Goal: Task Accomplishment & Management: Manage account settings

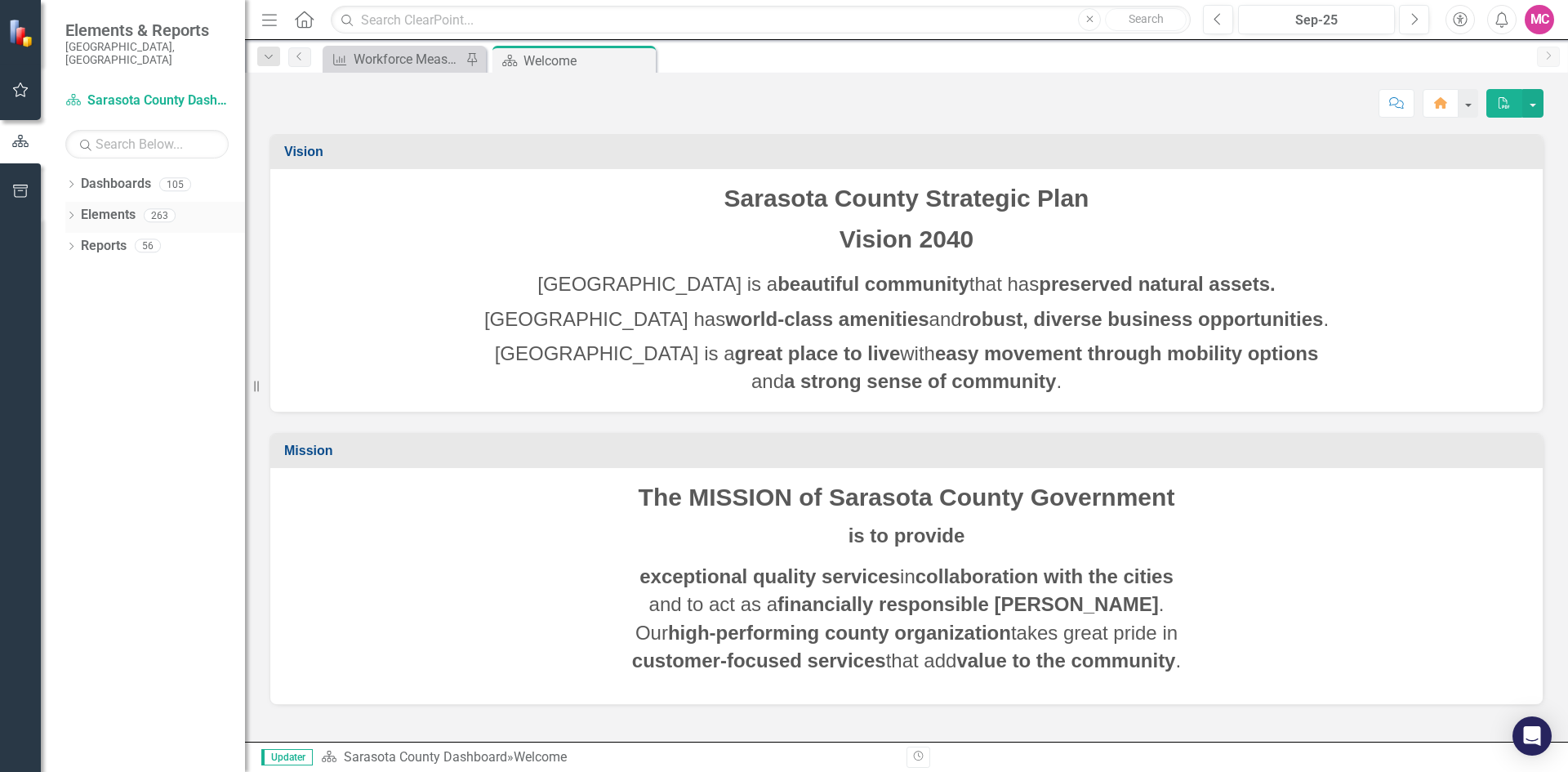
click at [65, 213] on icon "Dropdown" at bounding box center [71, 217] width 12 height 9
click at [80, 295] on div "Dropdown Measure Measures 78" at bounding box center [158, 310] width 171 height 31
click at [80, 304] on icon at bounding box center [80, 308] width 5 height 7
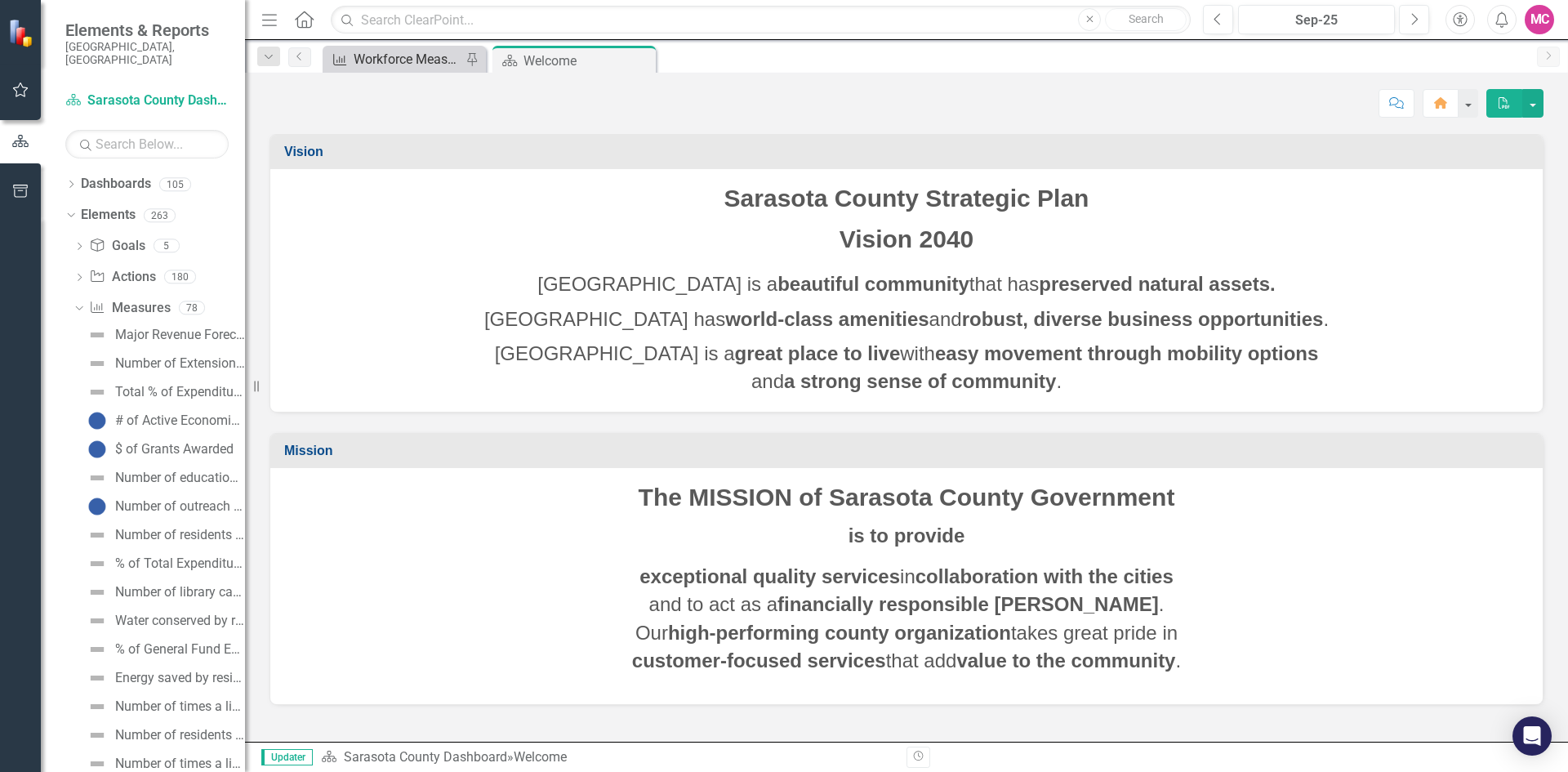
click at [421, 52] on div "Workforce Measures - Libraries and Historical Resources" at bounding box center [407, 59] width 108 height 21
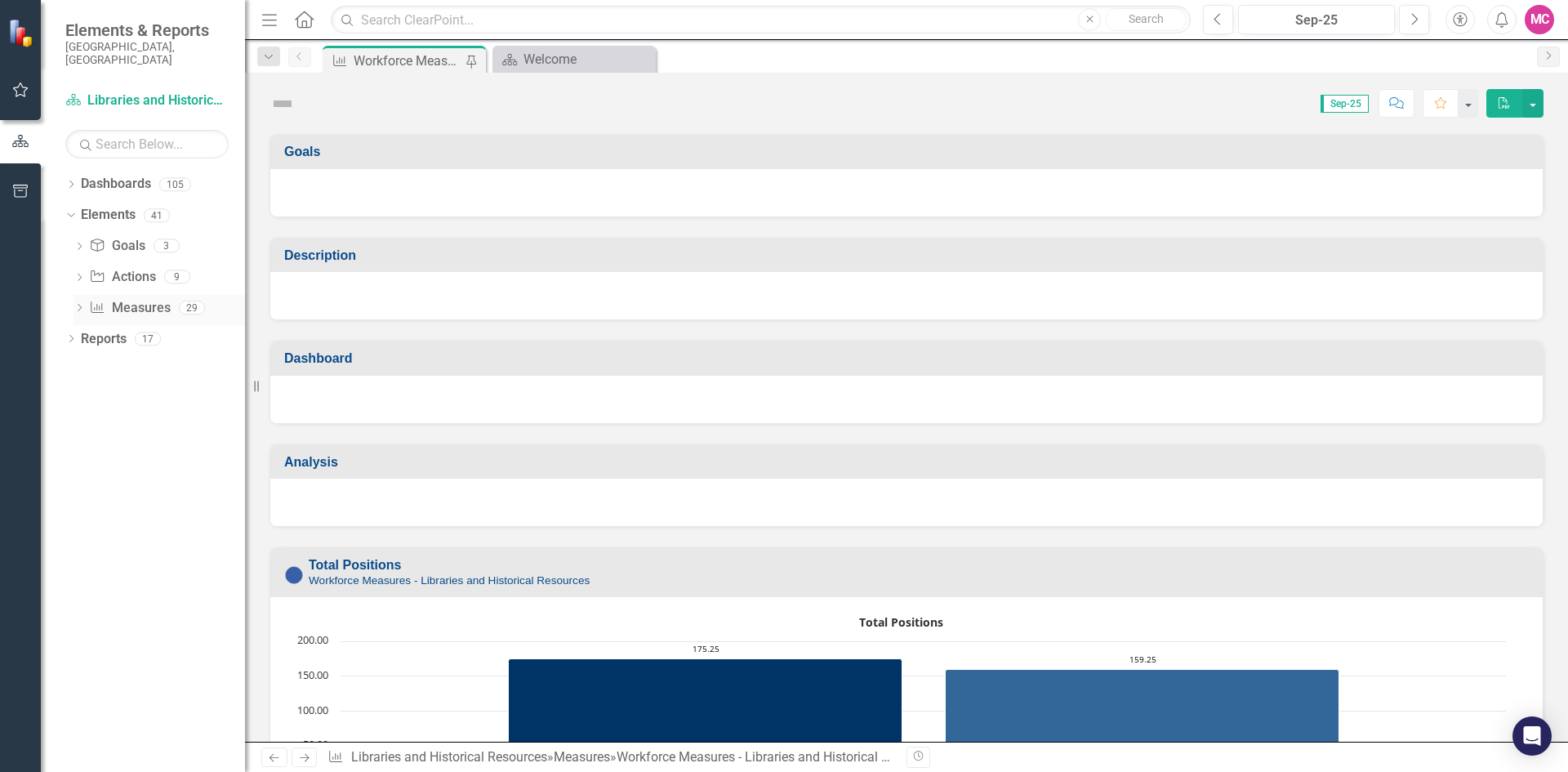
click at [80, 304] on icon at bounding box center [80, 308] width 5 height 7
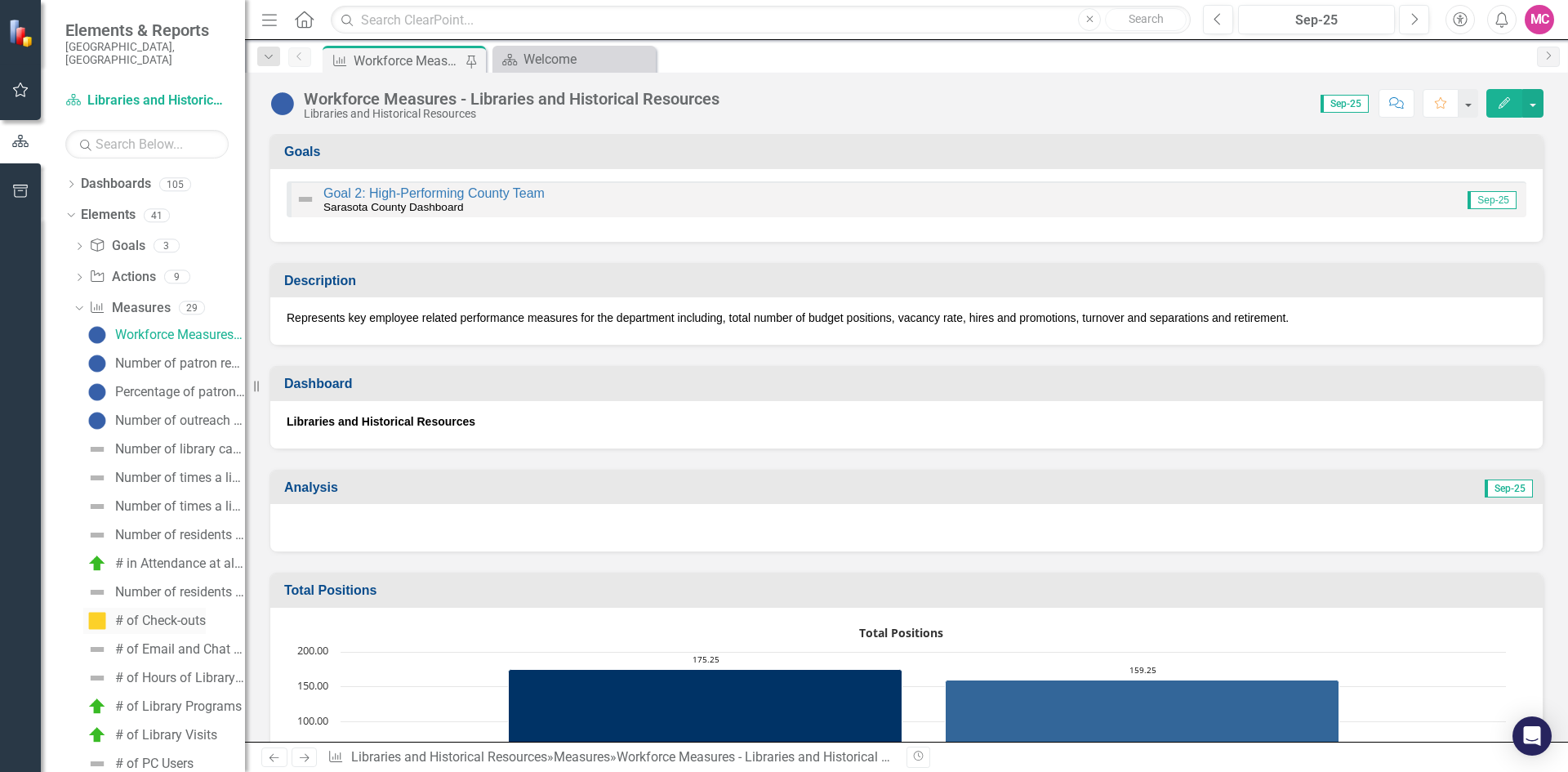
click at [158, 607] on link "# of Check-outs" at bounding box center [144, 620] width 122 height 26
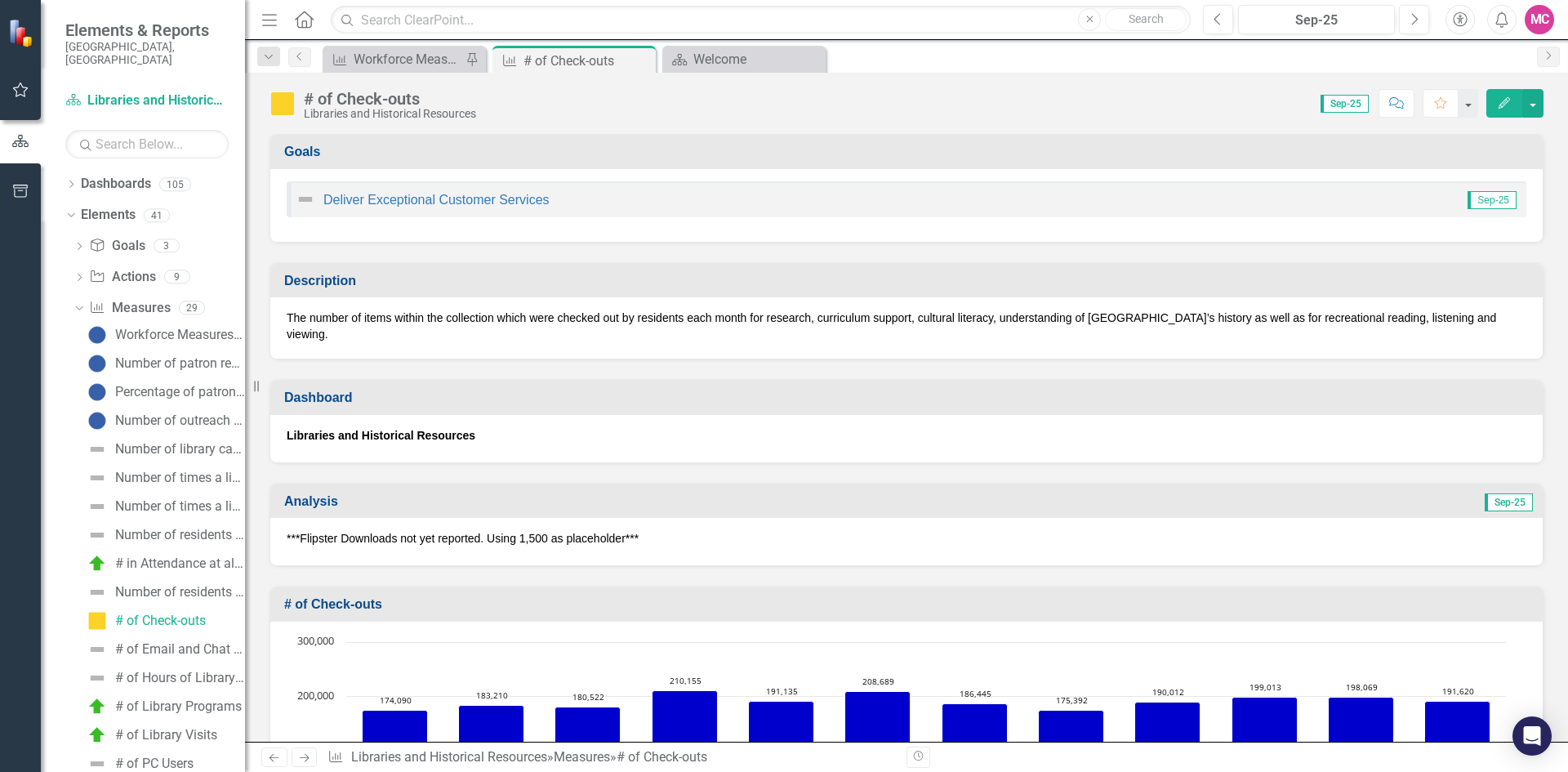
click at [1505, 104] on icon "button" at bounding box center [1505, 102] width 12 height 12
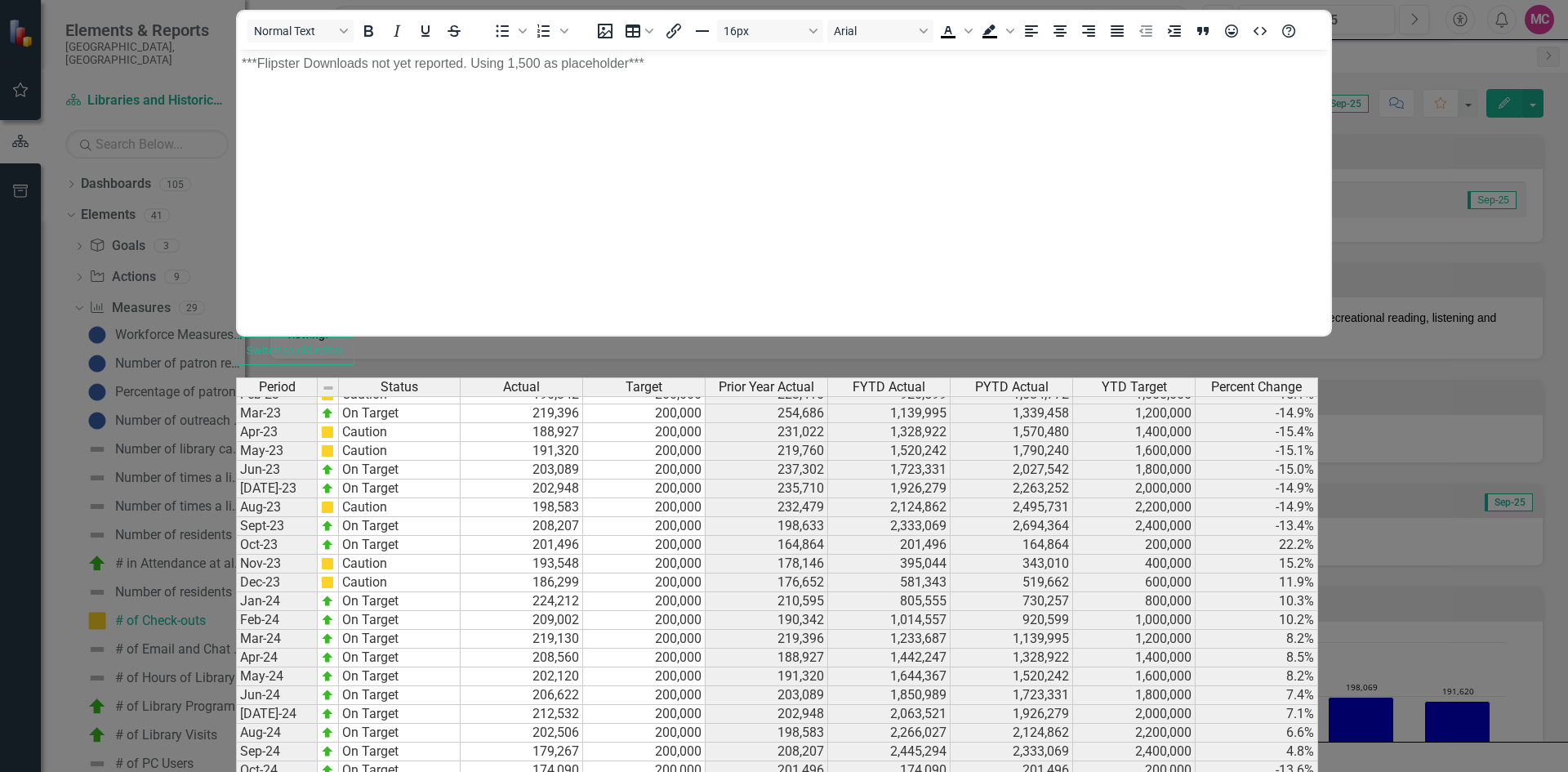
click at [765, 656] on tbody "Nov-21 Below Plan 207,387 214,835 198,864 421,310 413,475 429,670 1.9% Dec-21 B…" at bounding box center [778, 573] width 1083 height 940
type textarea "191536"
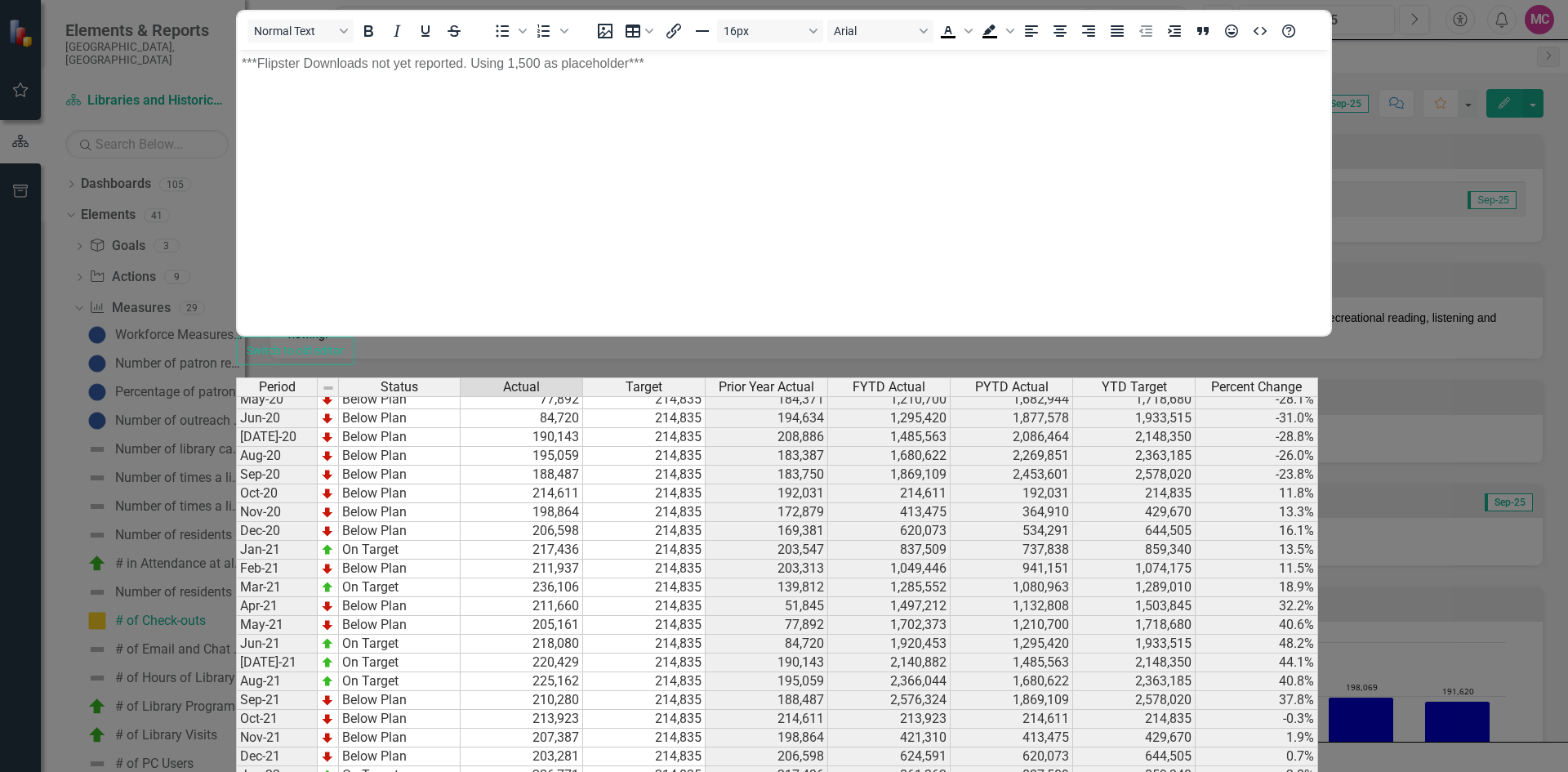
scroll to position [1463, 0]
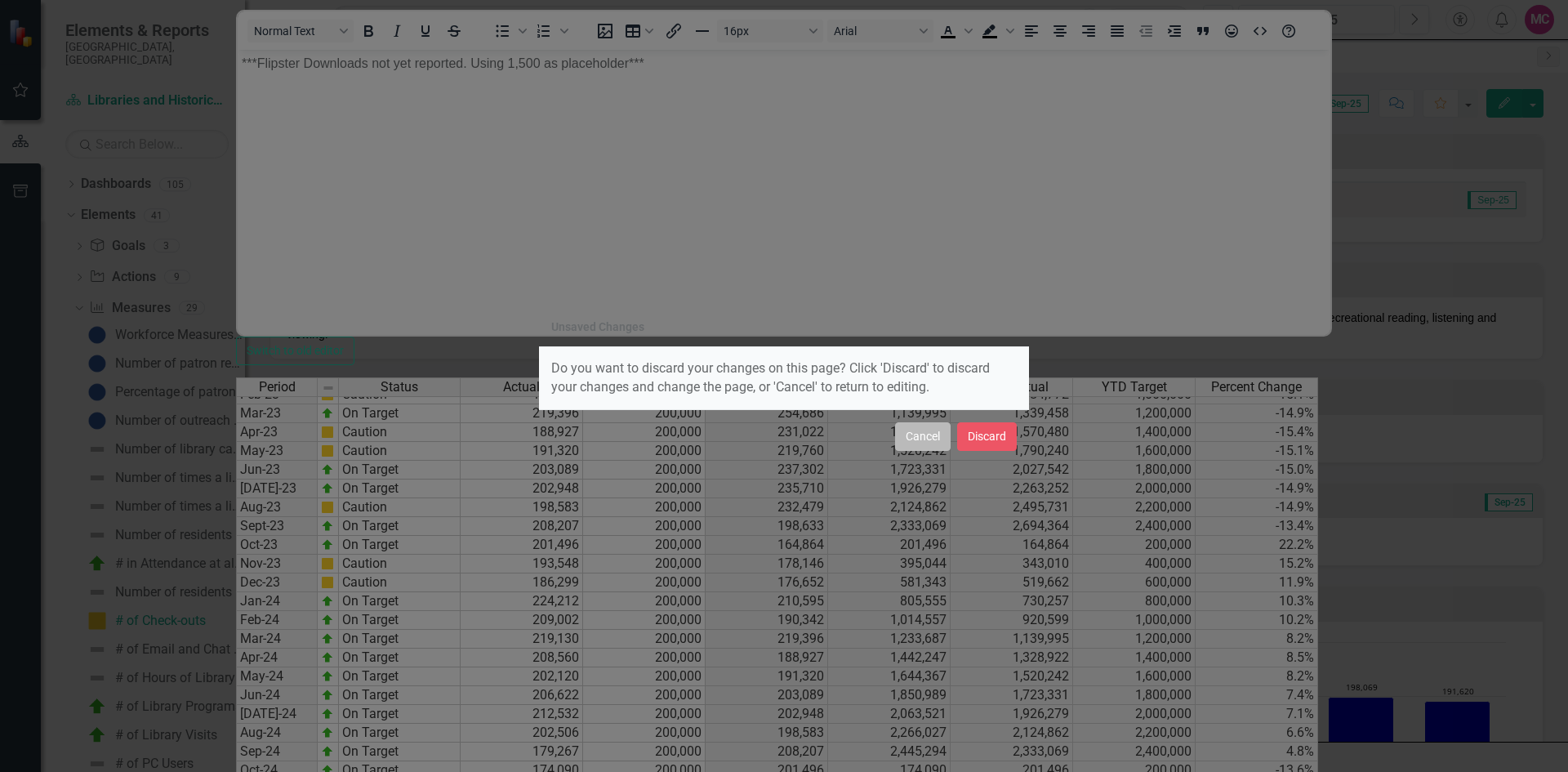
click at [913, 443] on button "Cancel" at bounding box center [923, 436] width 55 height 29
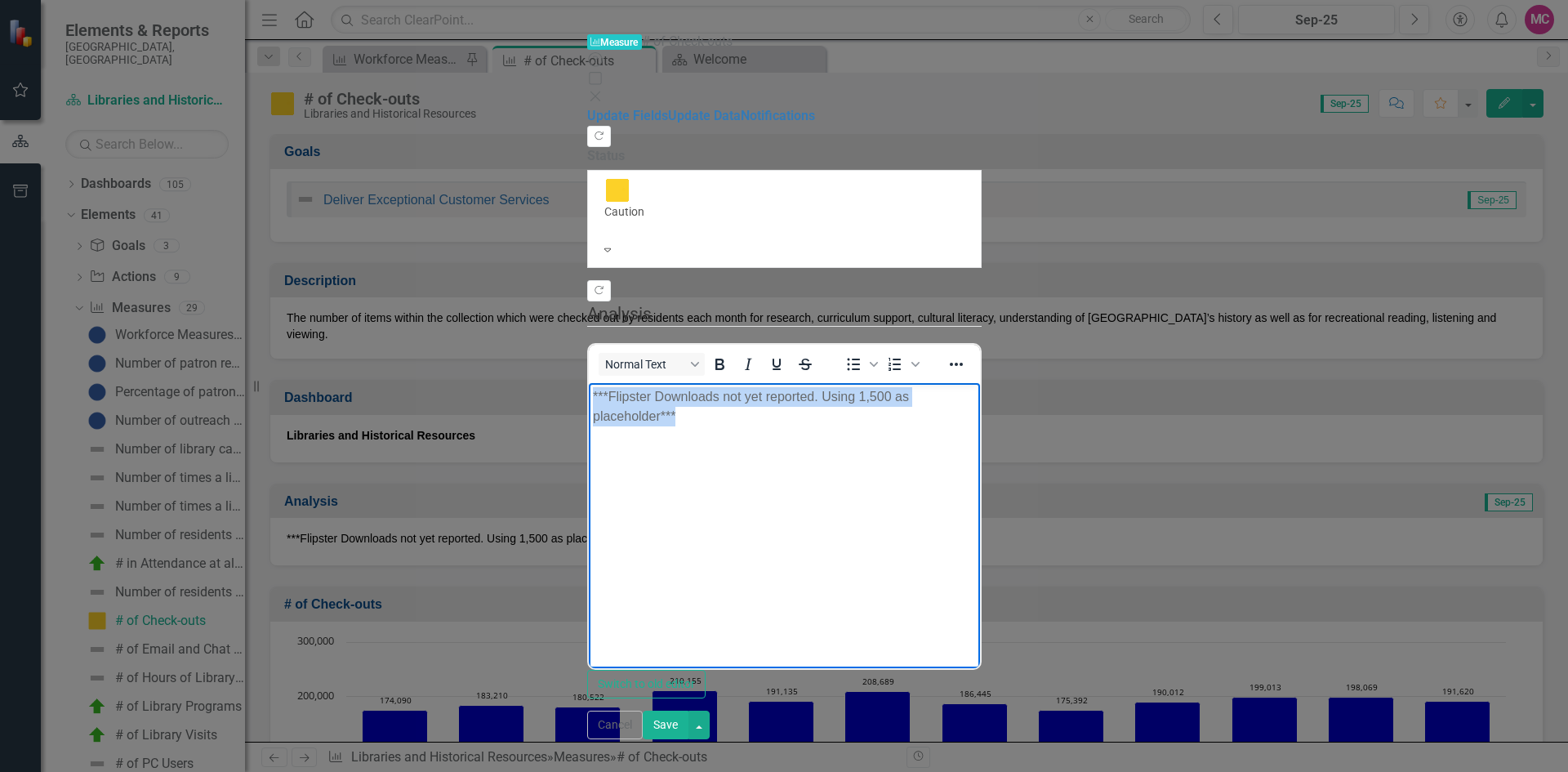
drag, startPoint x: 1047, startPoint y: 396, endPoint x: 584, endPoint y: 426, distance: 464.0
click at [588, 426] on html "***Flipster Downloads not yet reported. Using 1,500 as placeholder***" at bounding box center [784, 505] width 391 height 245
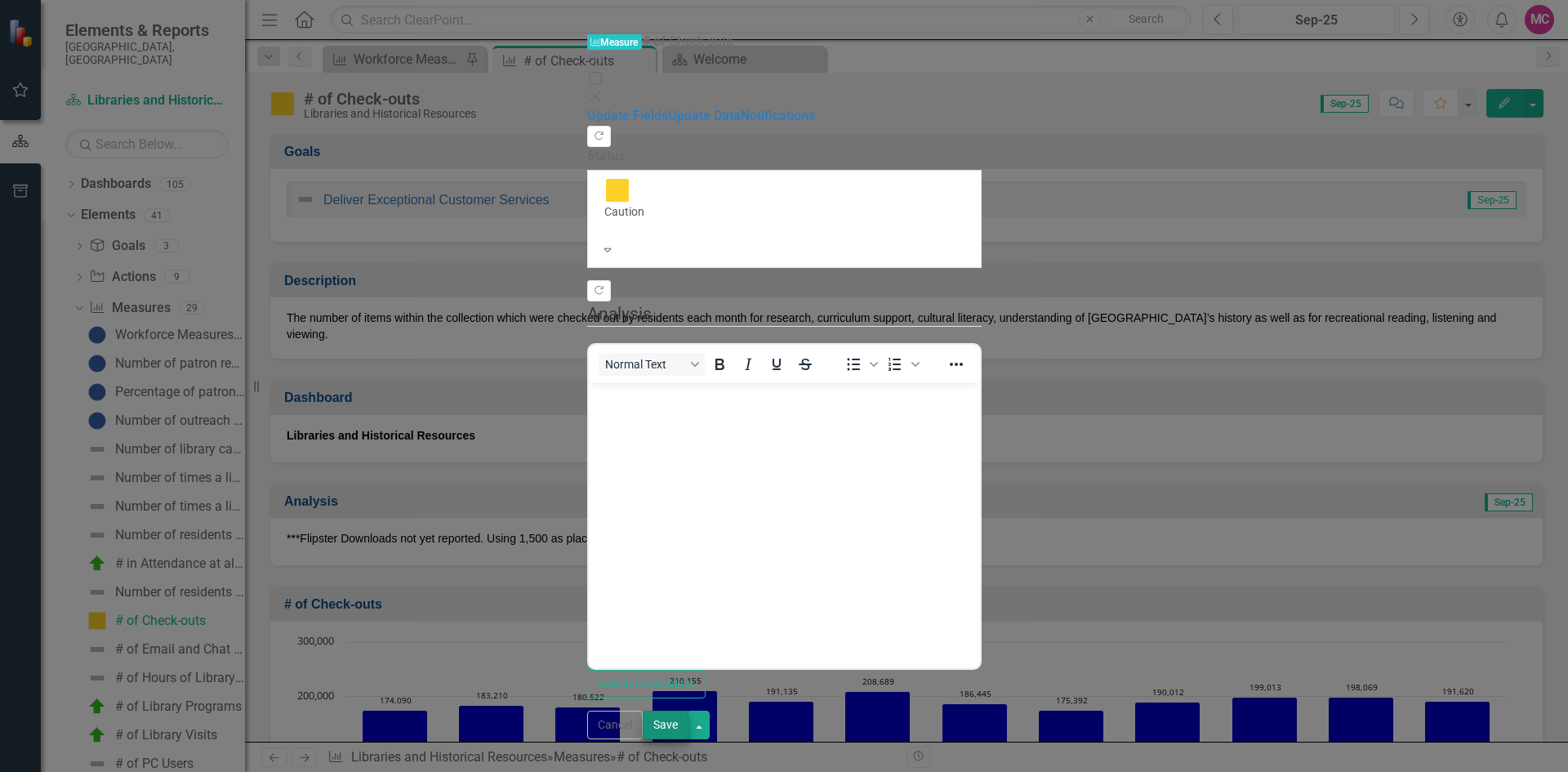
click at [689, 739] on button "Save" at bounding box center [665, 725] width 46 height 29
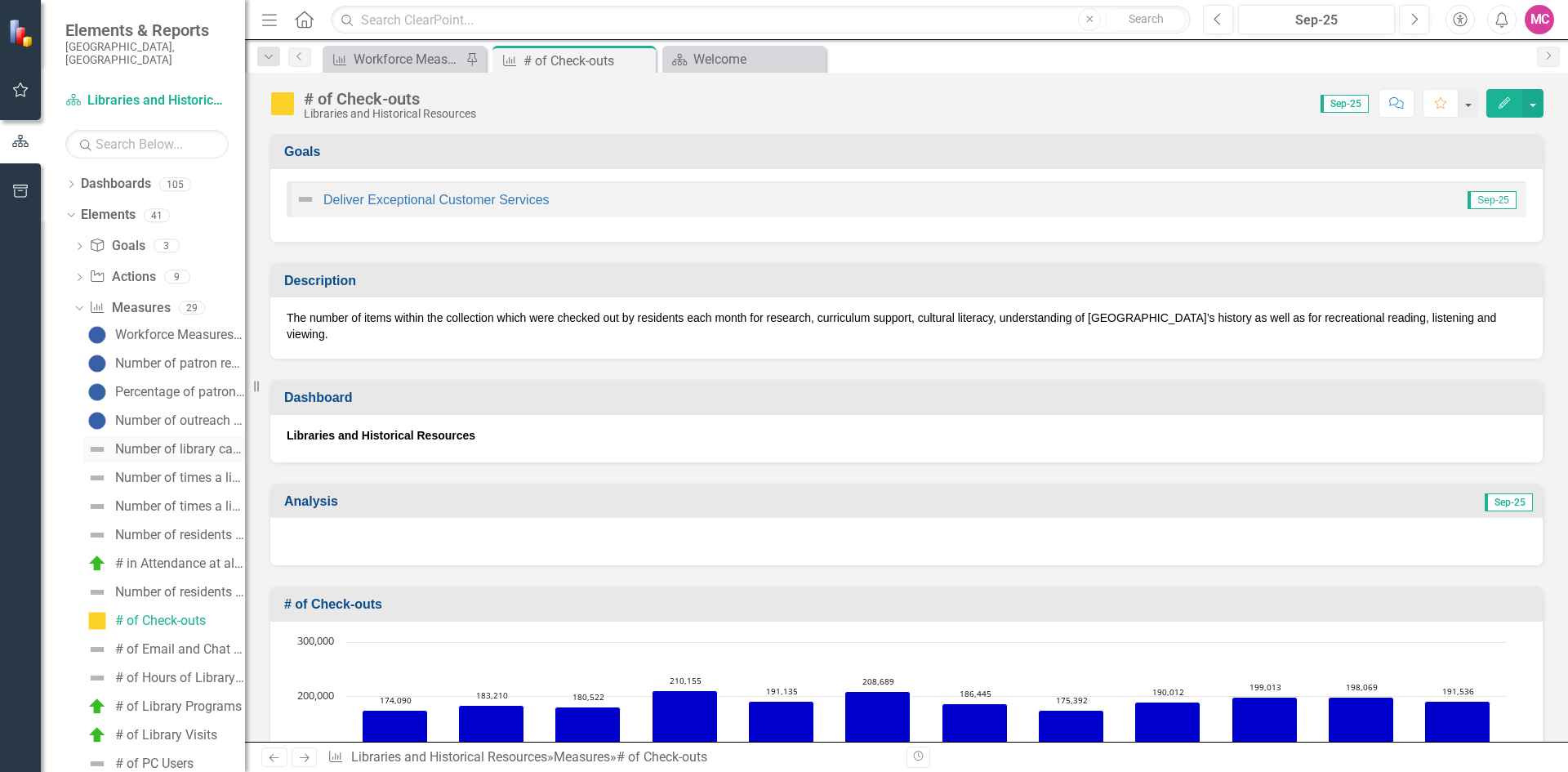
click at [138, 442] on div "Number of library cardholders (New)" at bounding box center [179, 449] width 129 height 14
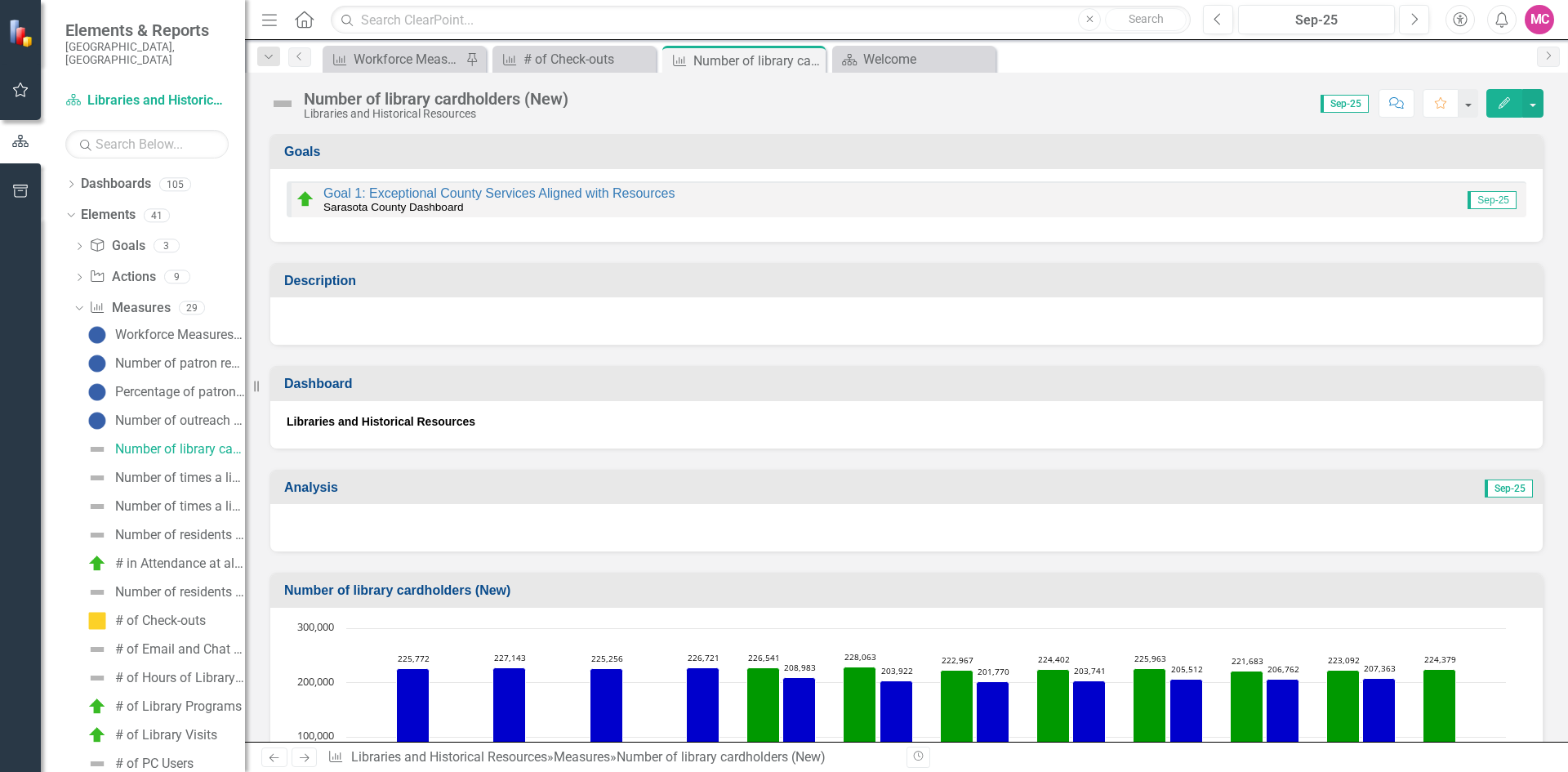
click at [1502, 101] on icon "Edit" at bounding box center [1505, 102] width 14 height 12
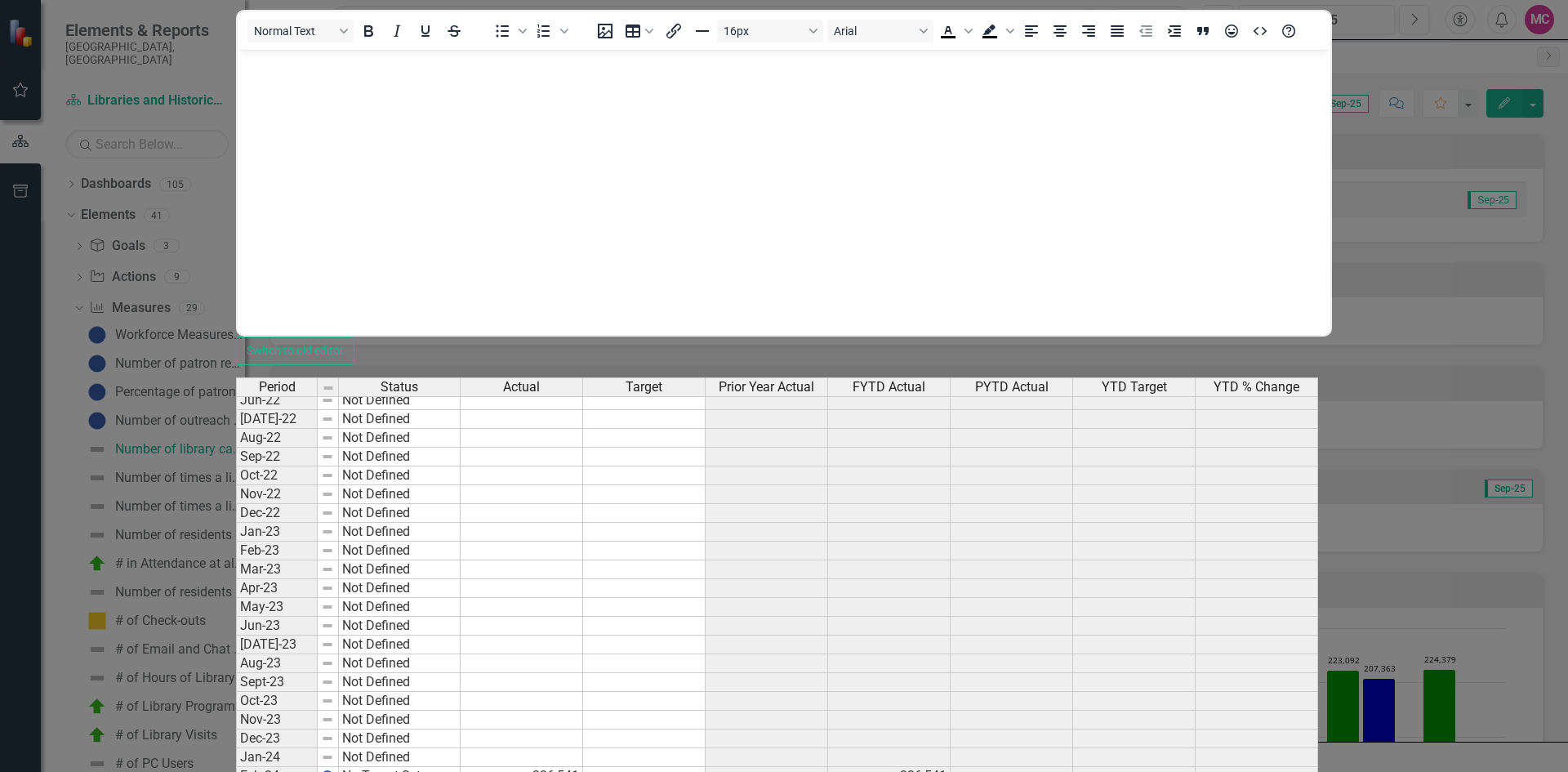
scroll to position [2116, 0]
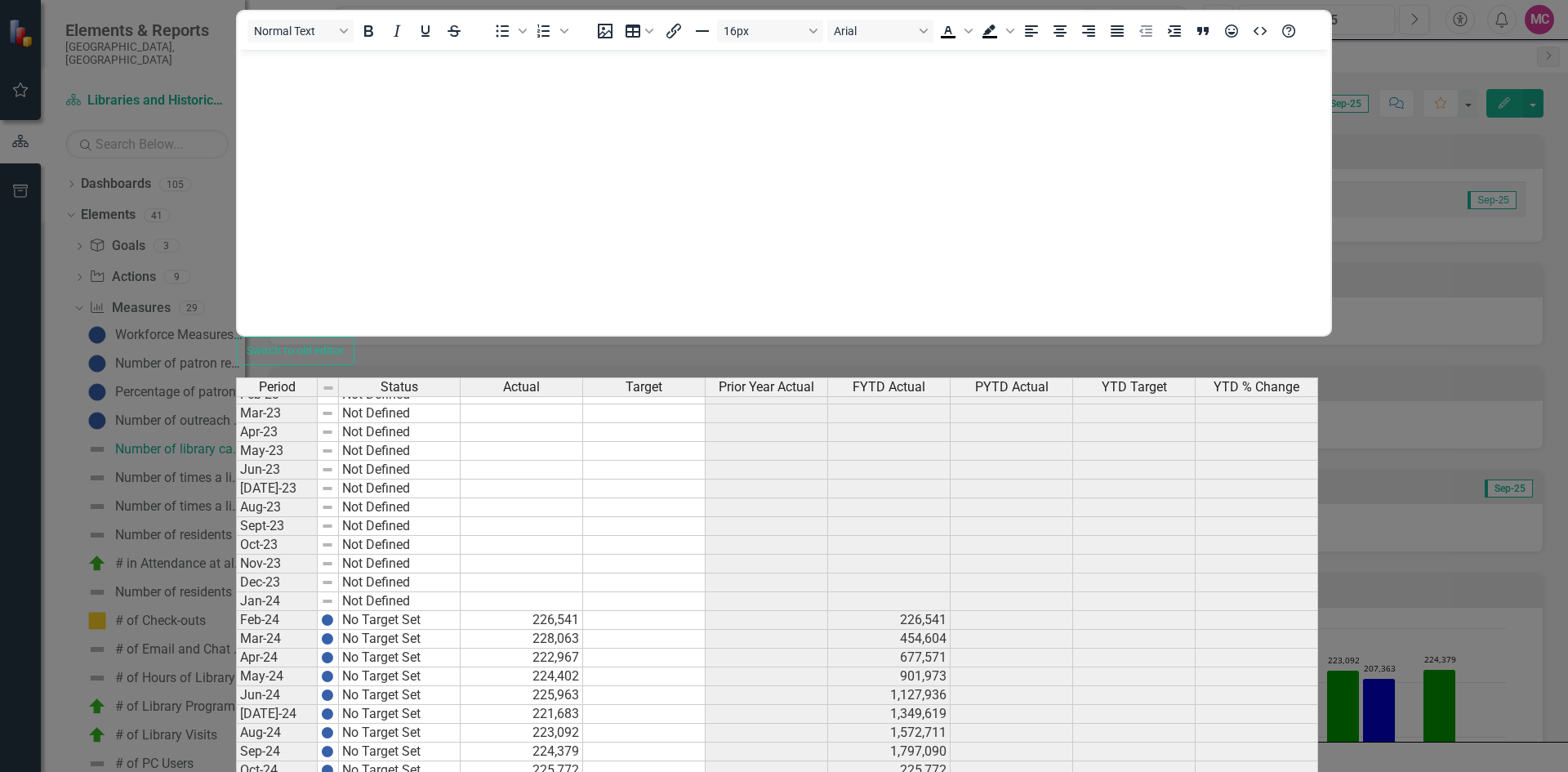
type textarea "208624"
click at [236, 701] on div "Period Status Actual Target Prior Year Actual FYTD Actual PYTD Actual YTD Targe…" at bounding box center [236, 591] width 0 height 903
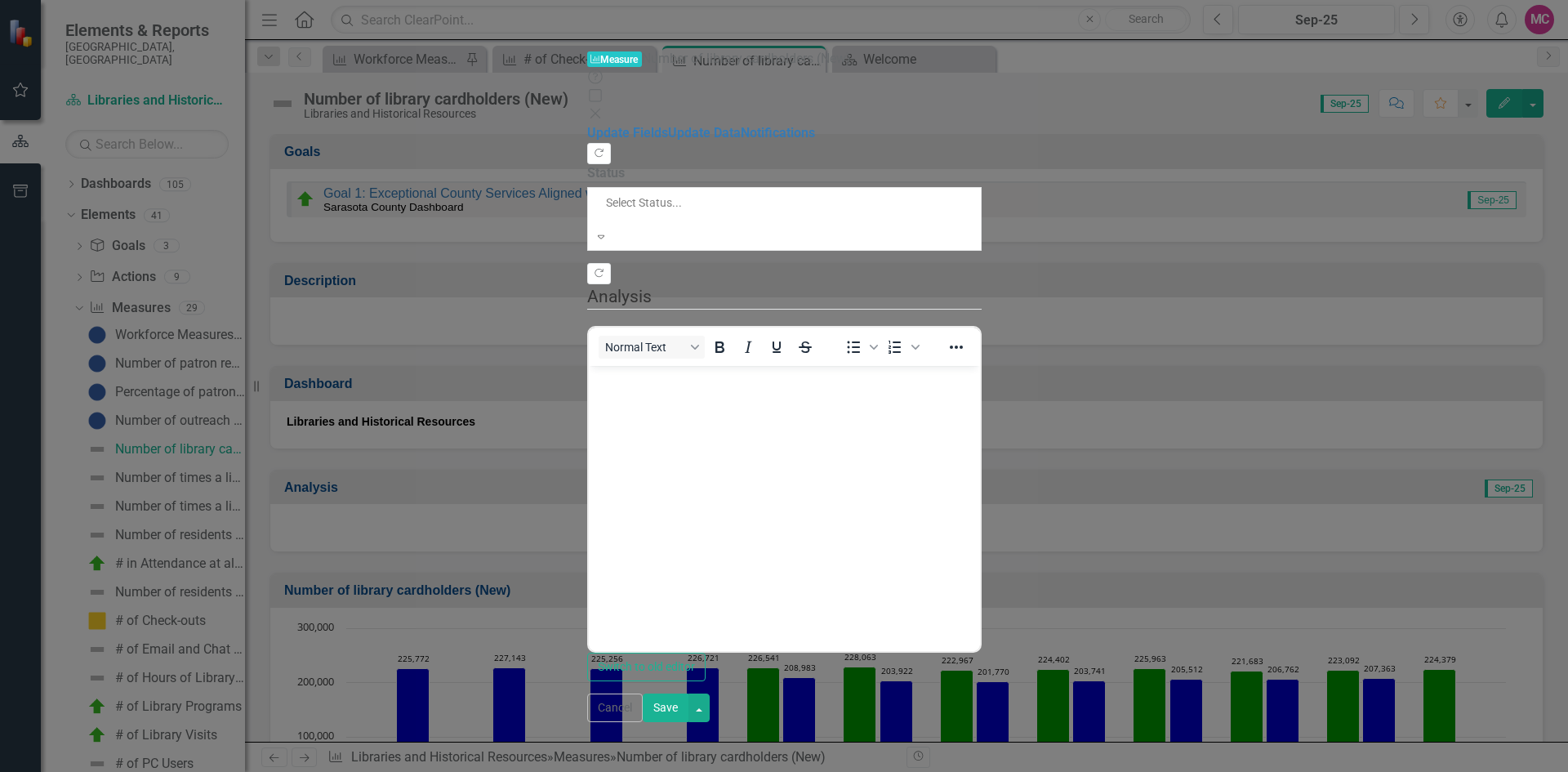
click at [619, 211] on div at bounding box center [718, 219] width 226 height 16
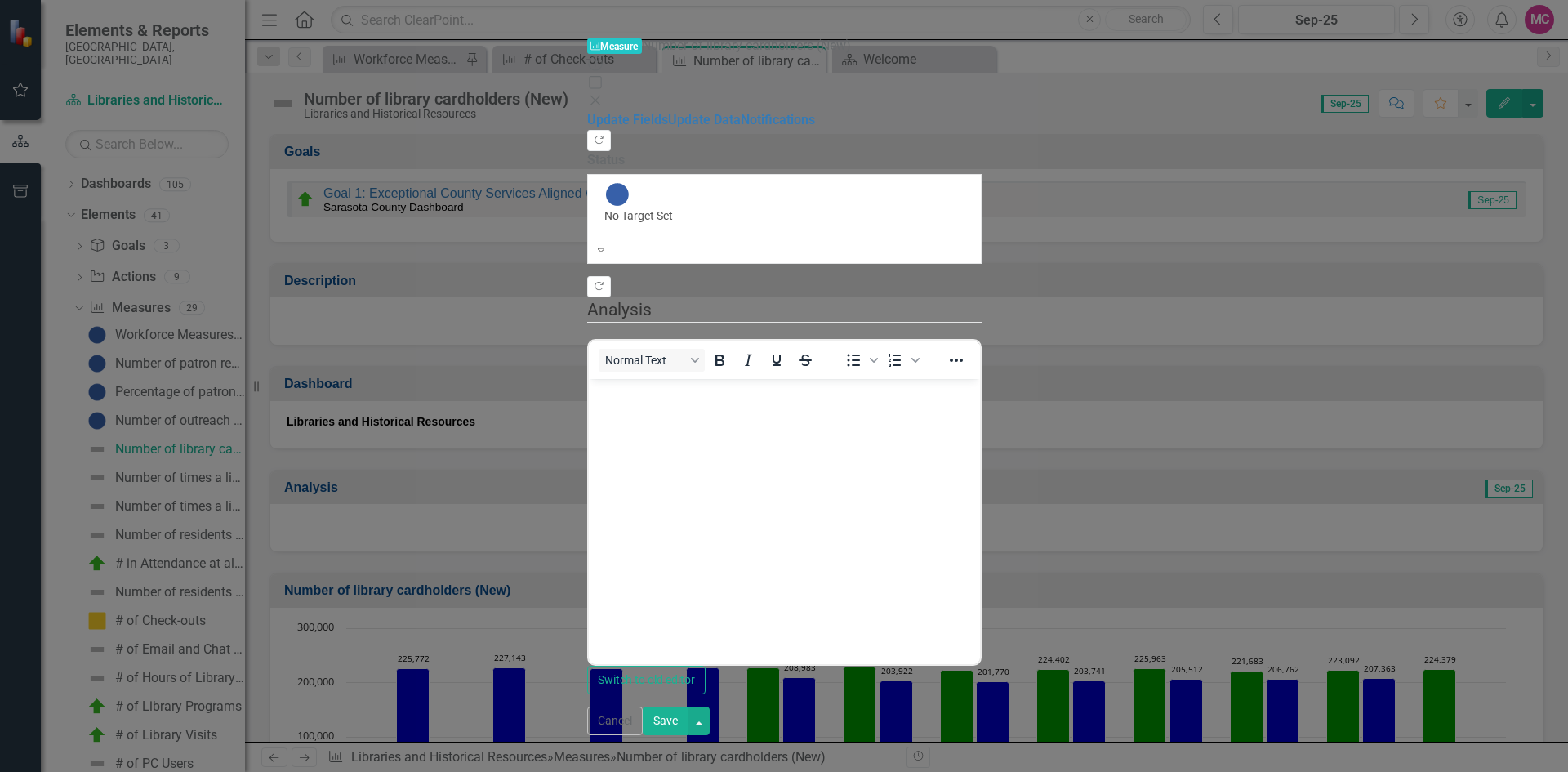
click at [689, 735] on button "Save" at bounding box center [665, 720] width 46 height 29
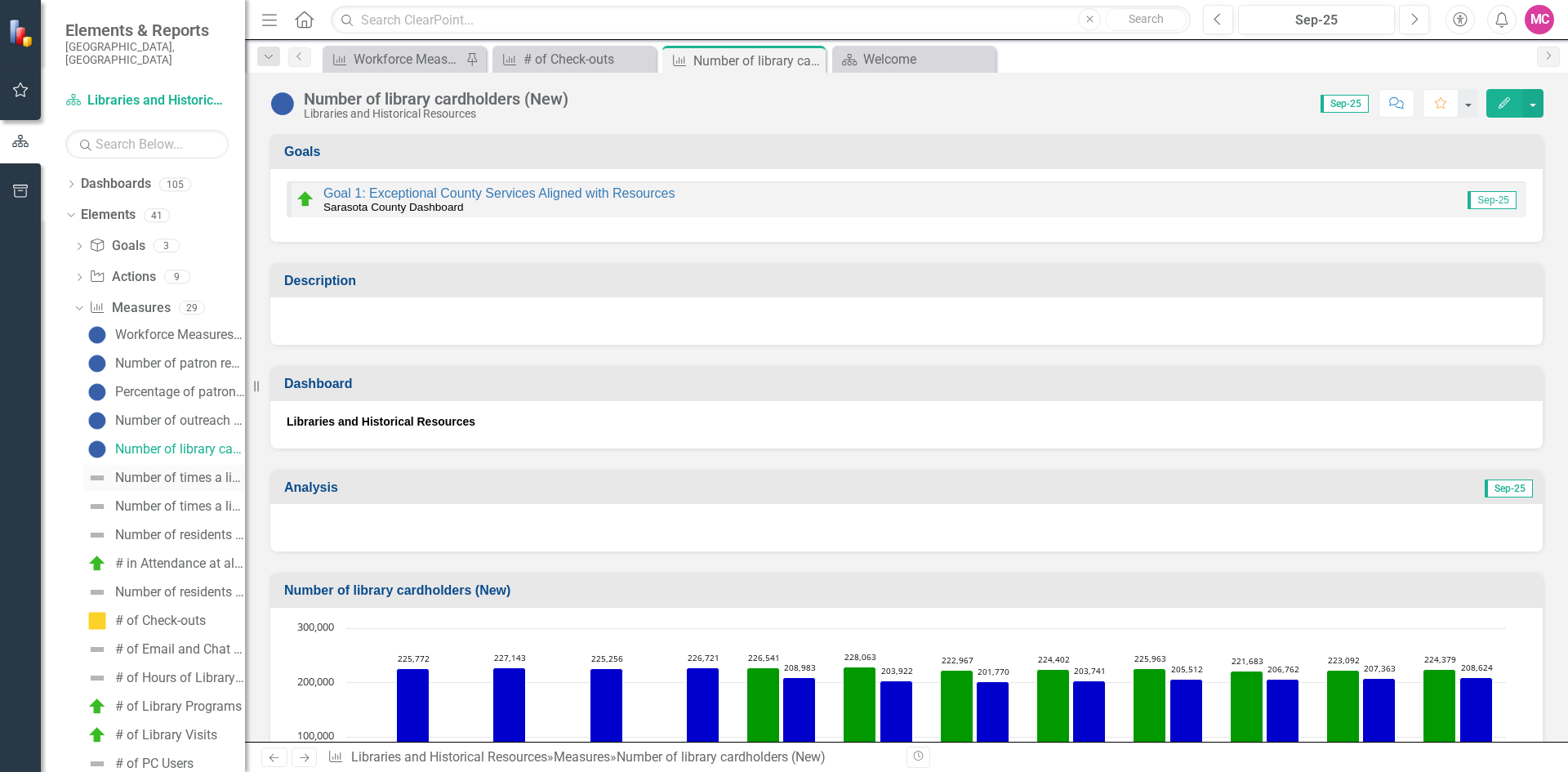
click at [198, 471] on div "Number of times a library served as an early voting site (New)" at bounding box center [179, 478] width 129 height 14
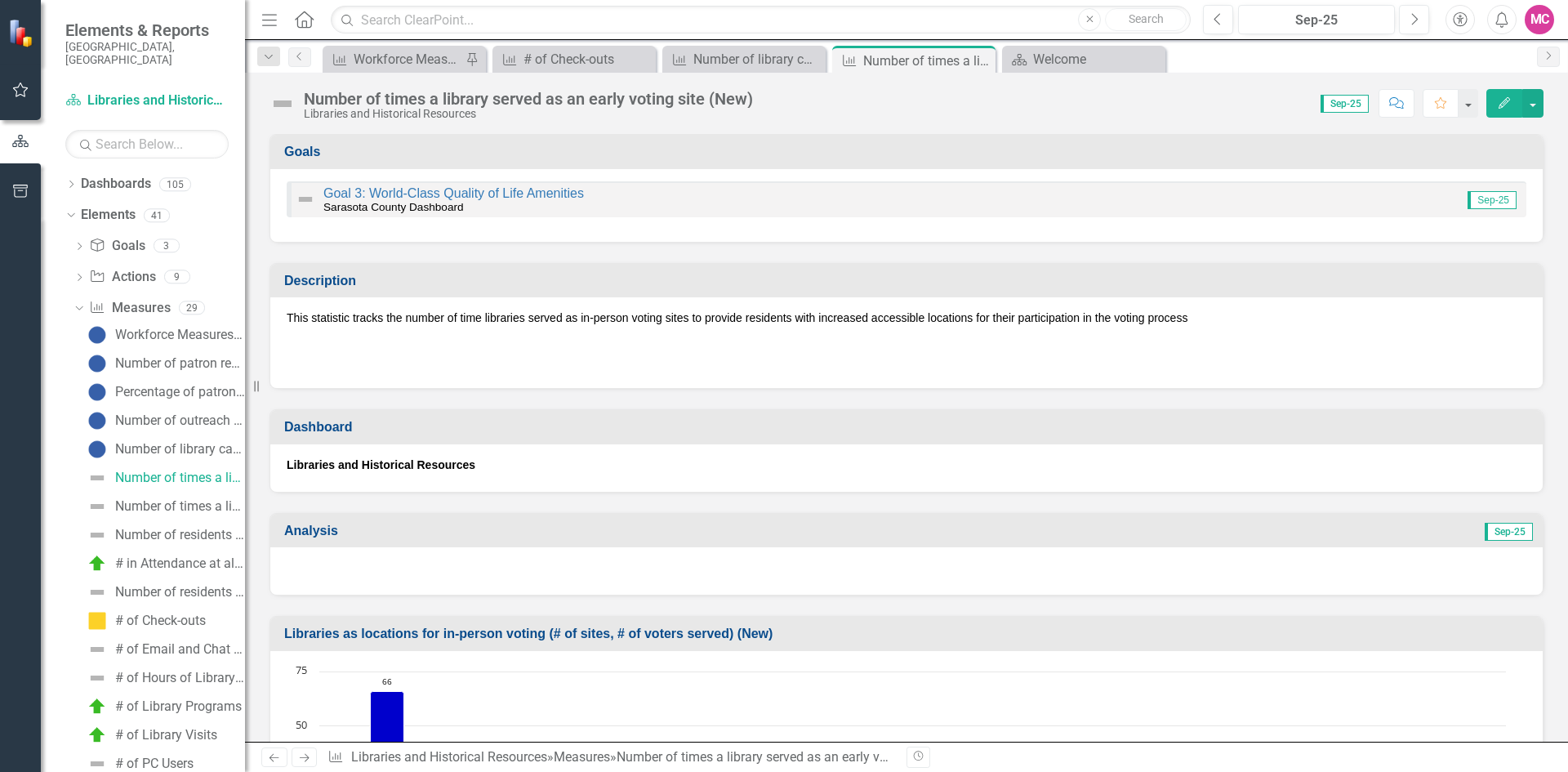
click at [1493, 104] on button "Edit" at bounding box center [1505, 103] width 36 height 29
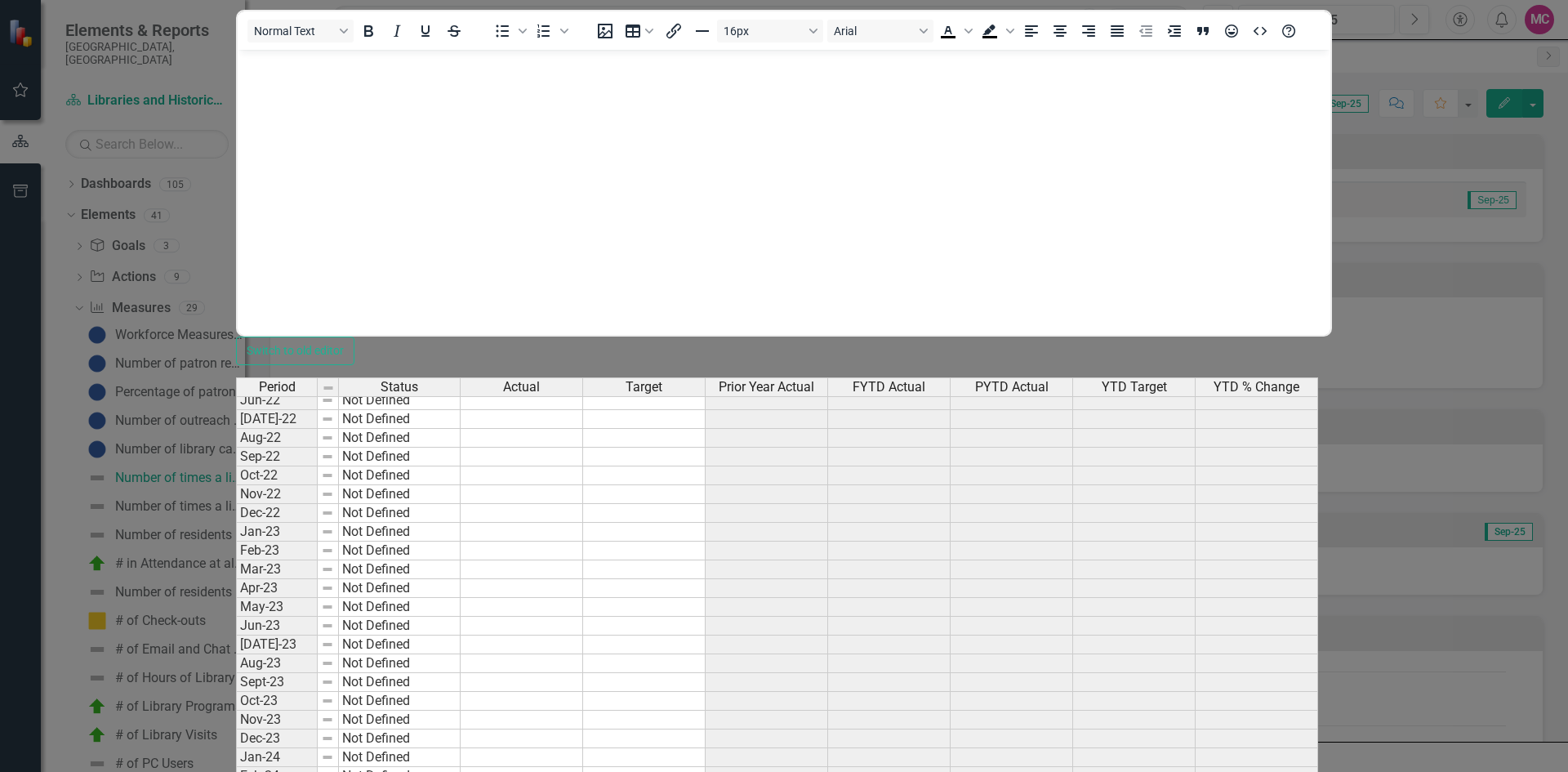
scroll to position [2042, 0]
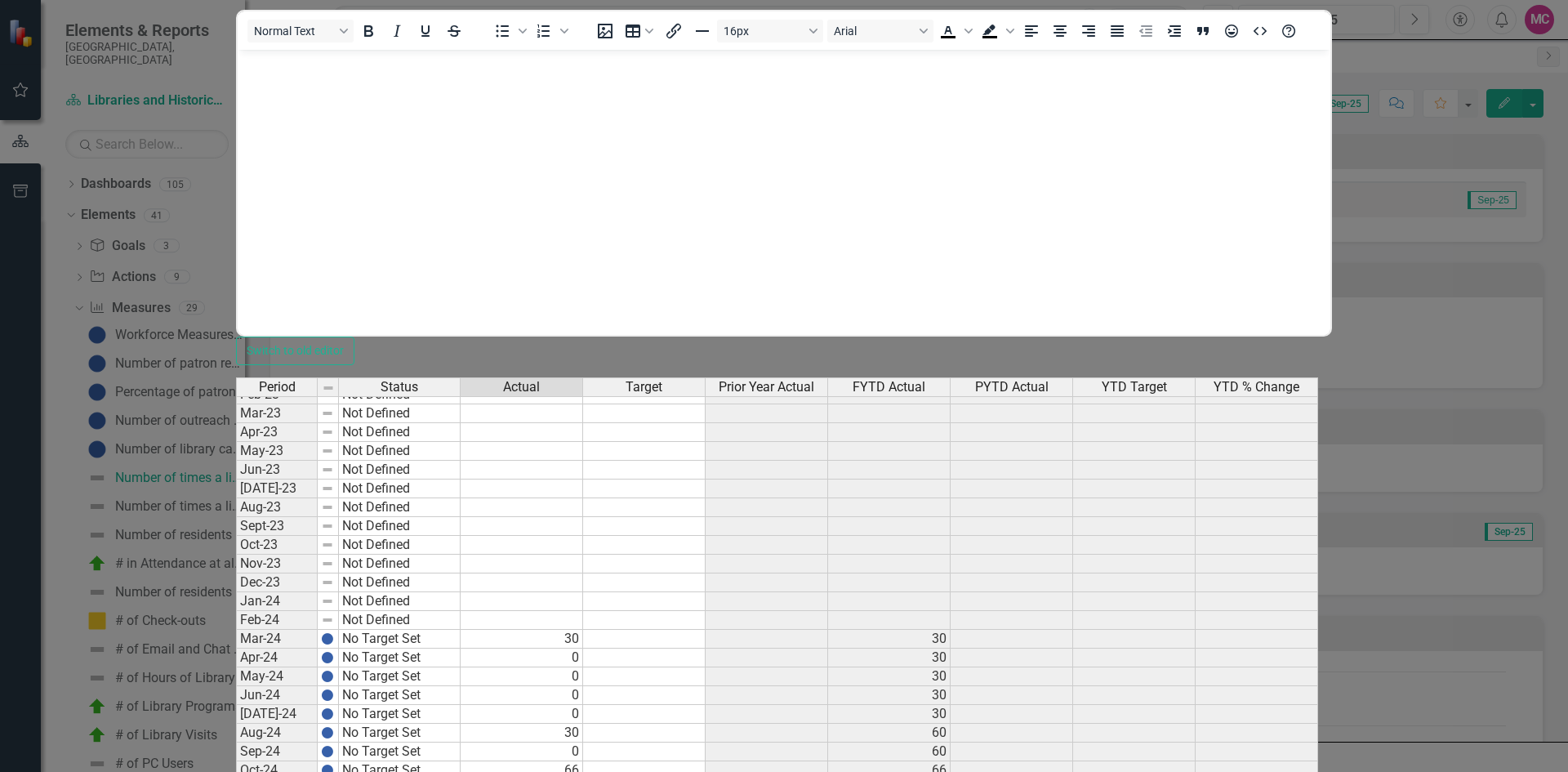
type textarea "0"
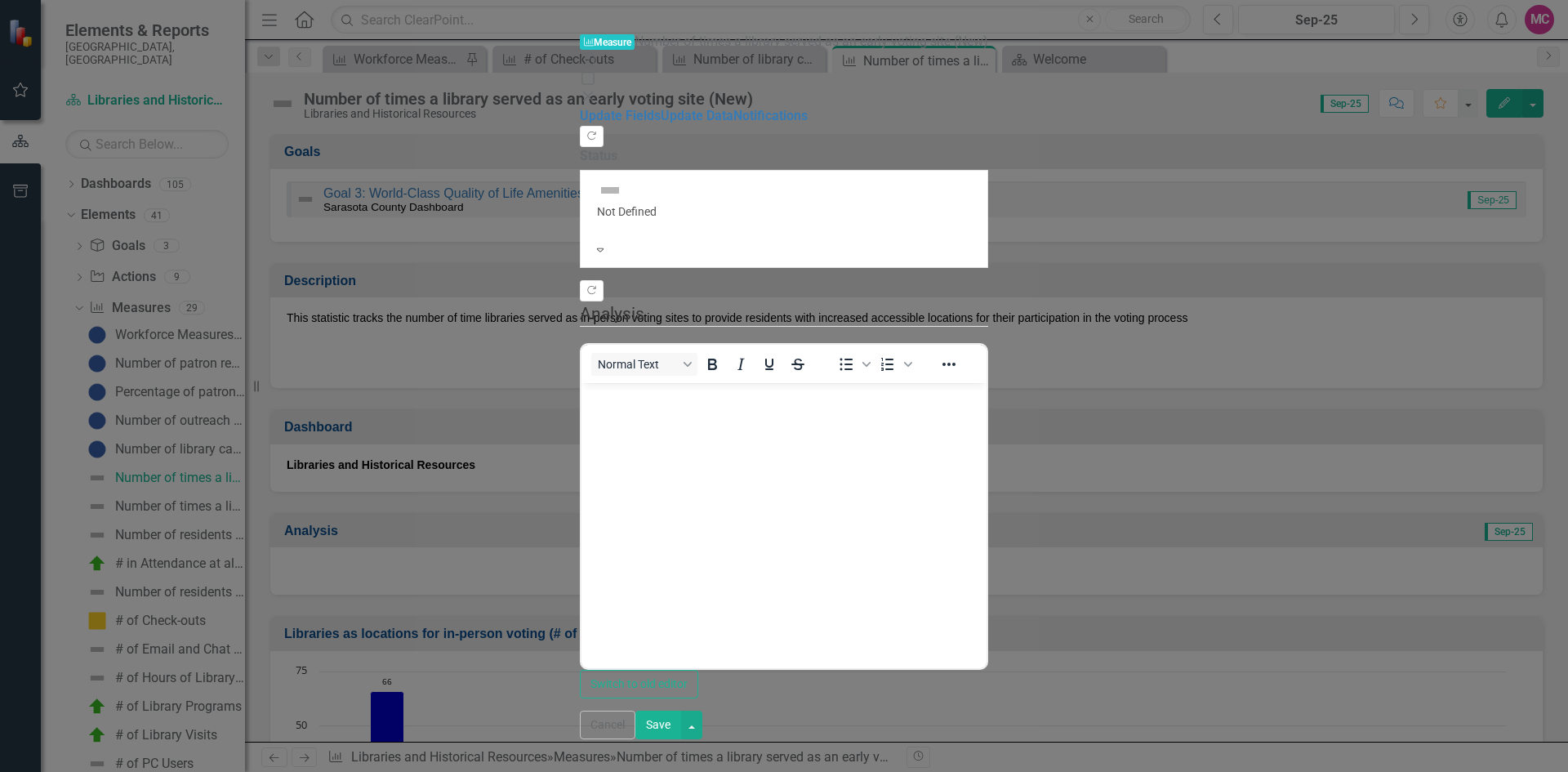
click at [598, 220] on div at bounding box center [785, 228] width 375 height 16
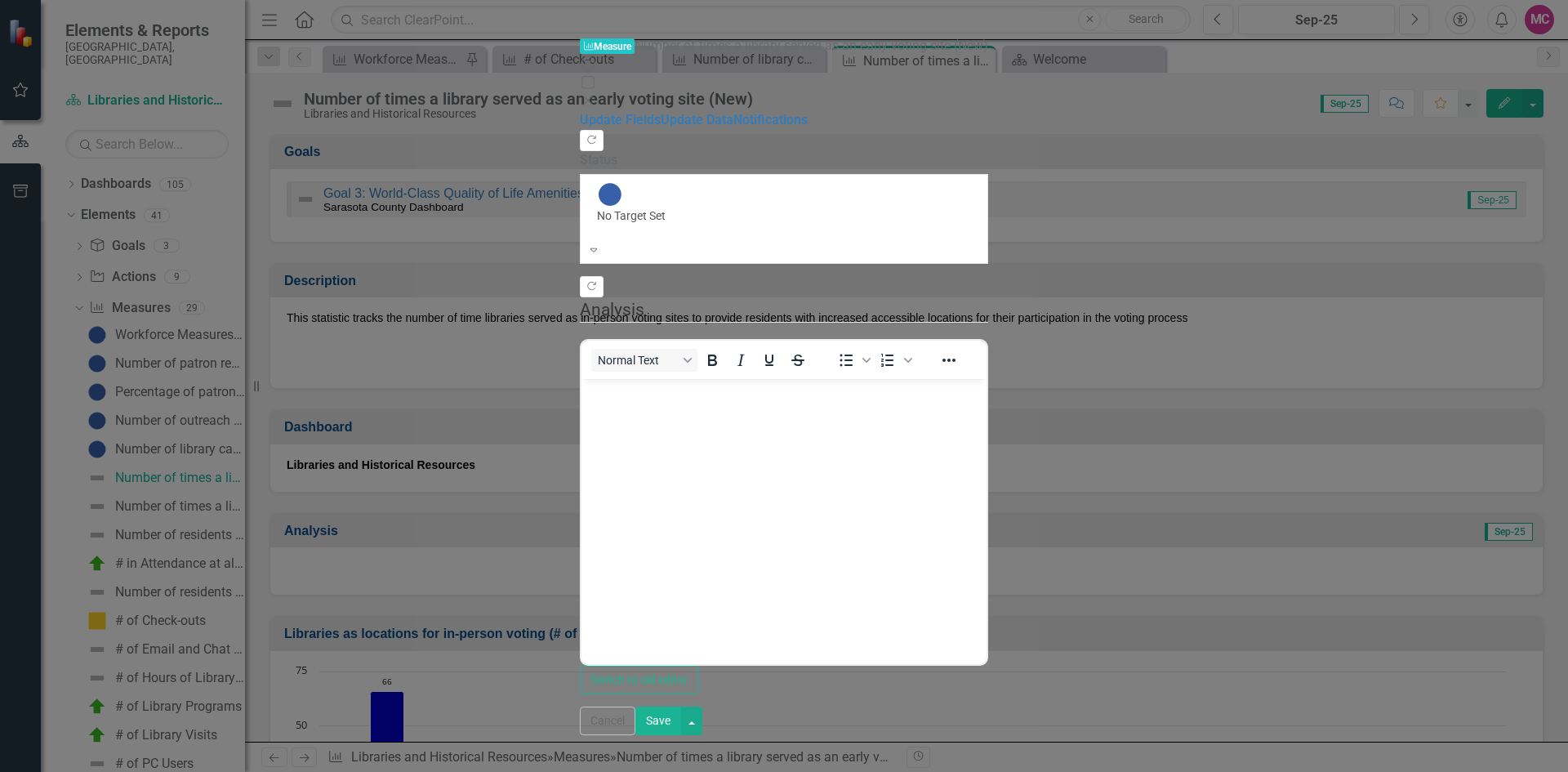
click at [682, 735] on button "Save" at bounding box center [658, 720] width 46 height 29
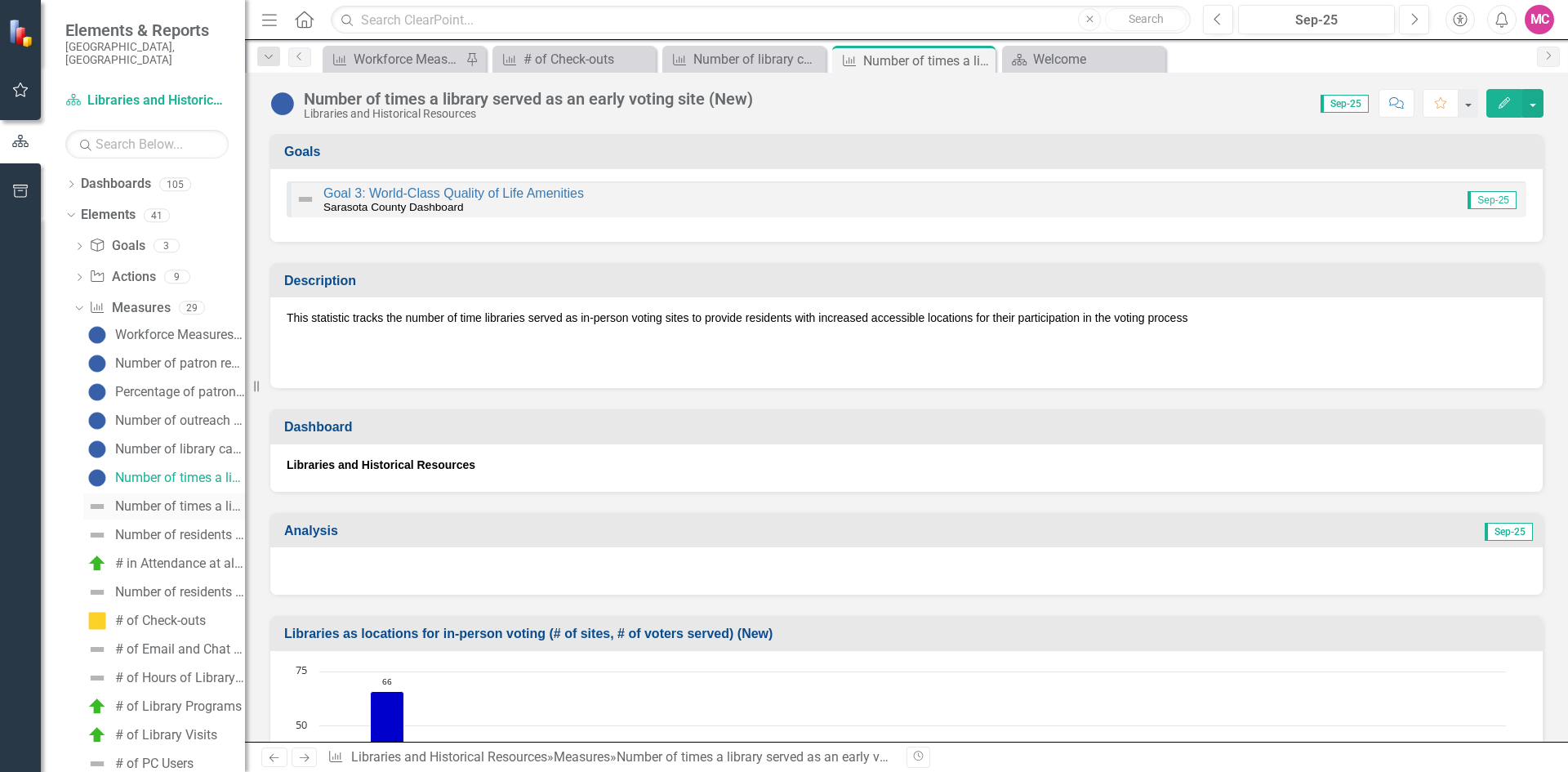
click at [171, 499] on div "Number of times a library served as a tax assistance site (New)" at bounding box center [179, 506] width 129 height 14
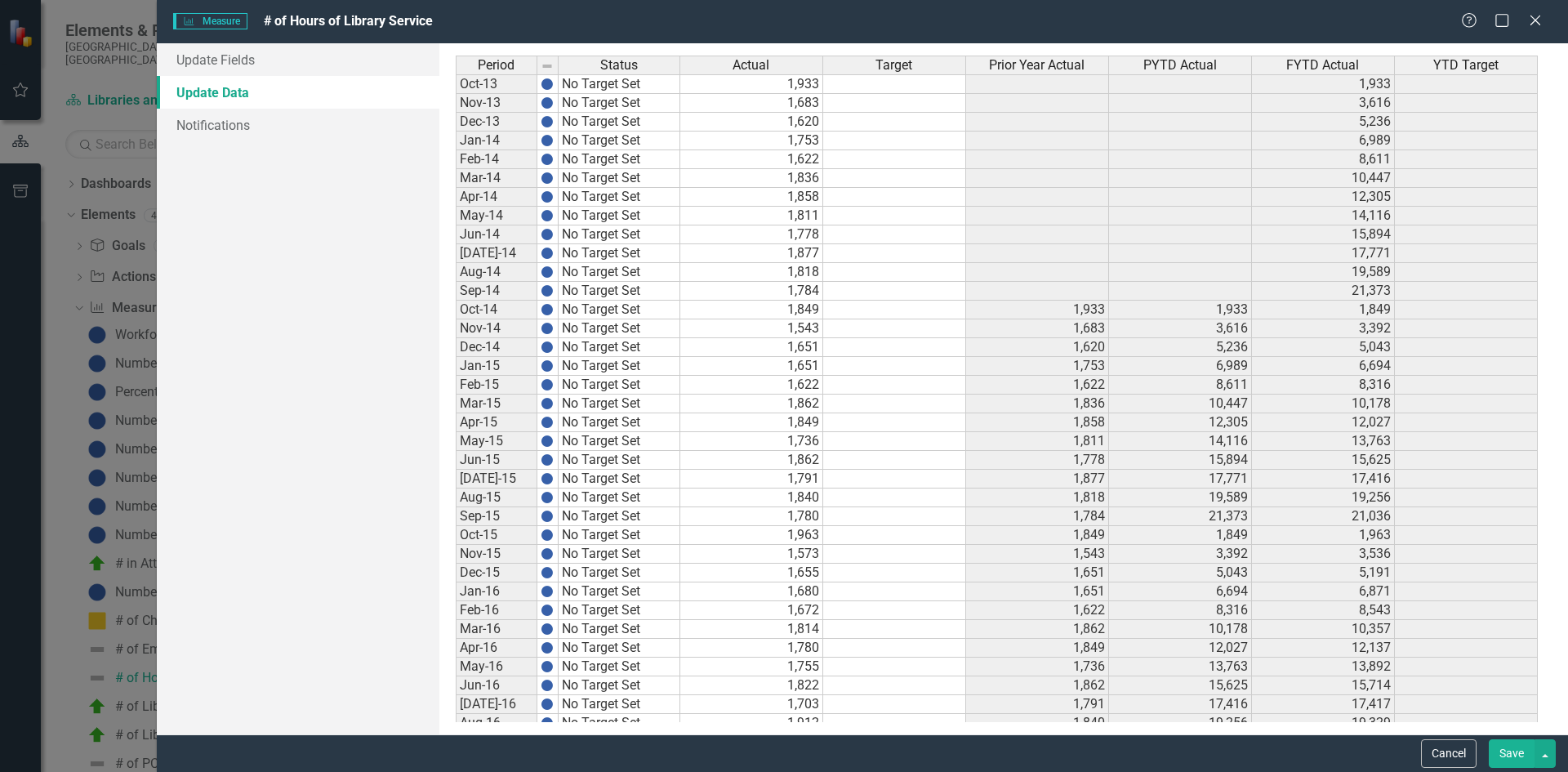
click at [800, 664] on td "1,755" at bounding box center [752, 666] width 143 height 19
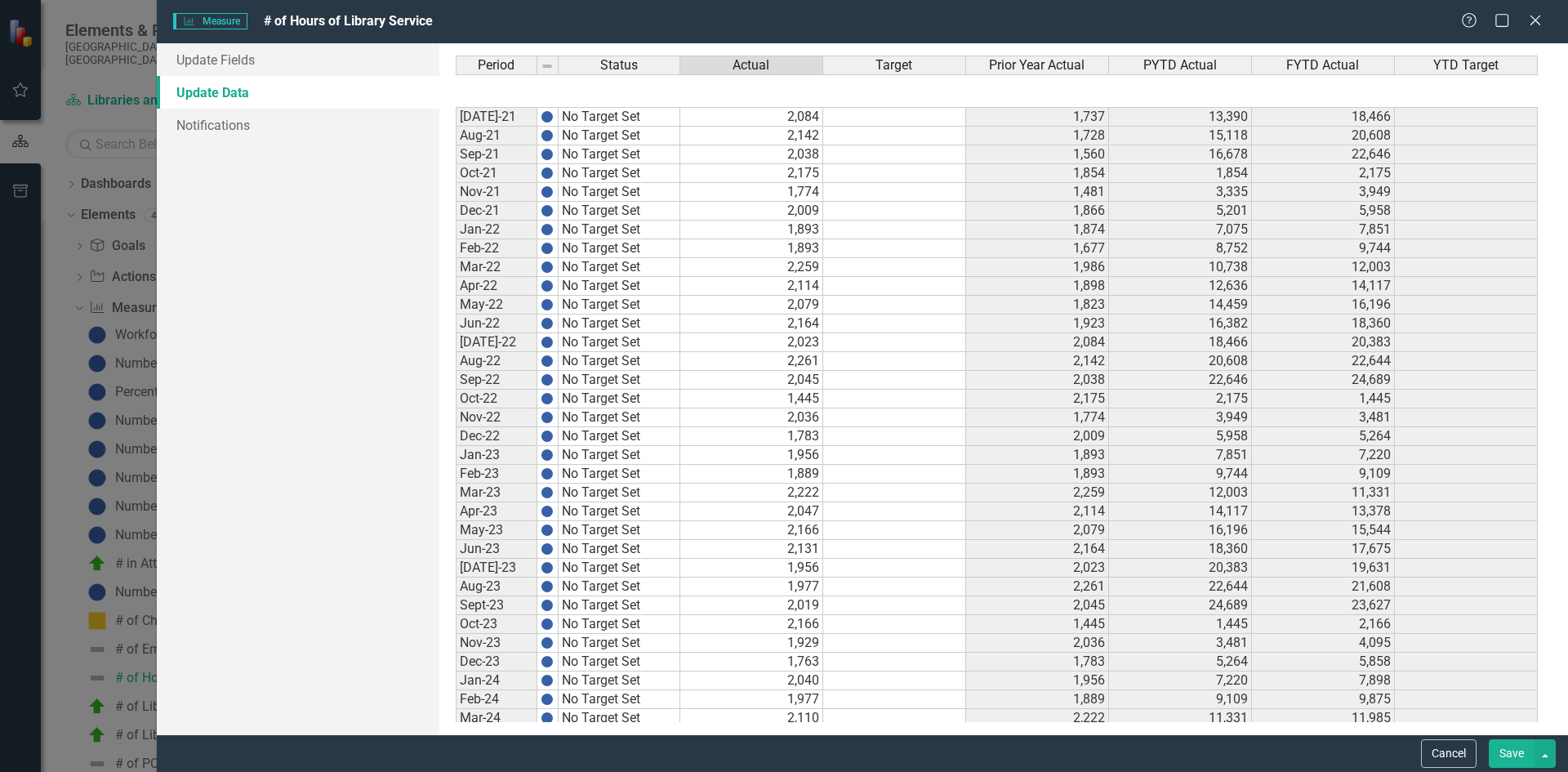
scroll to position [2116, 0]
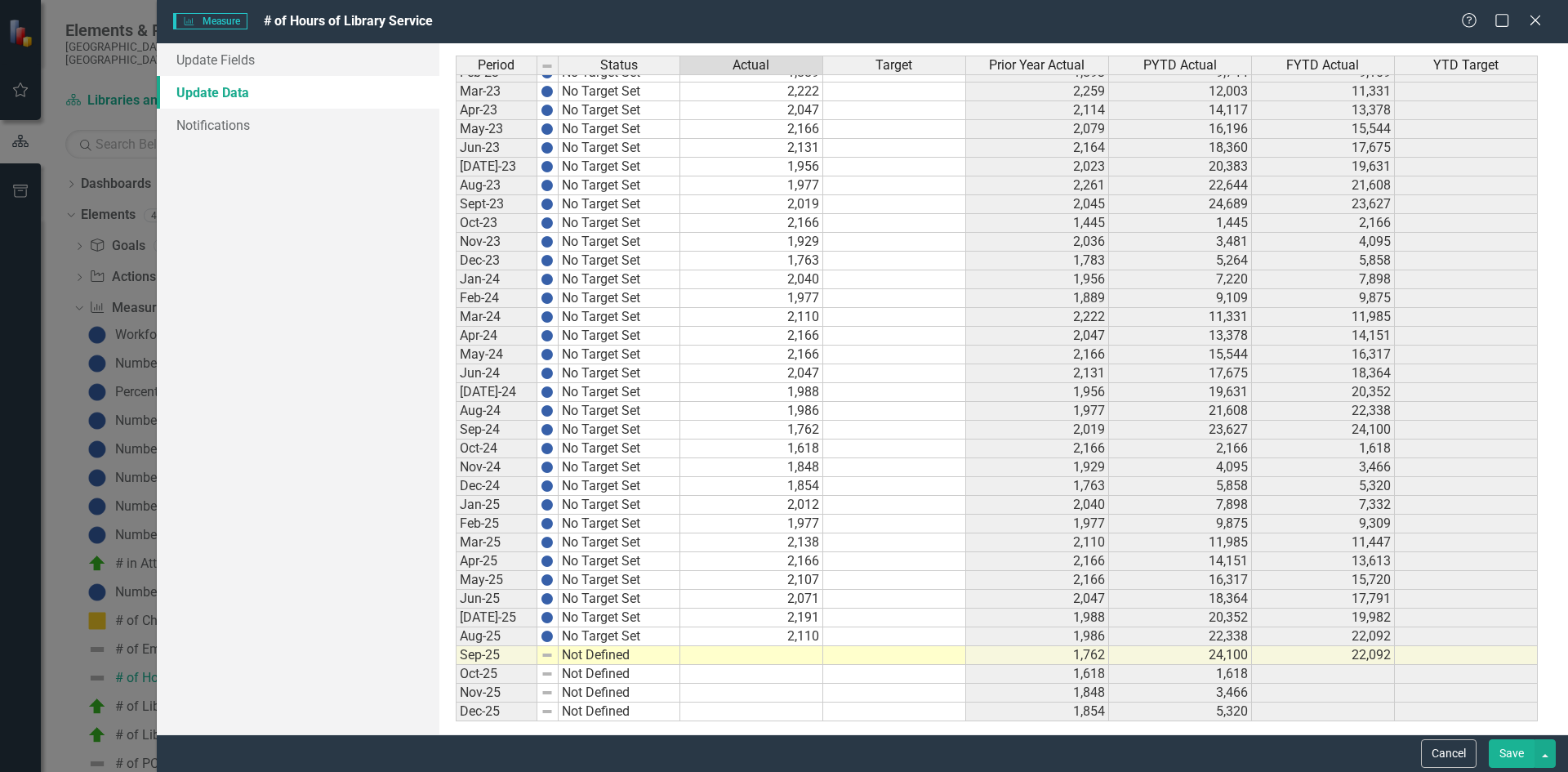
click at [793, 656] on td at bounding box center [752, 655] width 143 height 19
type textarea "2075"
click at [923, 561] on tbody "[DATE]-21 No Target Set 2,084 1,737 13,390 18,466 Aug-21 No Target Set 2,142 1,…" at bounding box center [997, 214] width 1083 height 1015
click at [272, 67] on link "Update Fields" at bounding box center [298, 60] width 282 height 33
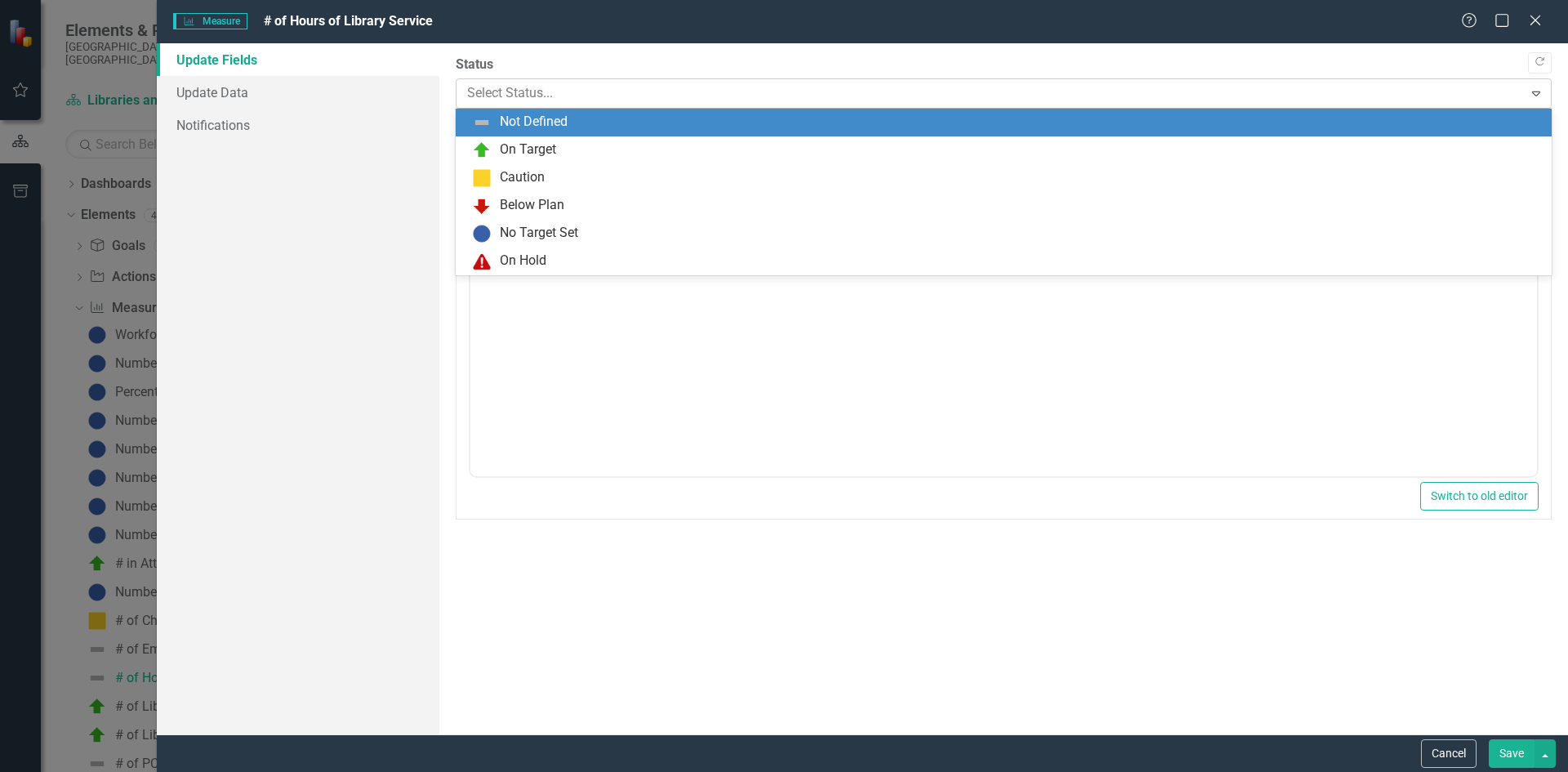
click at [607, 100] on div at bounding box center [990, 93] width 1047 height 22
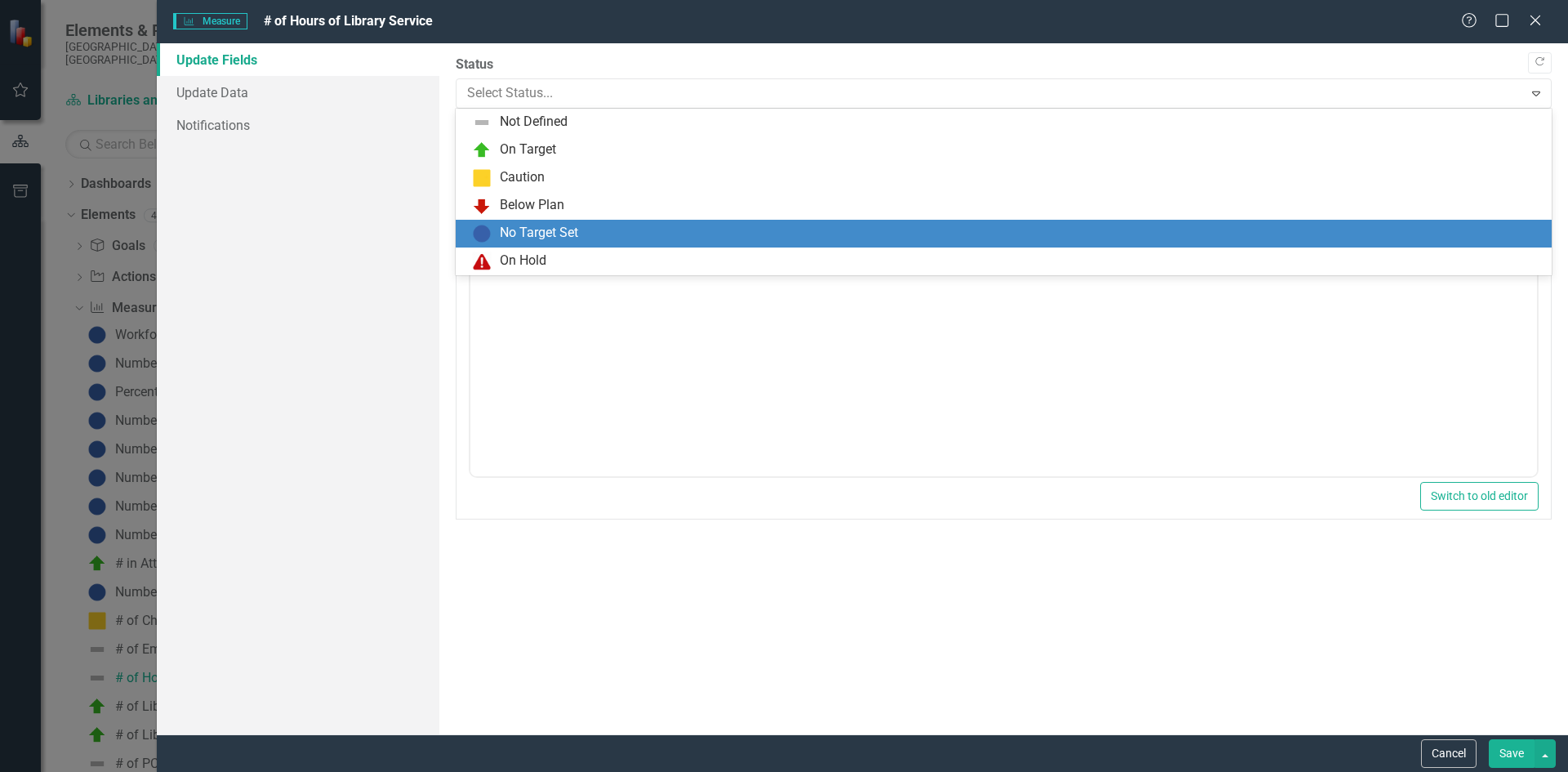
click at [522, 234] on div "No Target Set" at bounding box center [539, 233] width 79 height 19
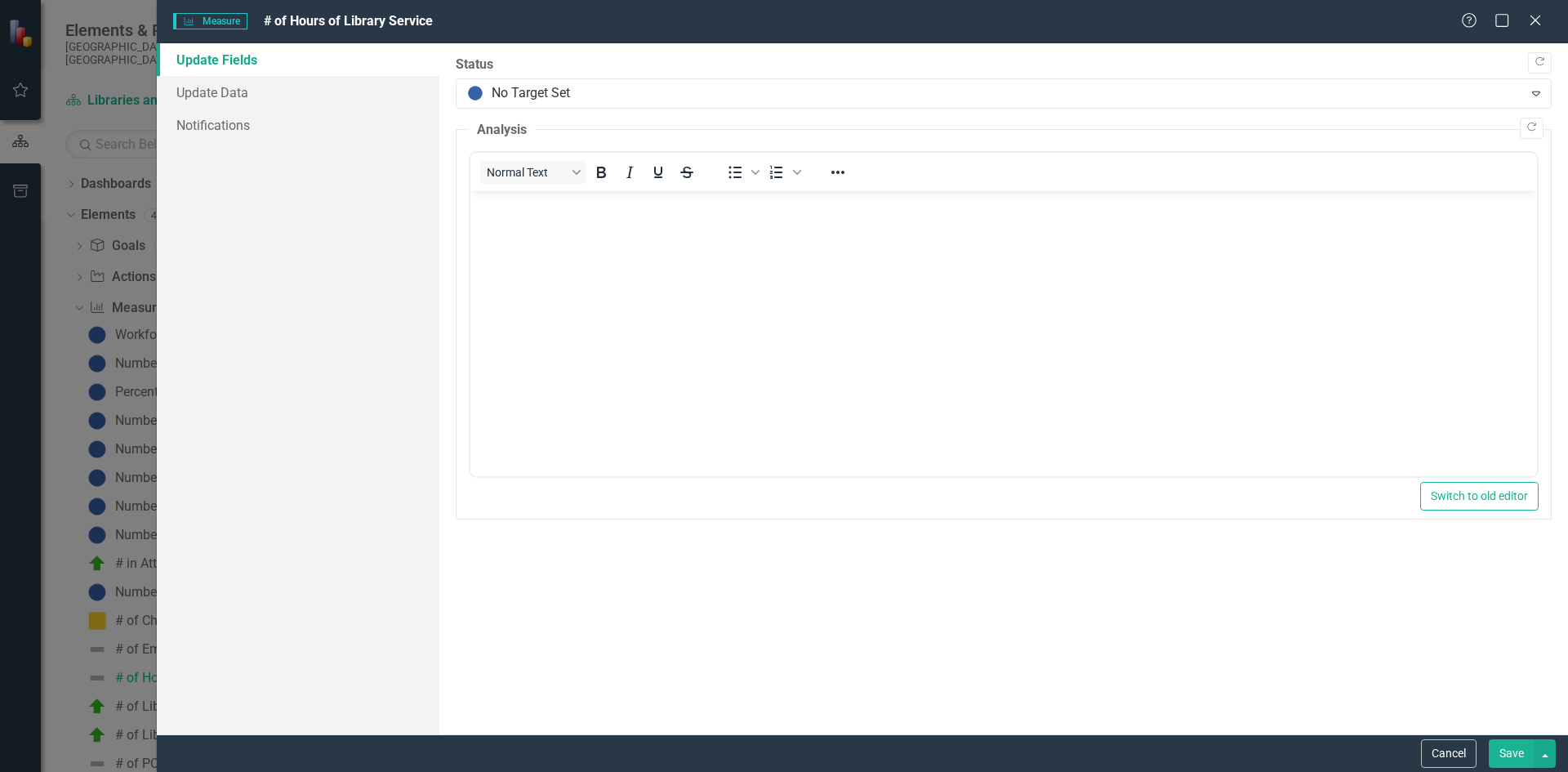
click at [1506, 749] on button "Save" at bounding box center [1512, 754] width 46 height 29
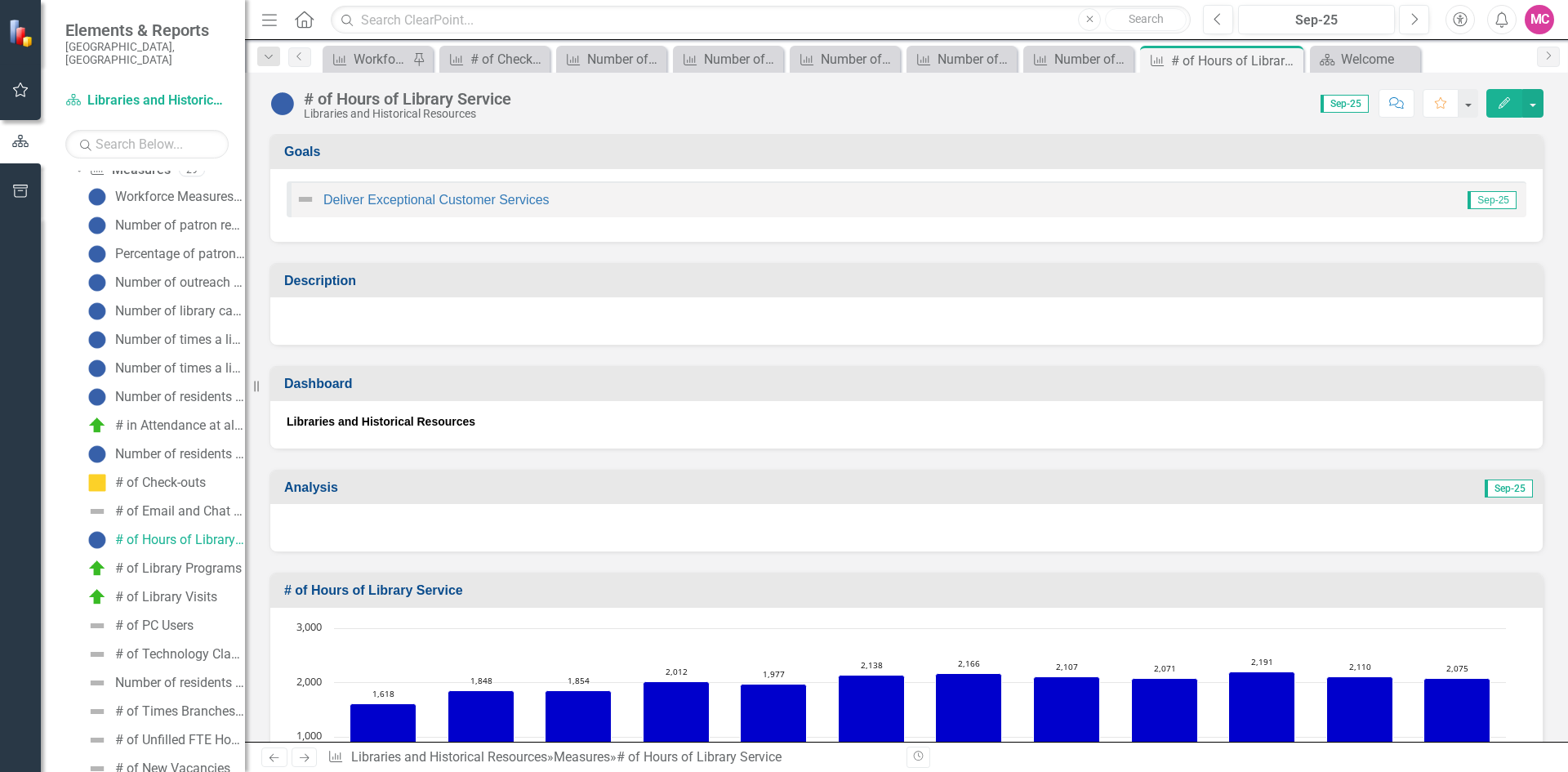
scroll to position [163, 0]
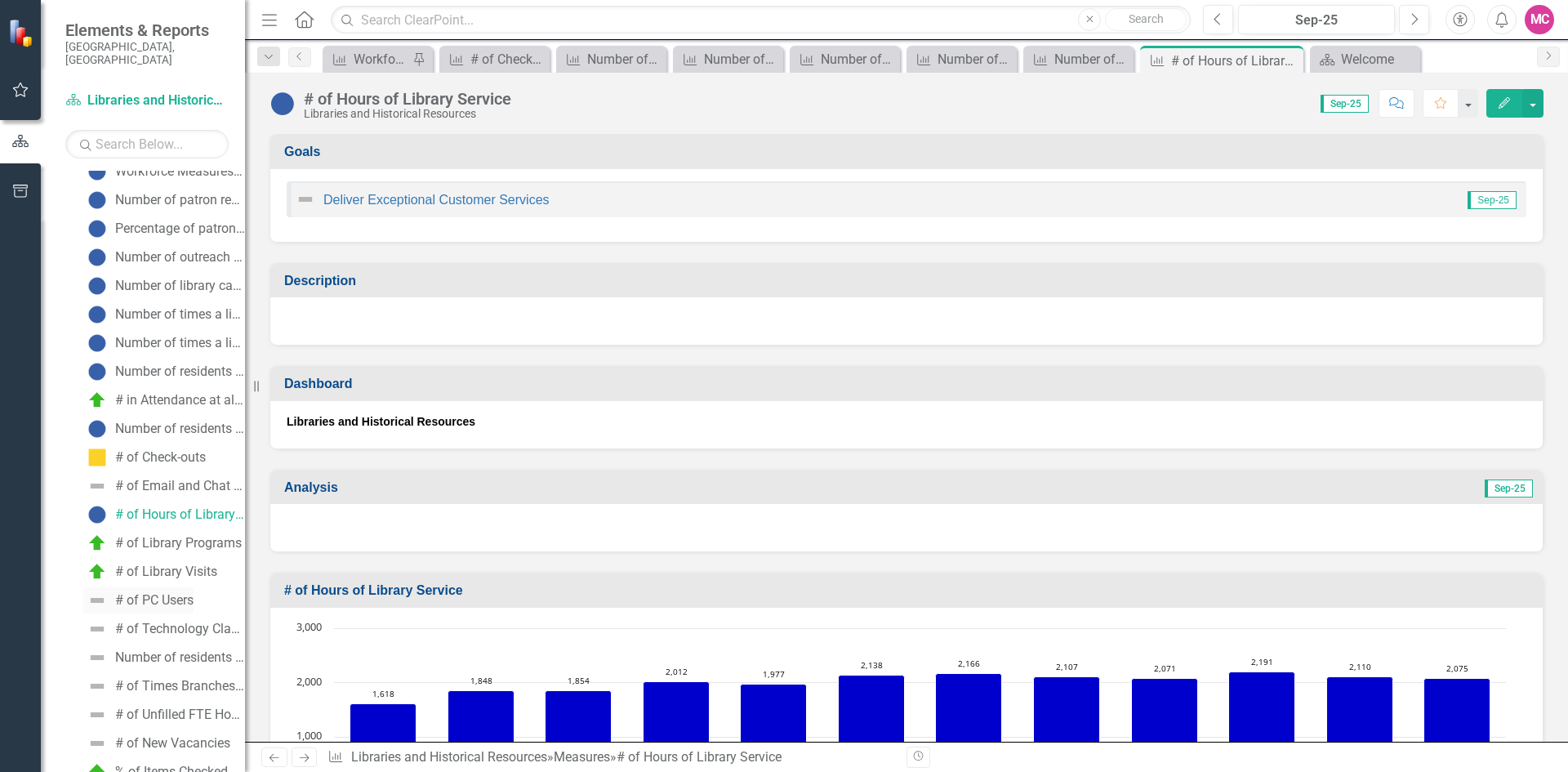
click at [147, 593] on div "# of PC Users" at bounding box center [154, 600] width 79 height 14
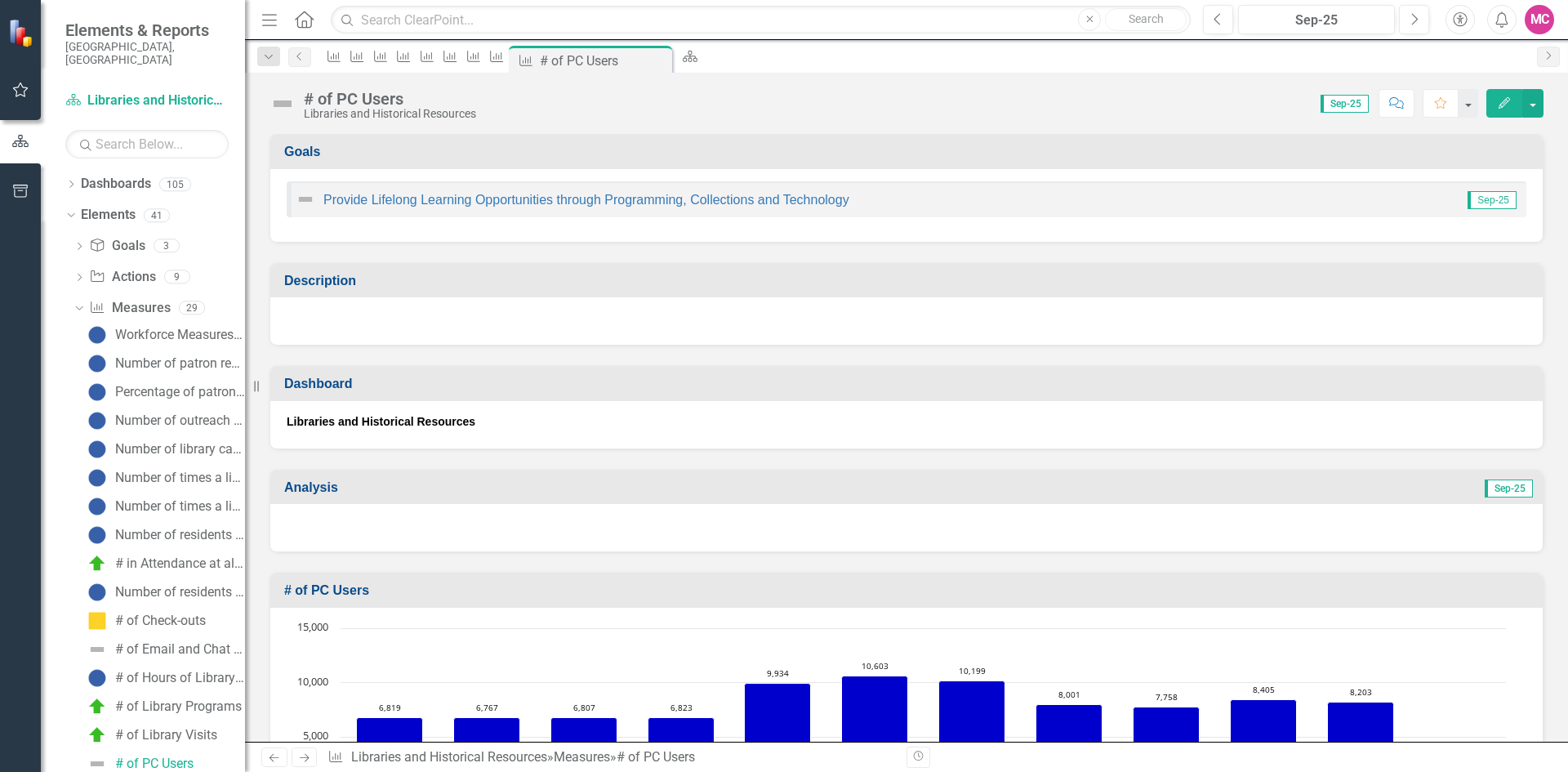
click at [1506, 109] on button "Edit" at bounding box center [1505, 103] width 36 height 29
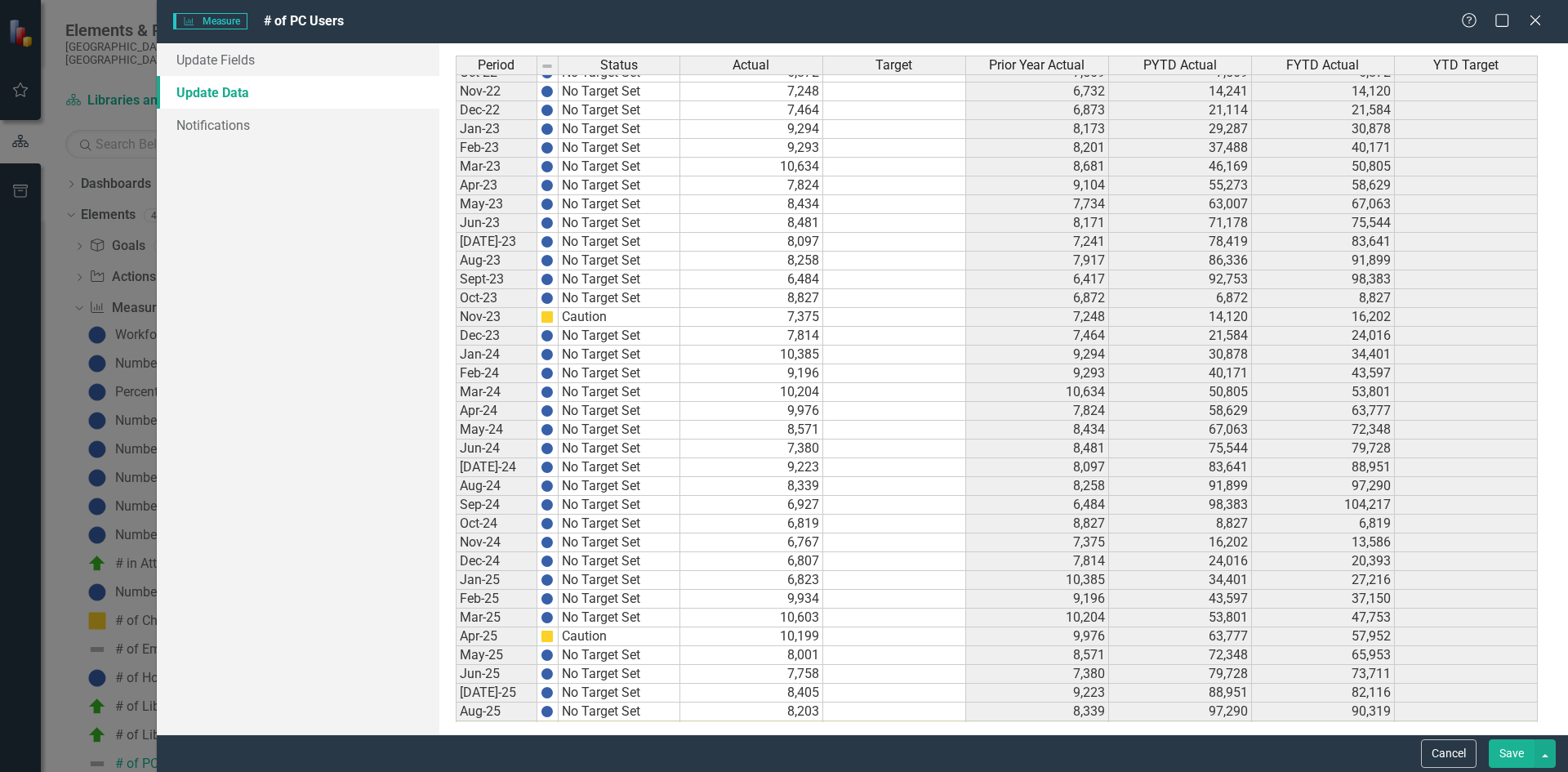
scroll to position [2116, 0]
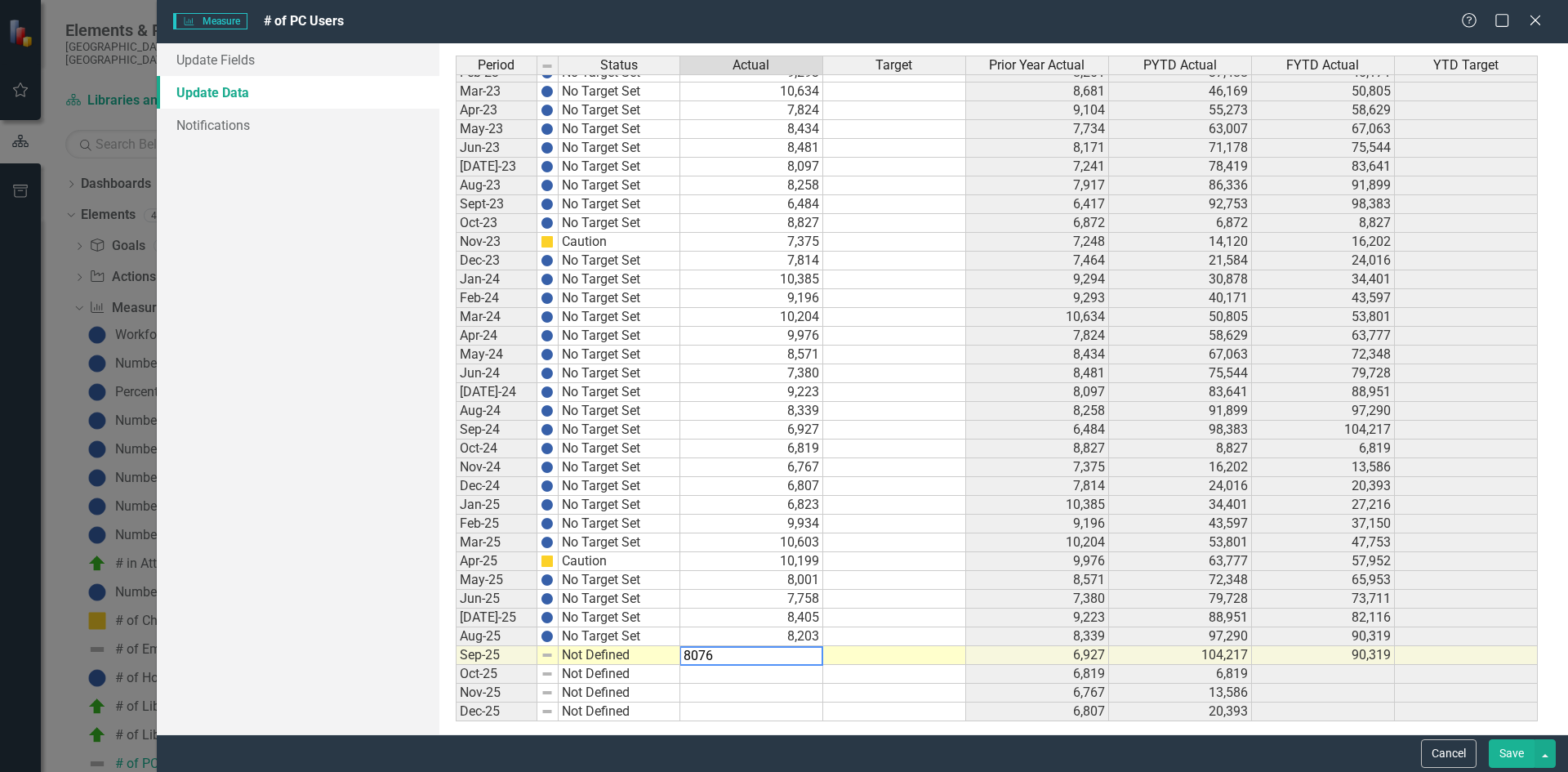
type textarea "8076"
click at [895, 620] on td at bounding box center [895, 617] width 143 height 19
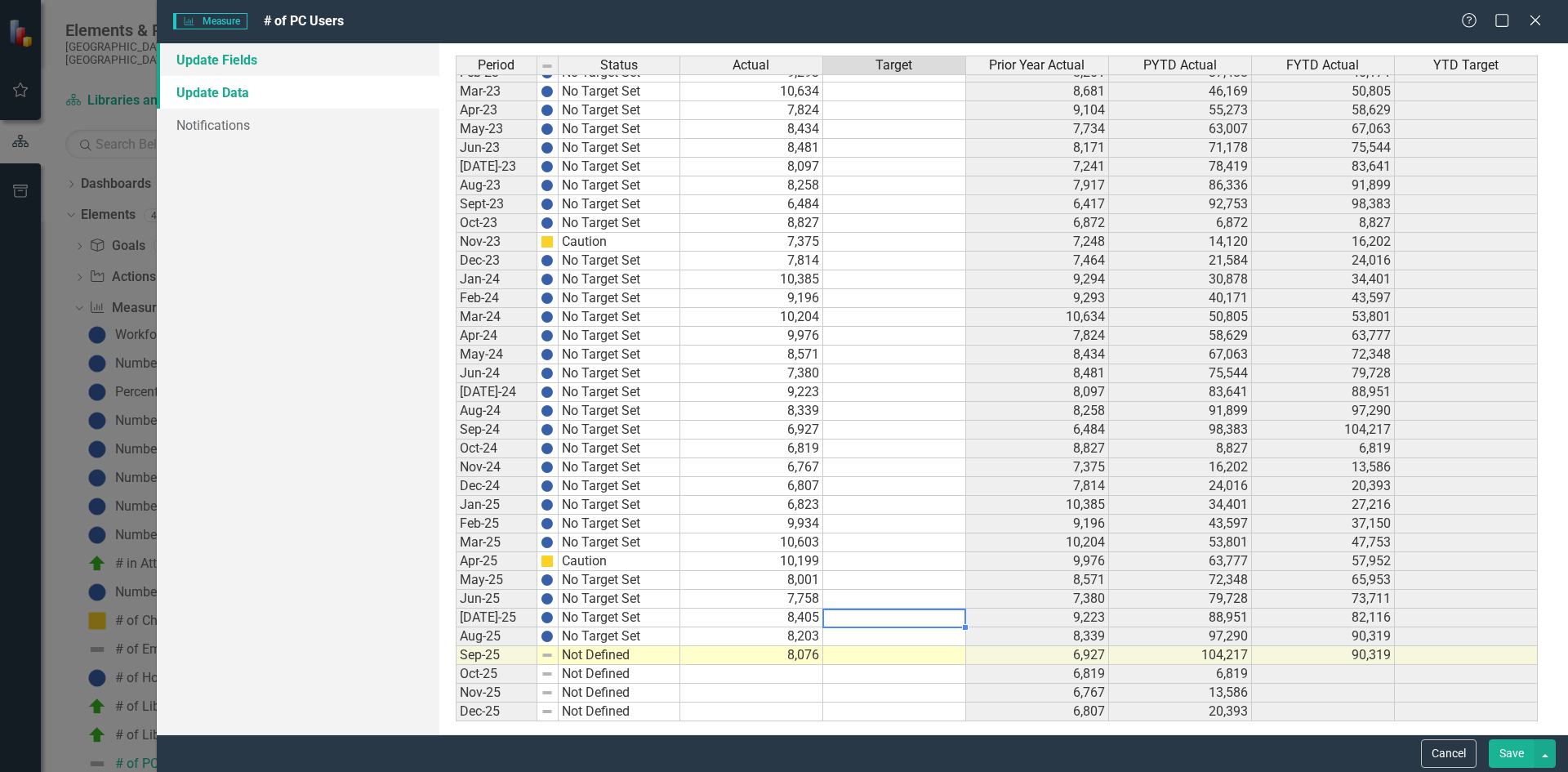
click at [320, 62] on link "Update Fields" at bounding box center [298, 60] width 282 height 33
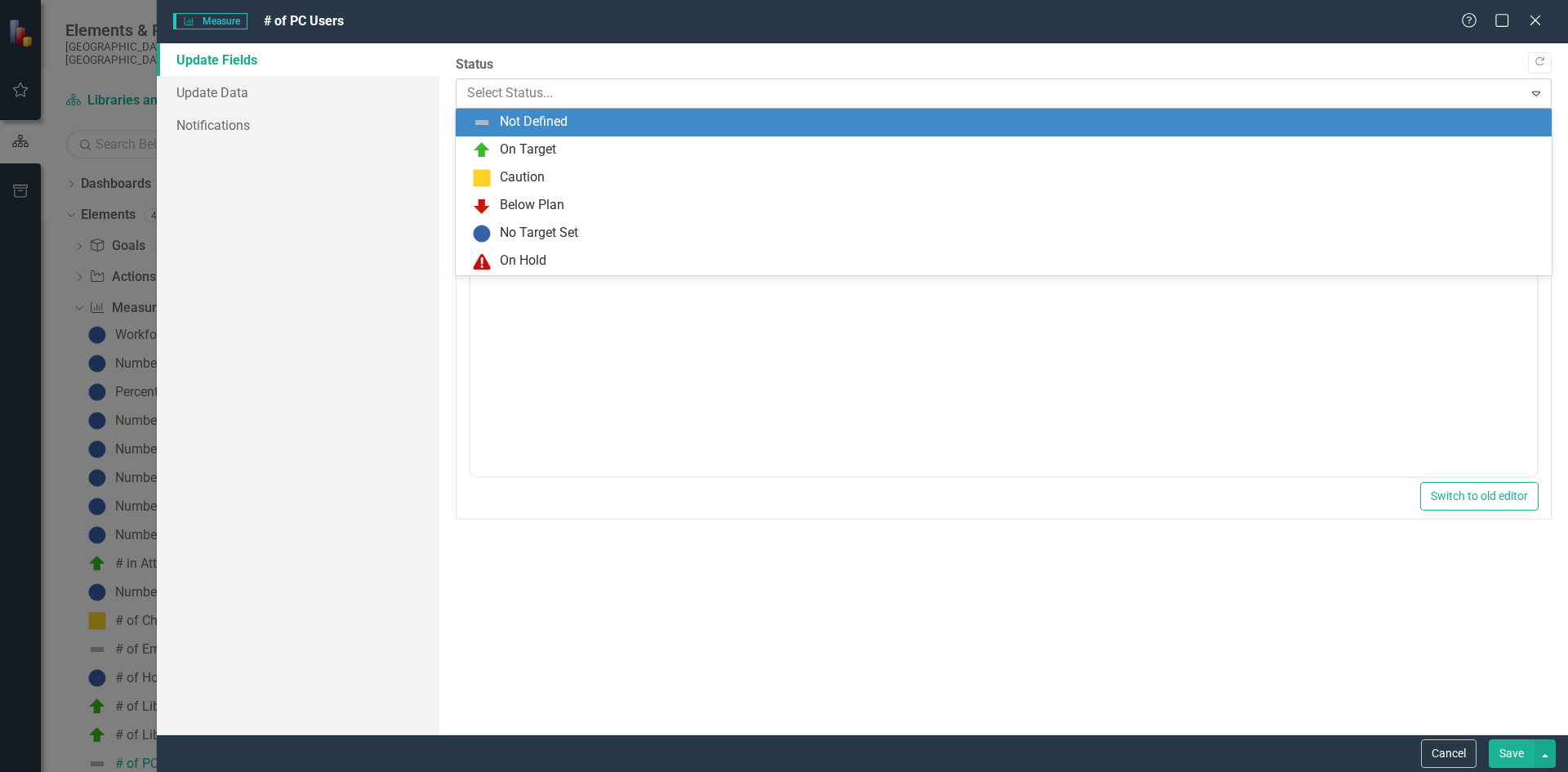
click at [612, 87] on div at bounding box center [990, 93] width 1047 height 22
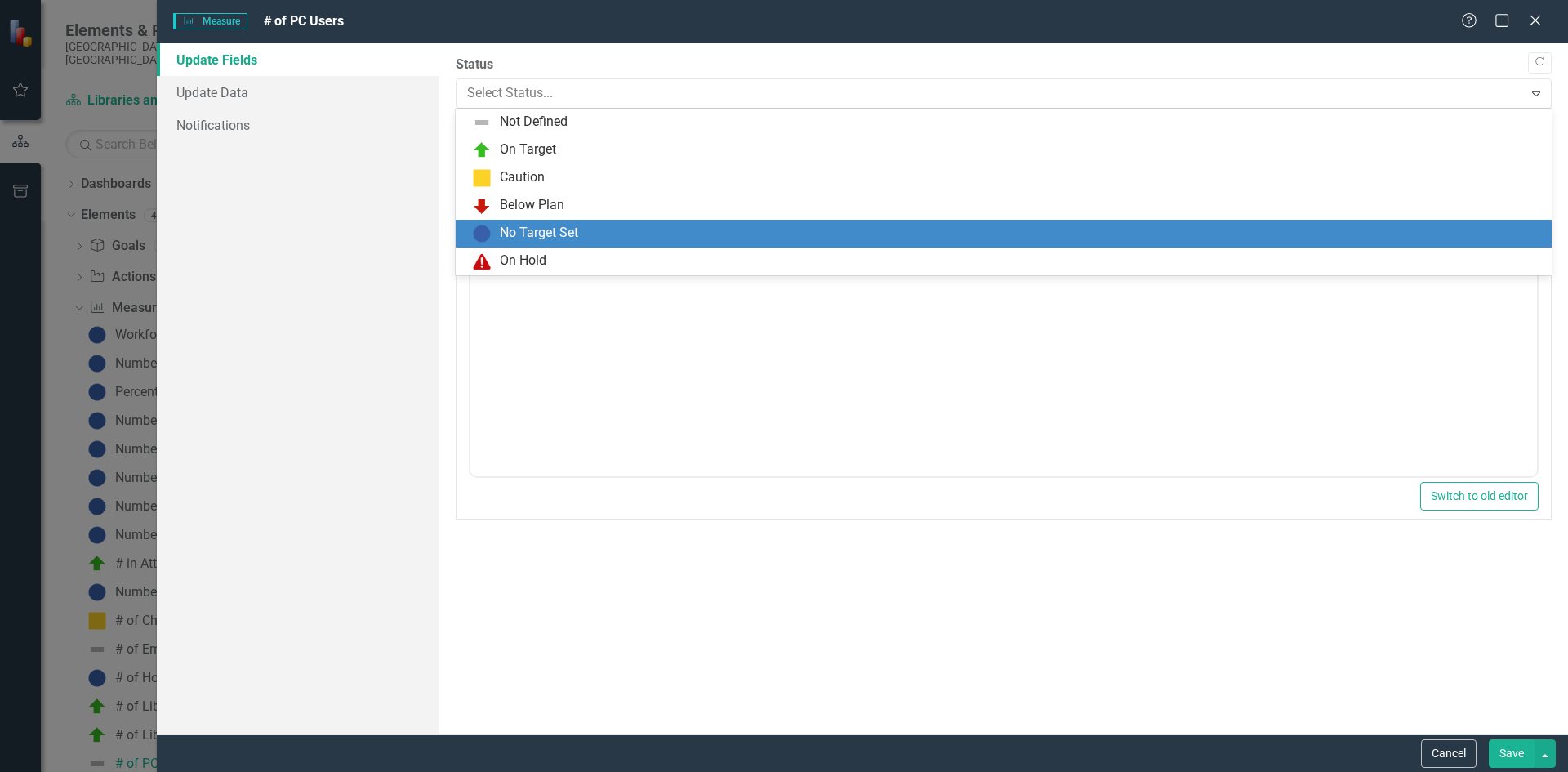
drag, startPoint x: 556, startPoint y: 232, endPoint x: 334, endPoint y: 236, distance: 222.0
click at [556, 232] on div "No Target Set" at bounding box center [539, 233] width 79 height 19
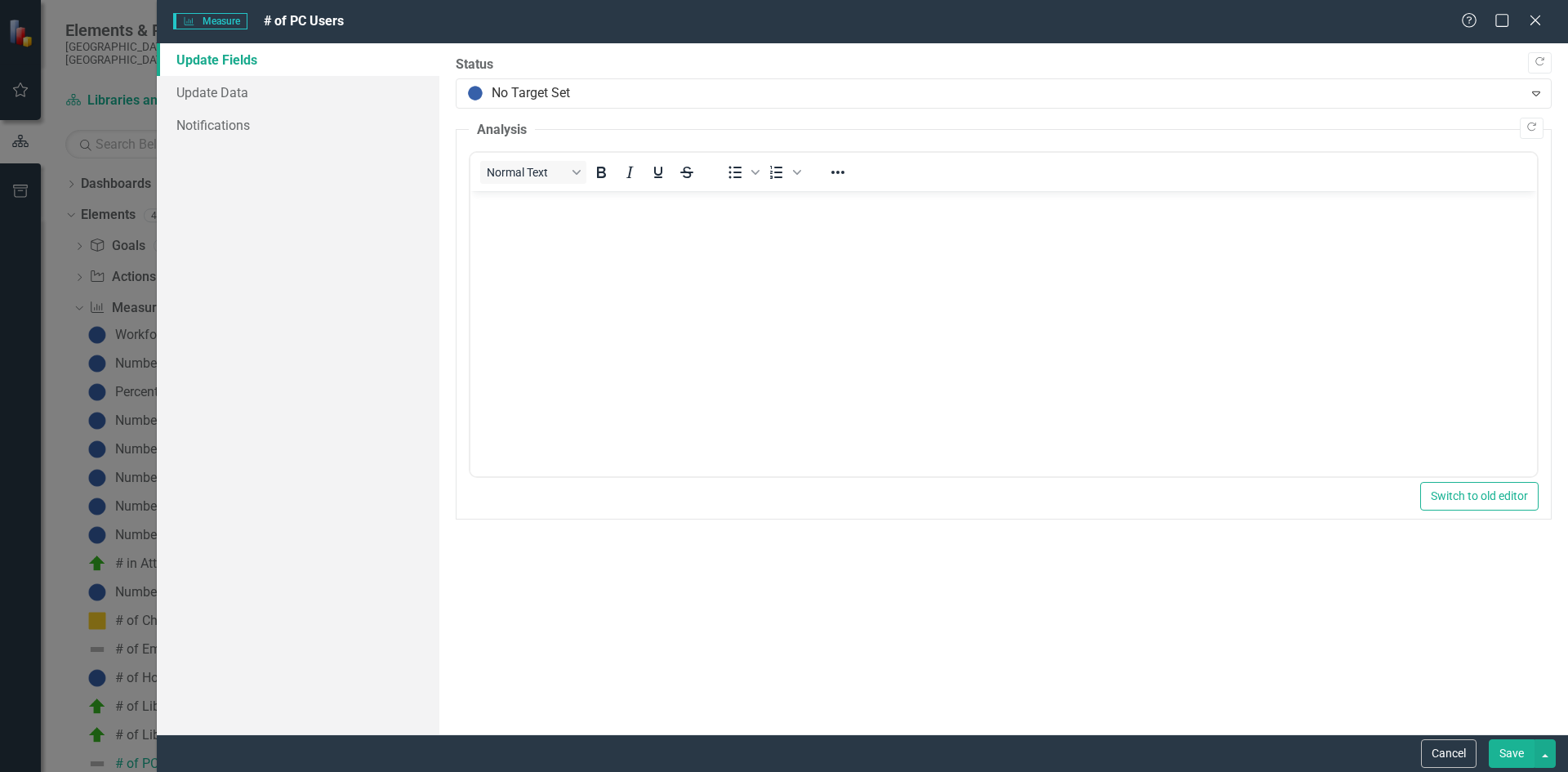
click at [1510, 755] on button "Save" at bounding box center [1512, 754] width 46 height 29
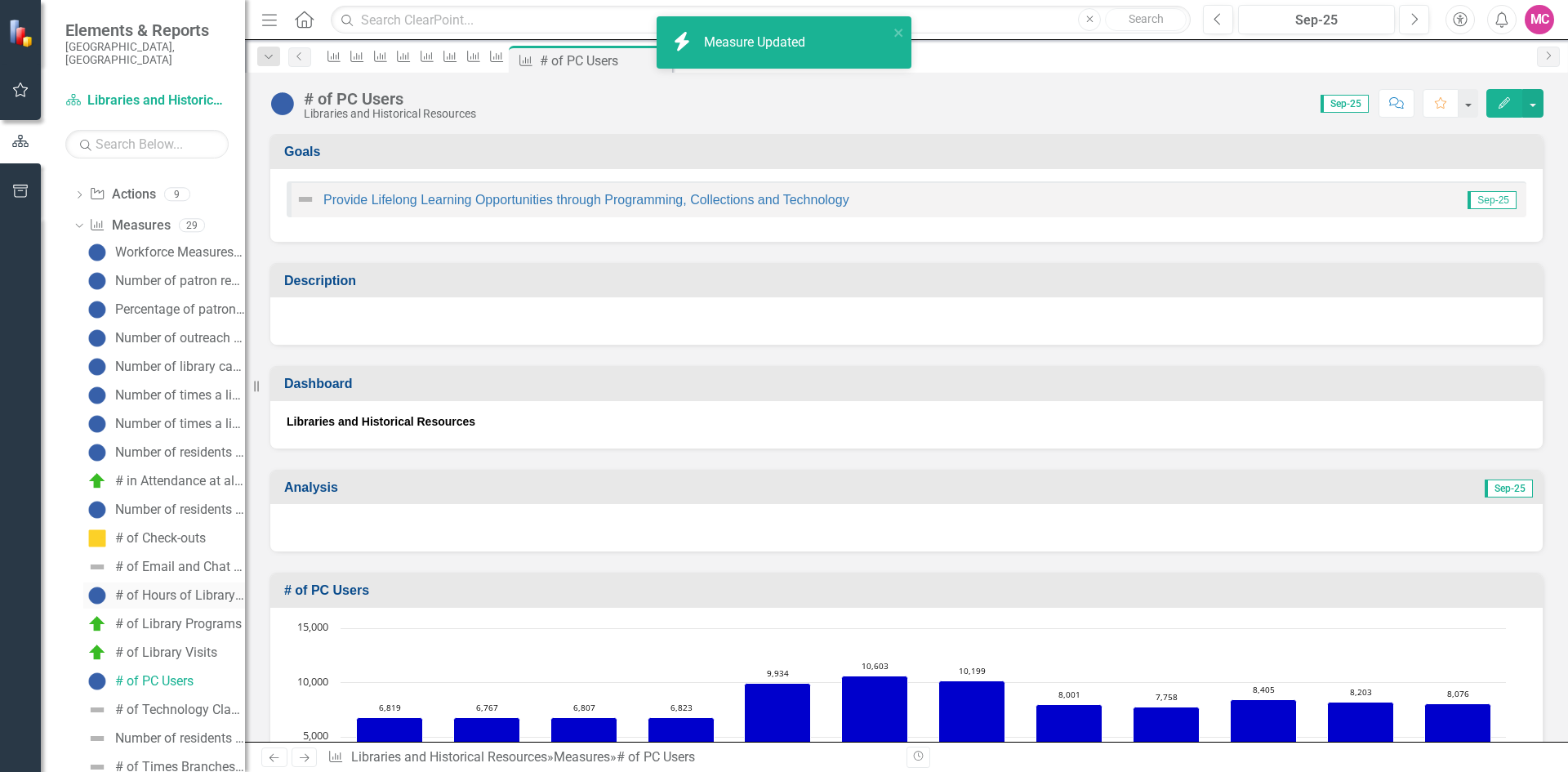
scroll to position [163, 0]
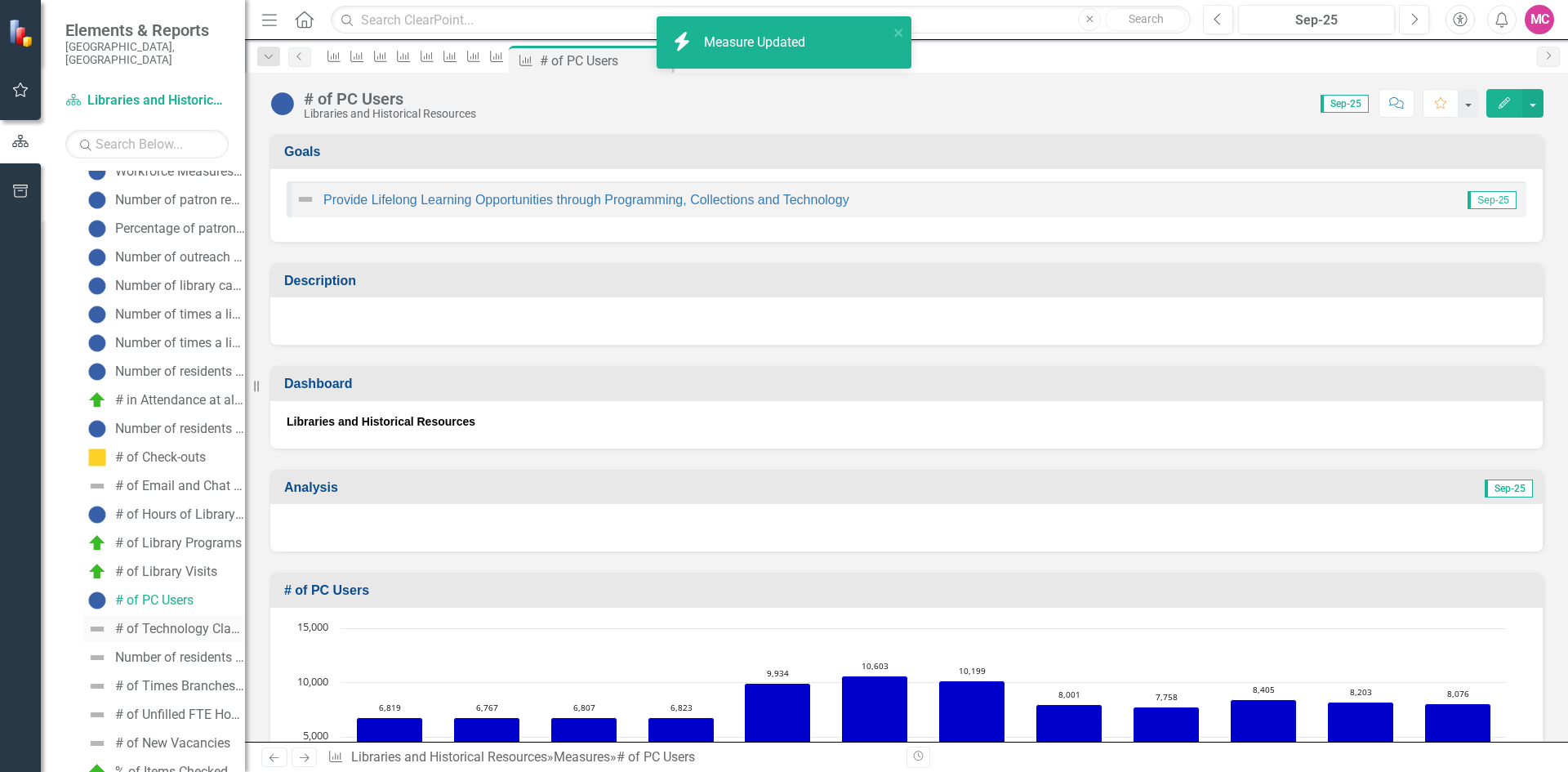
click at [176, 622] on div "# of Technology Classes for Patrons" at bounding box center [179, 629] width 129 height 14
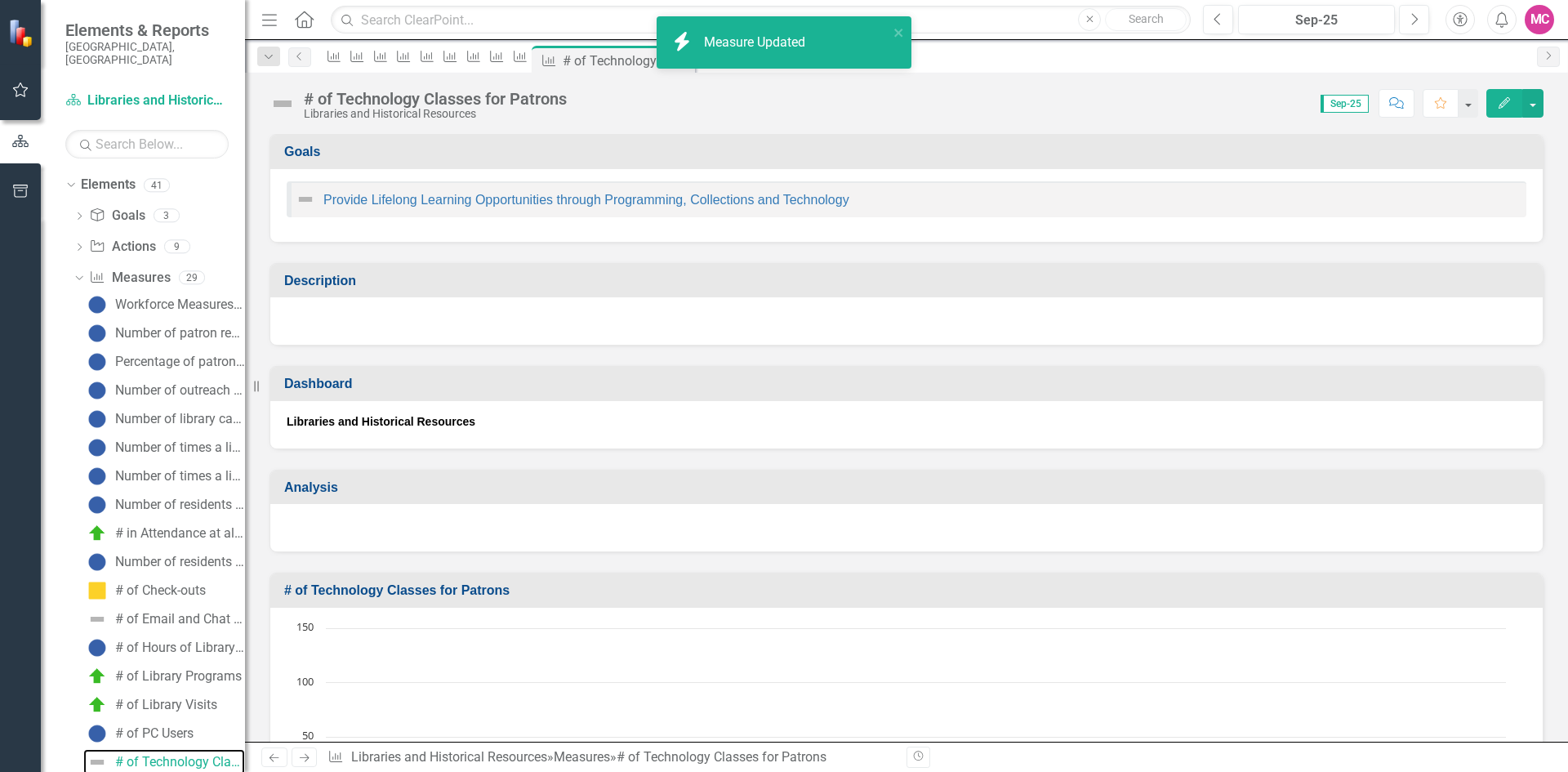
scroll to position [20, 0]
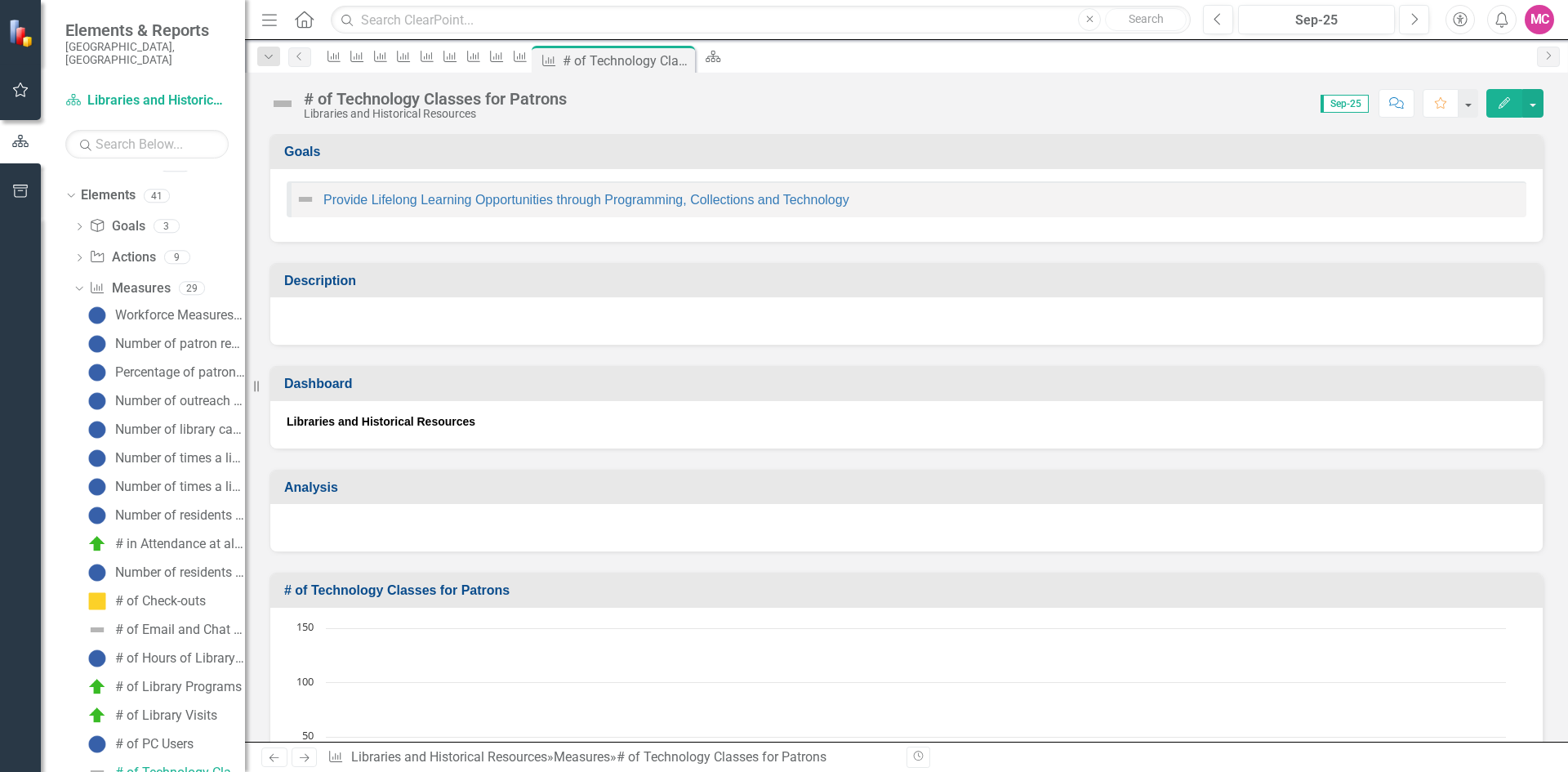
click at [1506, 95] on button "Edit" at bounding box center [1505, 103] width 36 height 29
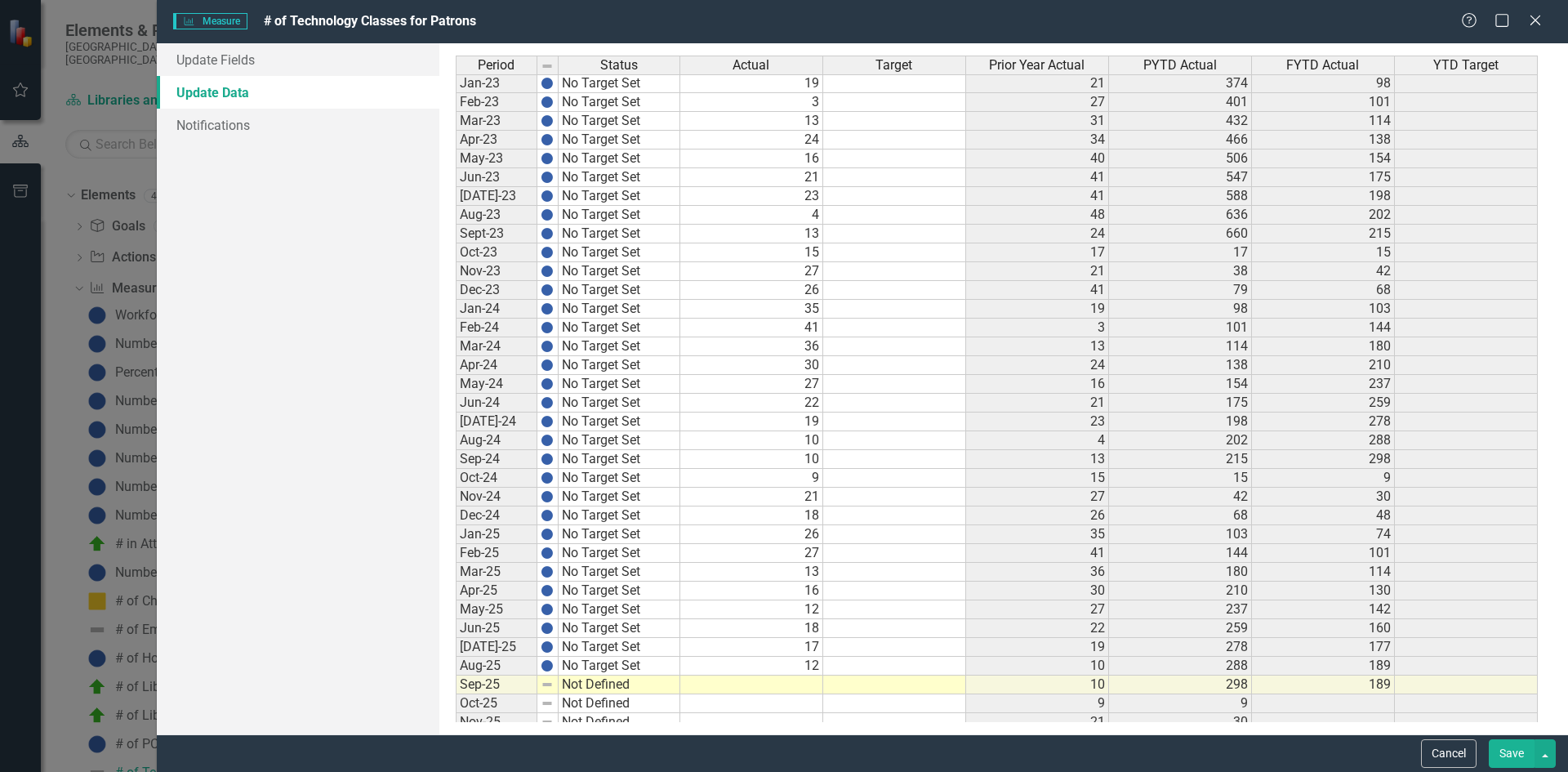
scroll to position [0, 0]
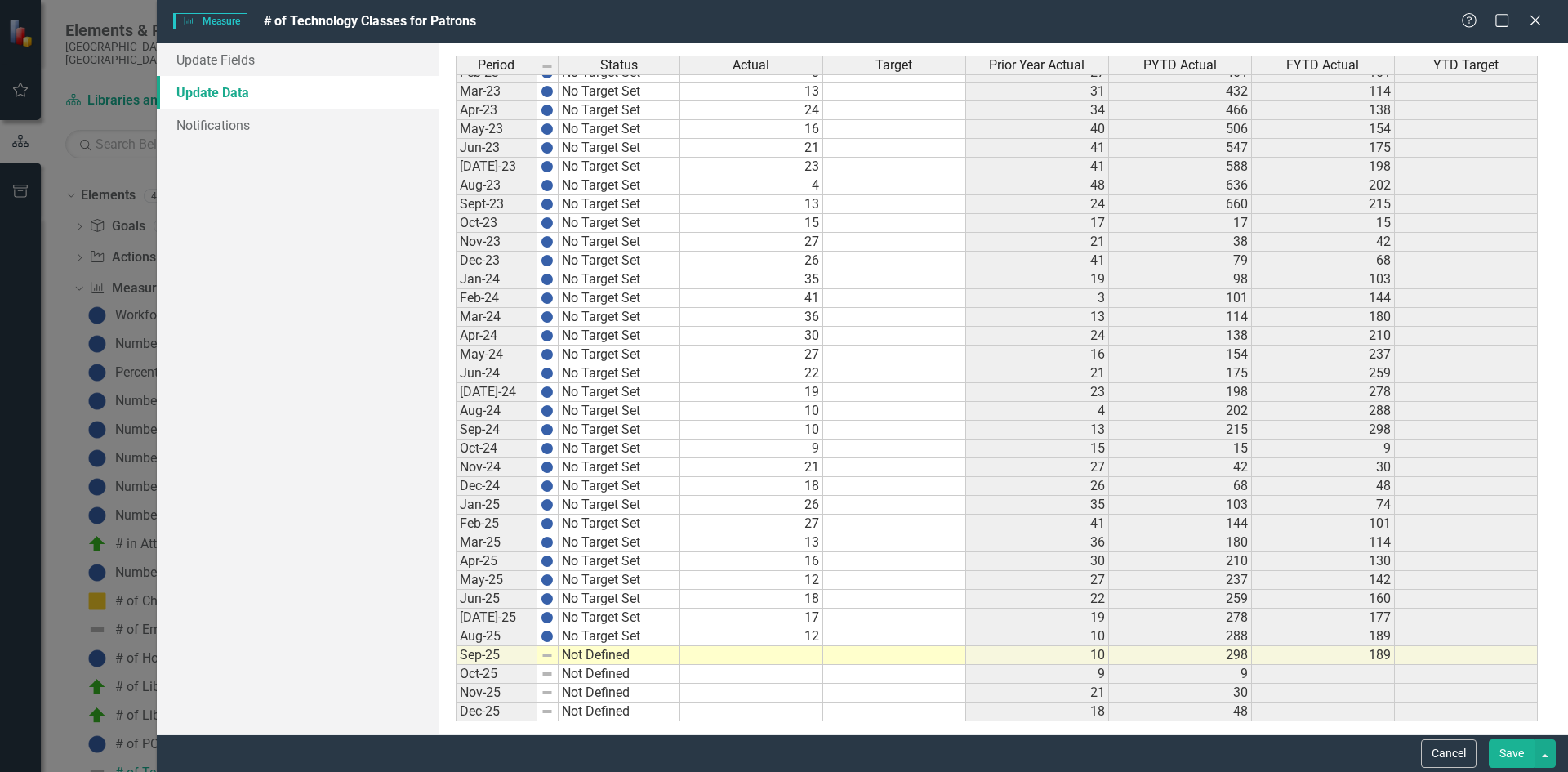
click at [804, 571] on td "16" at bounding box center [752, 561] width 143 height 19
type textarea "16"
click at [978, 566] on td "30" at bounding box center [1037, 561] width 143 height 19
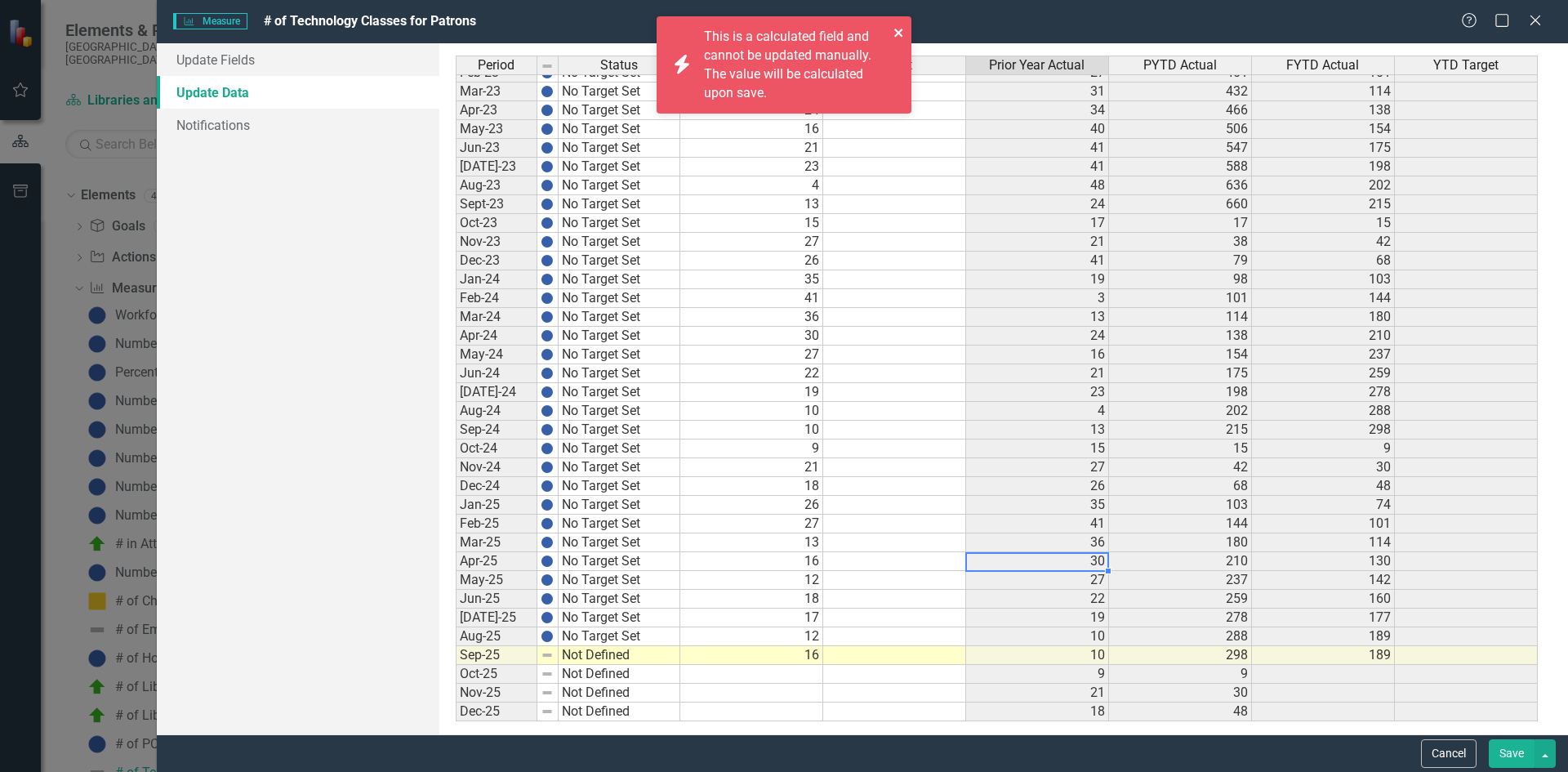
click at [904, 28] on icon "close" at bounding box center [899, 33] width 12 height 13
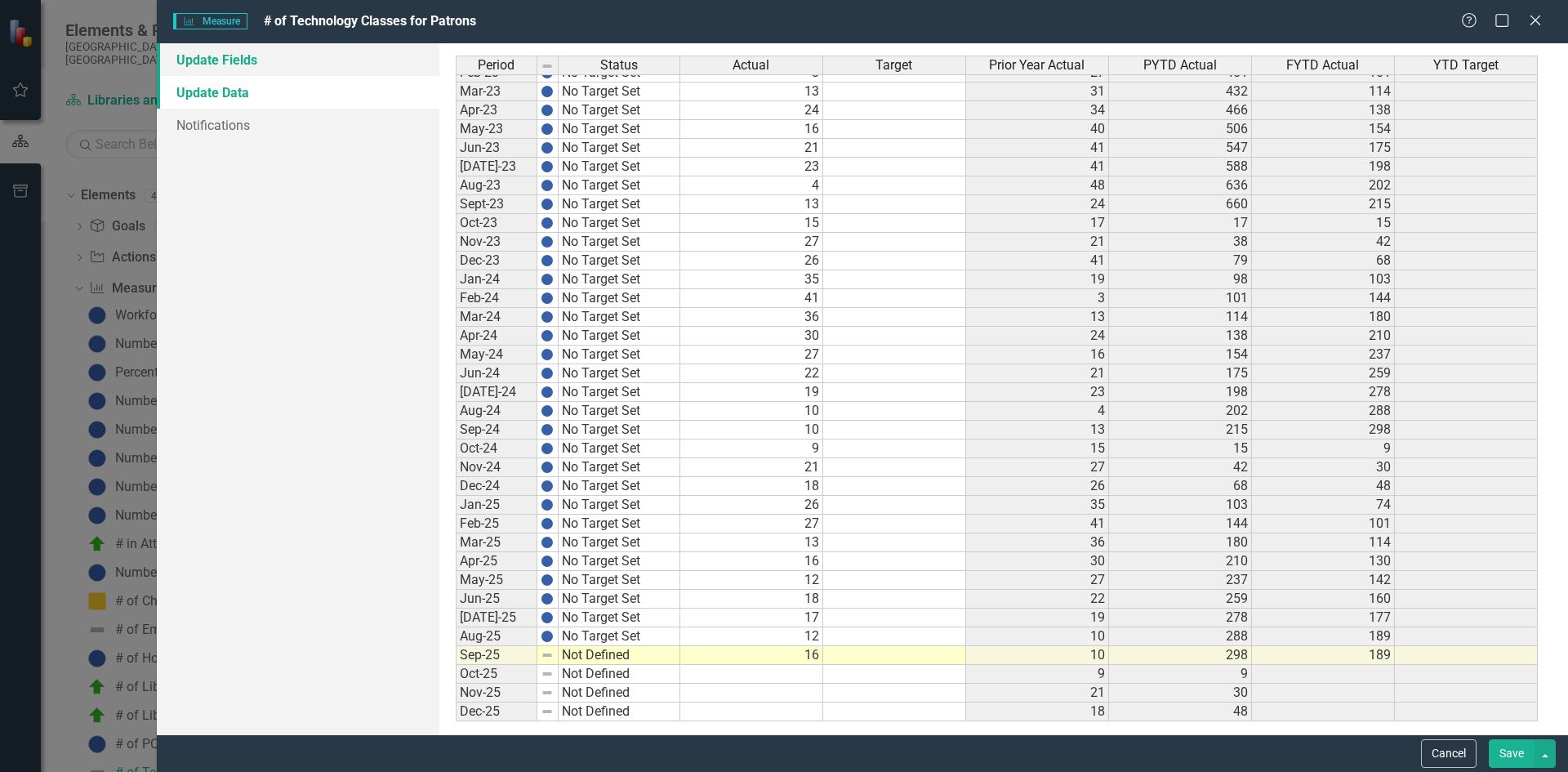
click at [332, 68] on link "Update Fields" at bounding box center [298, 60] width 282 height 33
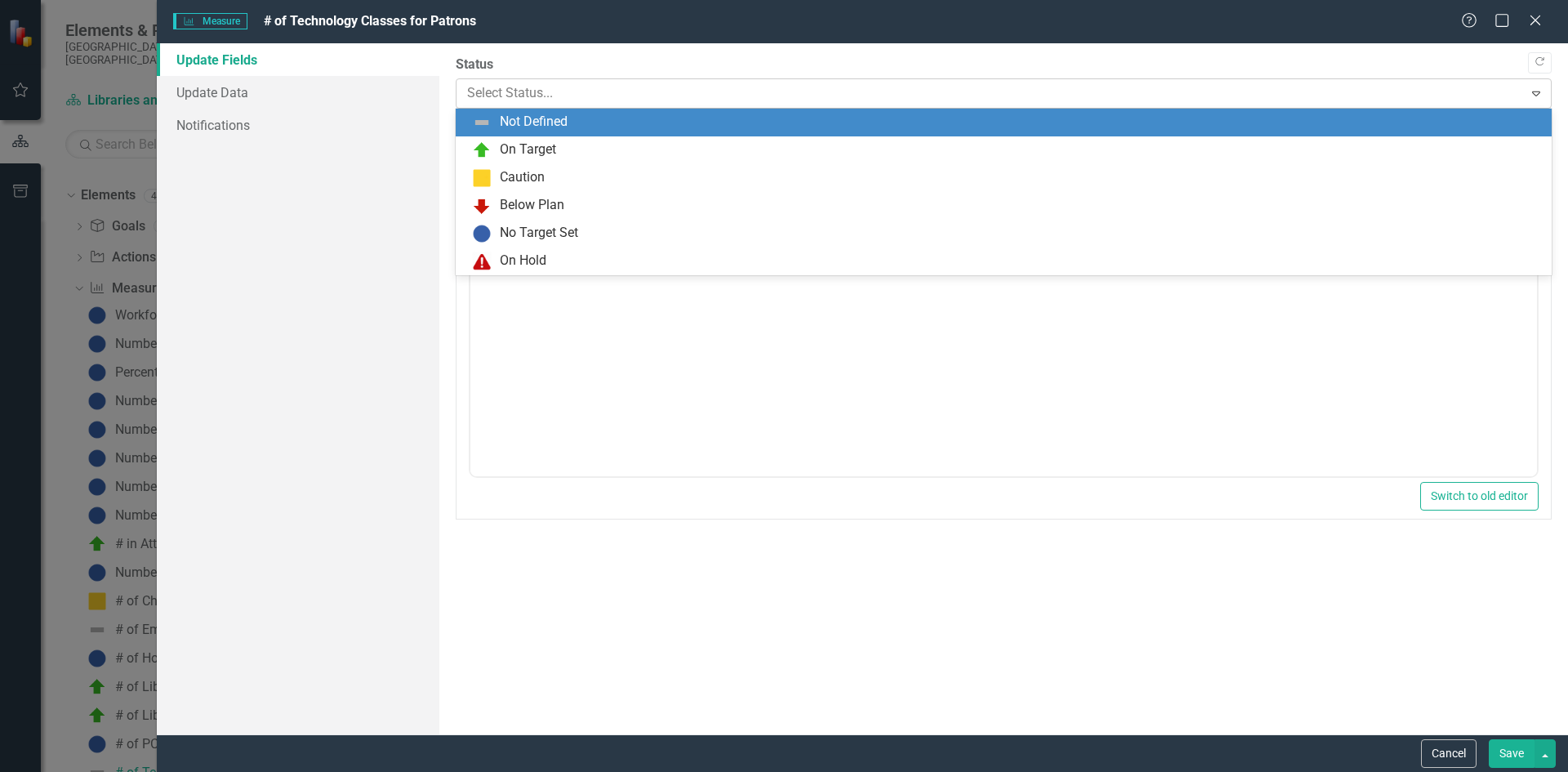
click at [666, 100] on div at bounding box center [990, 93] width 1047 height 22
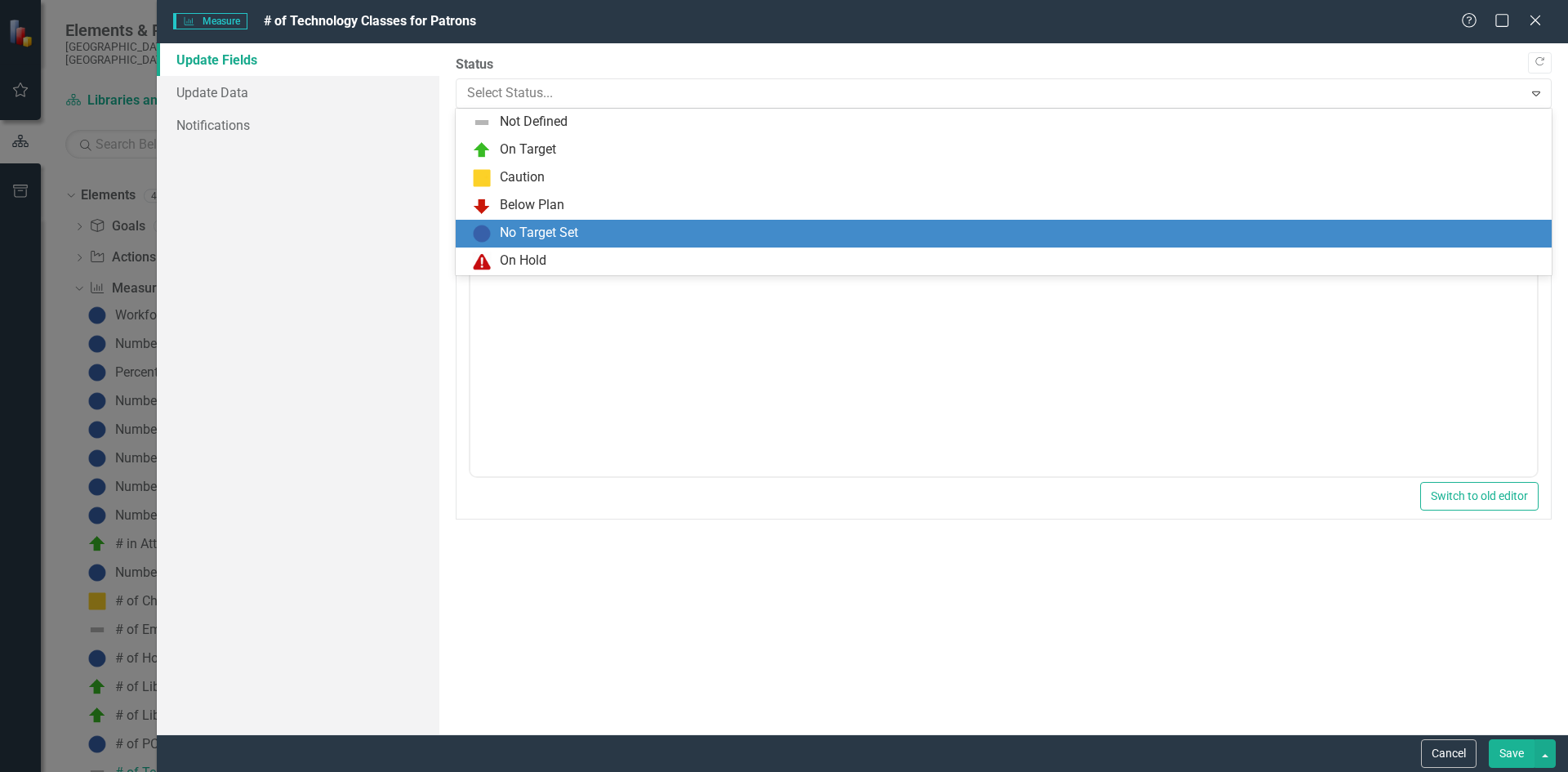
click at [559, 228] on div "No Target Set" at bounding box center [539, 233] width 79 height 19
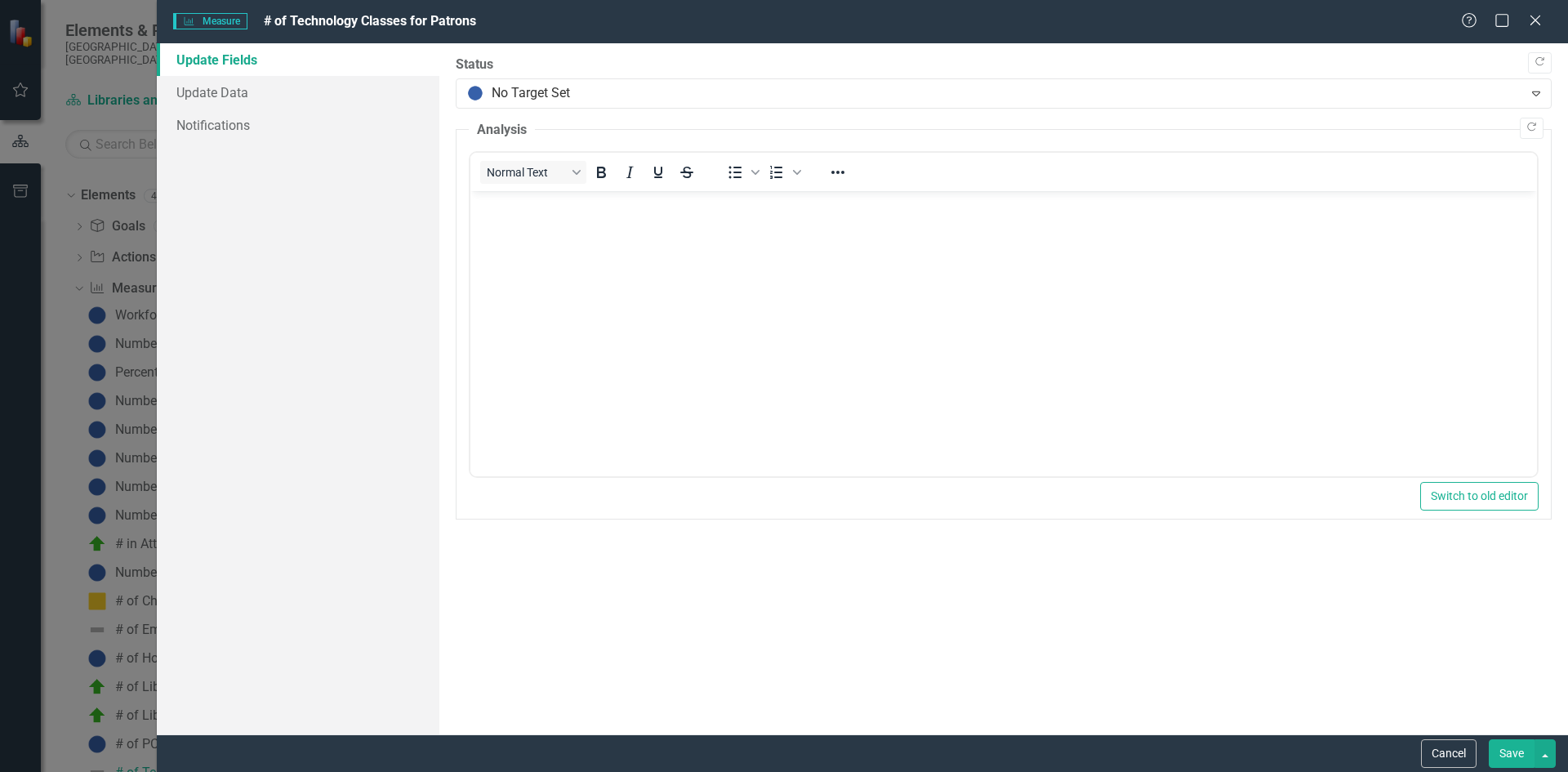
click at [1498, 752] on button "Save" at bounding box center [1512, 754] width 46 height 29
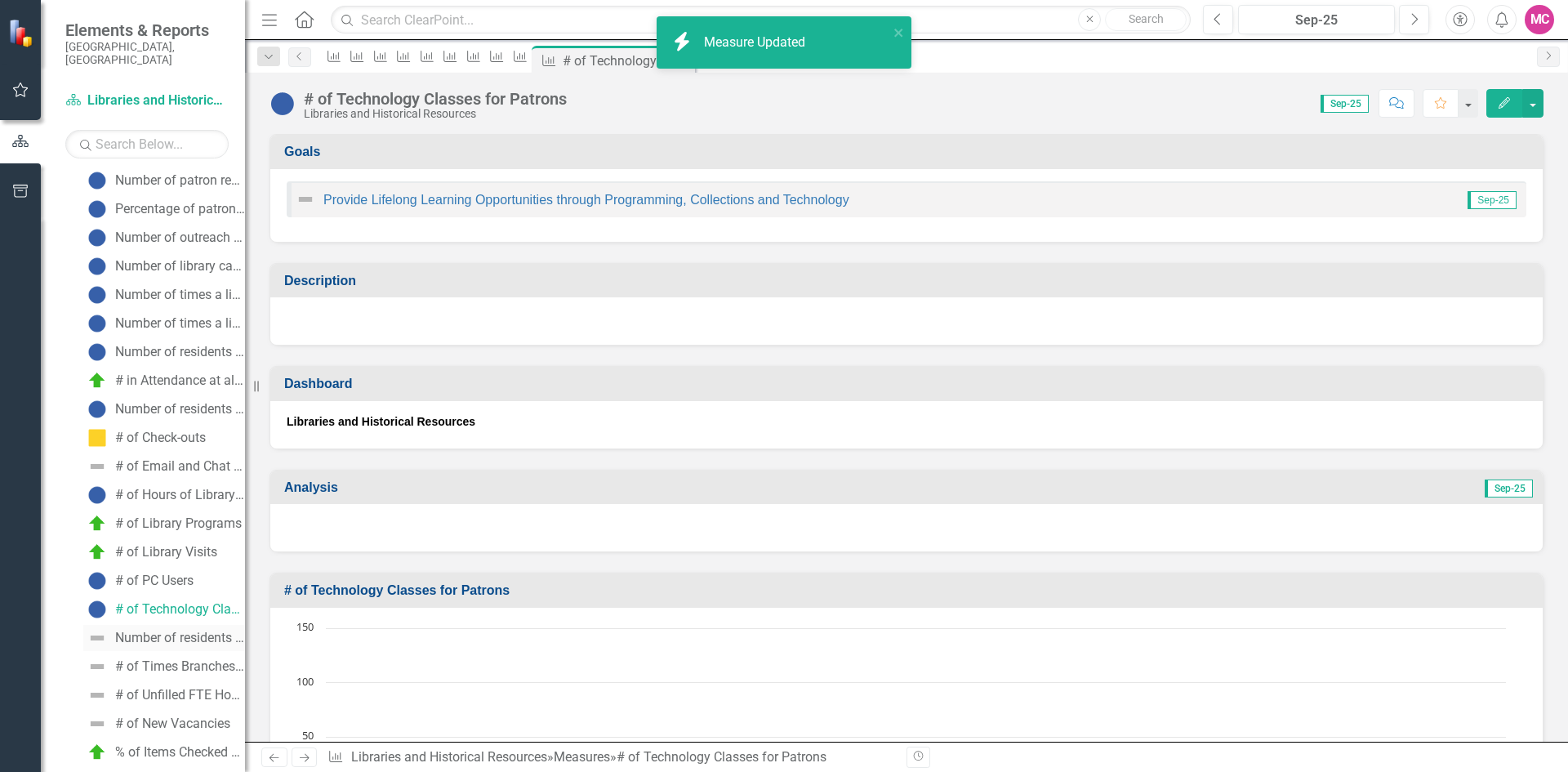
click at [180, 631] on div "Number of residents participating in tax assistance (New)" at bounding box center [179, 638] width 129 height 14
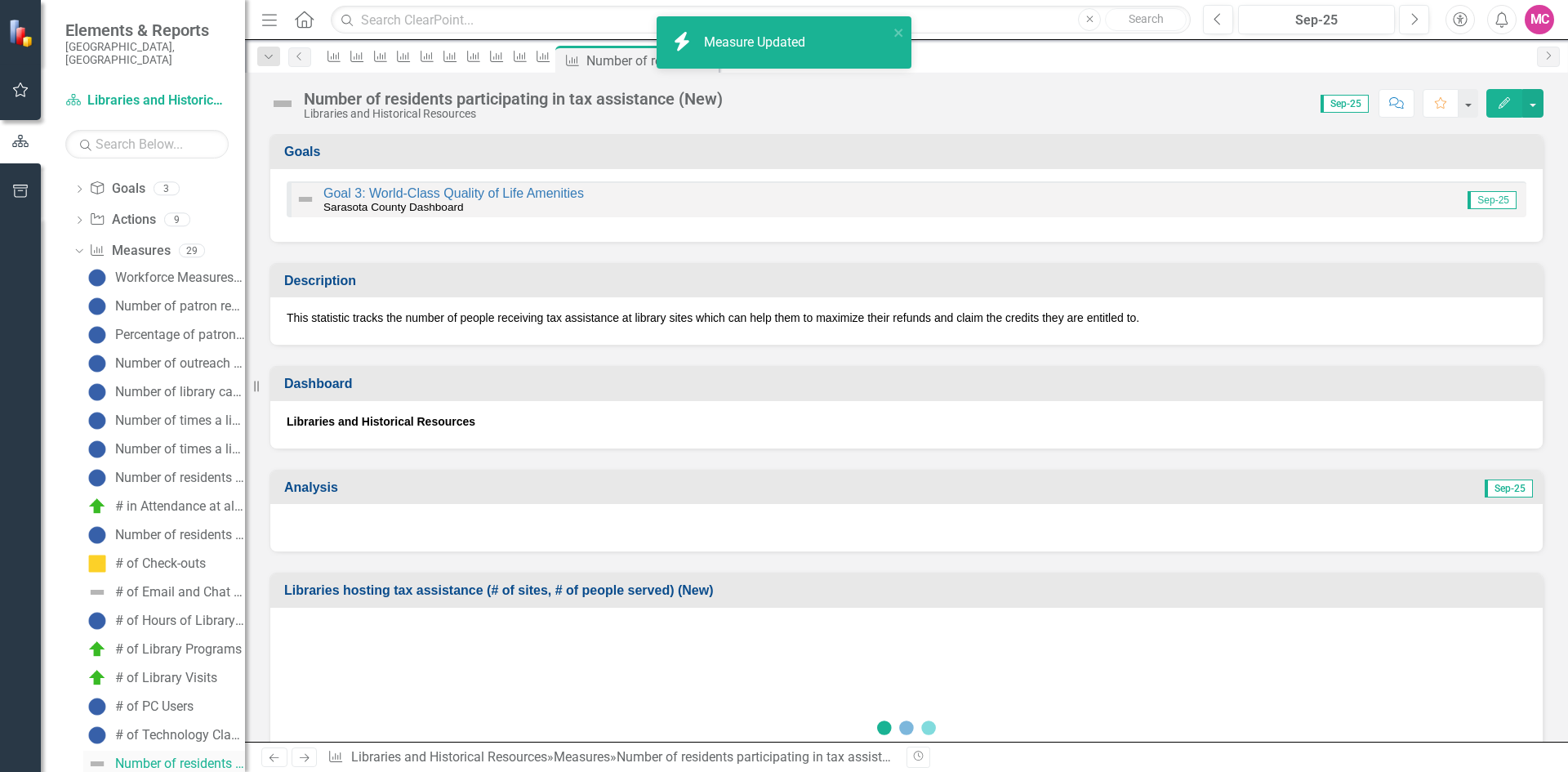
scroll to position [48, 0]
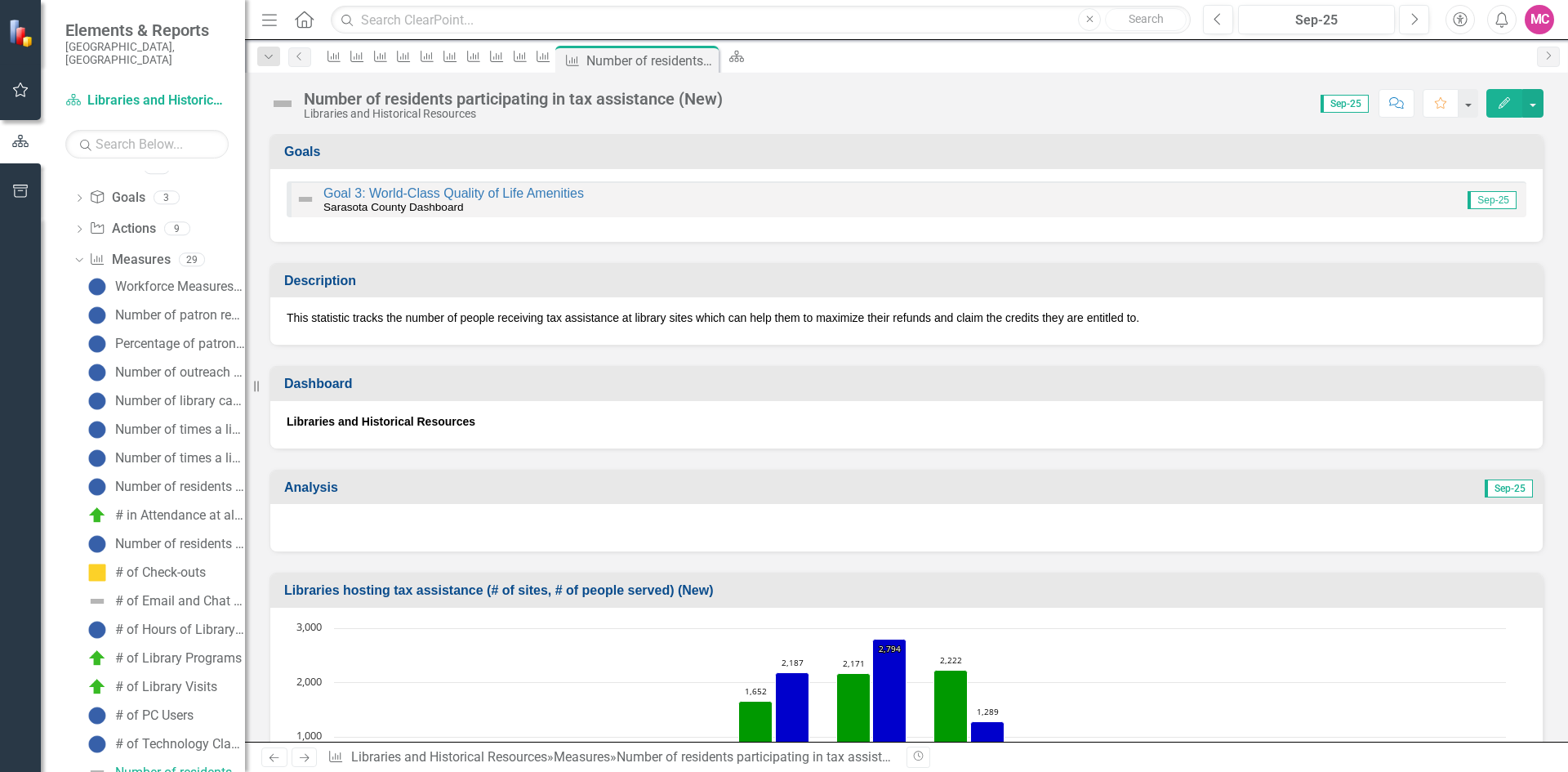
click at [1501, 104] on icon "button" at bounding box center [1505, 102] width 12 height 12
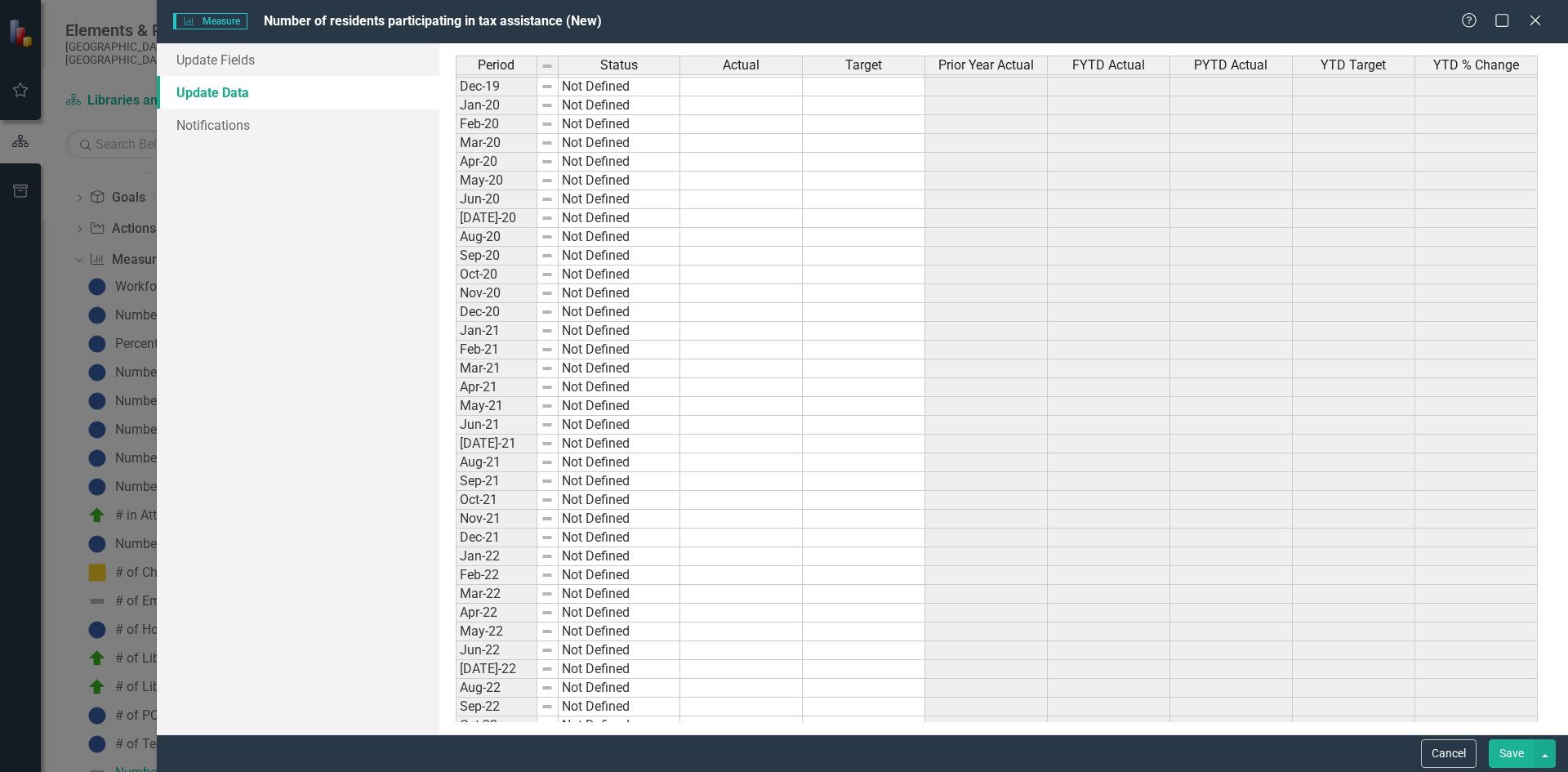
scroll to position [2042, 0]
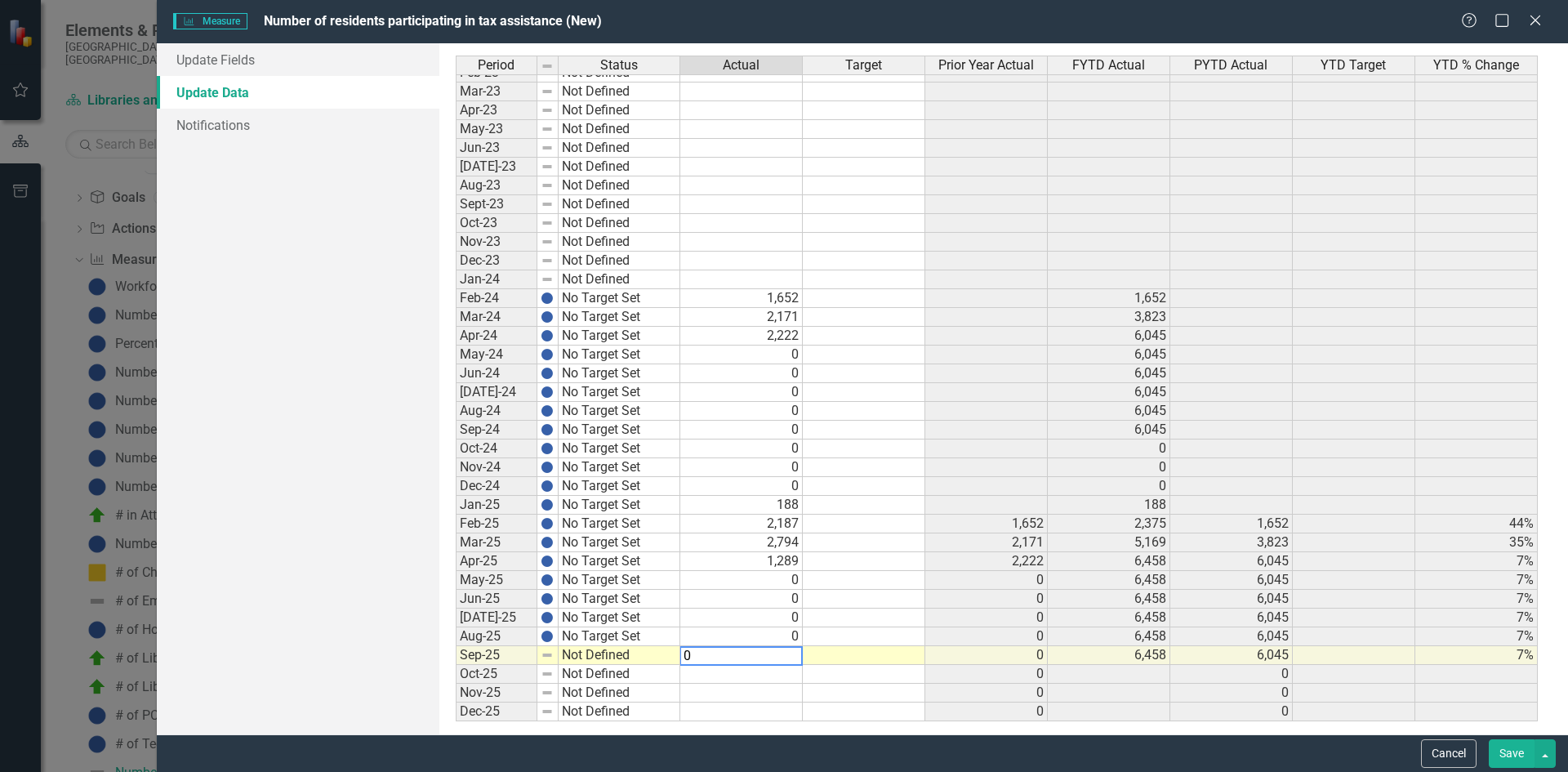
type textarea "0"
click at [749, 605] on td "0" at bounding box center [741, 598] width 122 height 19
click at [338, 61] on link "Update Fields" at bounding box center [298, 60] width 282 height 33
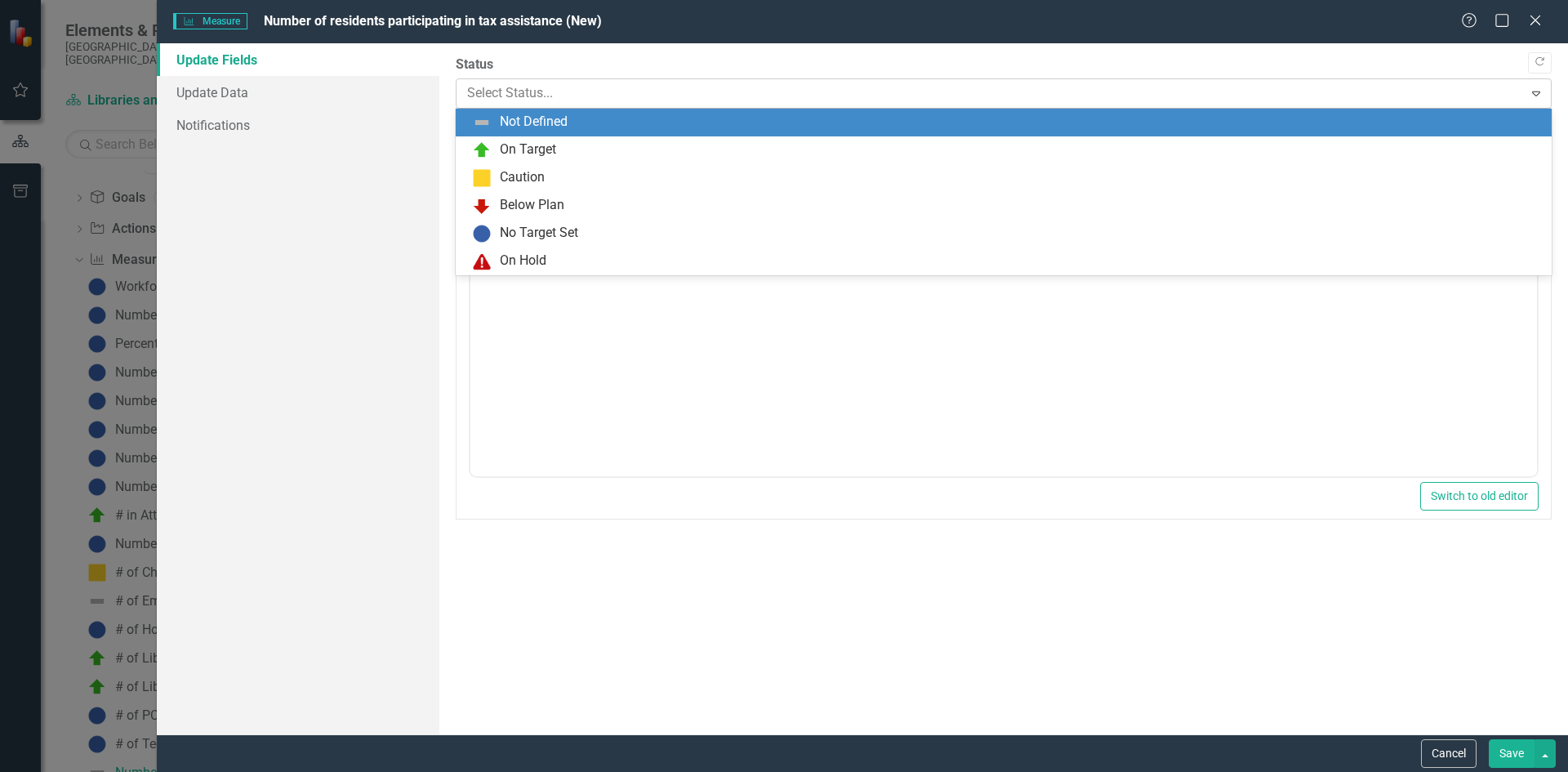
click at [610, 83] on div at bounding box center [990, 93] width 1047 height 22
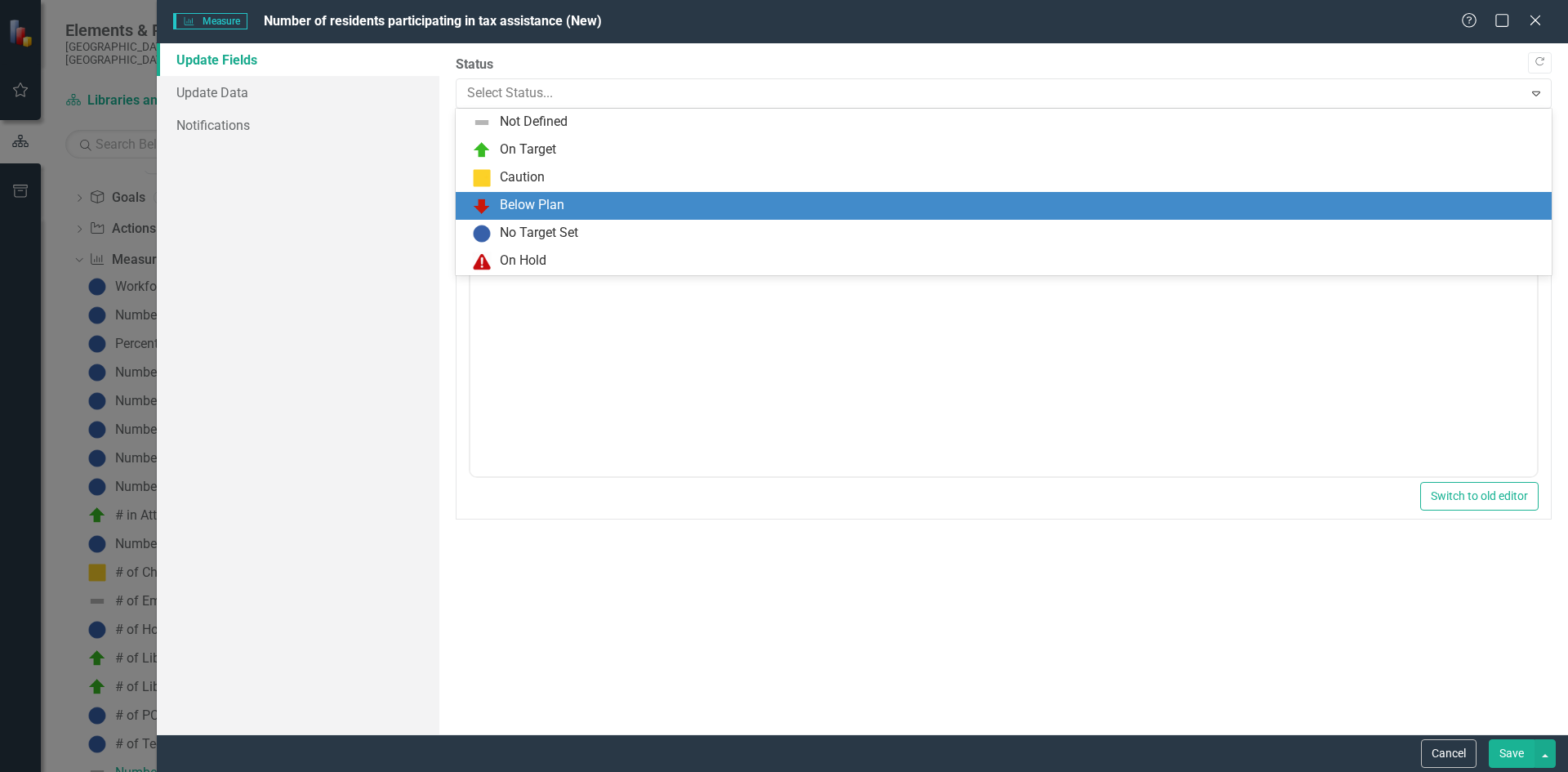
click at [537, 220] on div "No Target Set" at bounding box center [1003, 234] width 1096 height 28
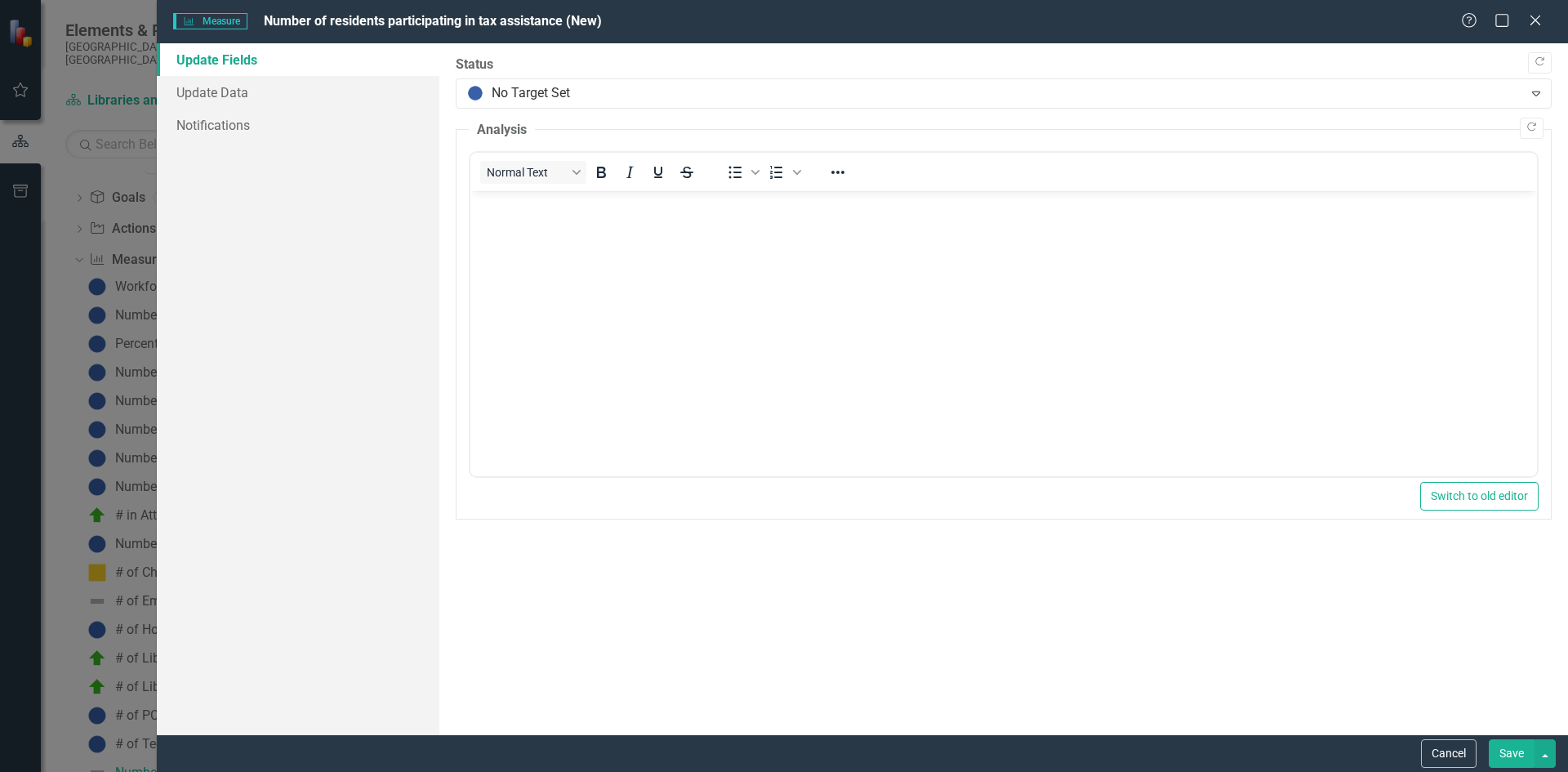
click at [1506, 756] on button "Save" at bounding box center [1512, 754] width 46 height 29
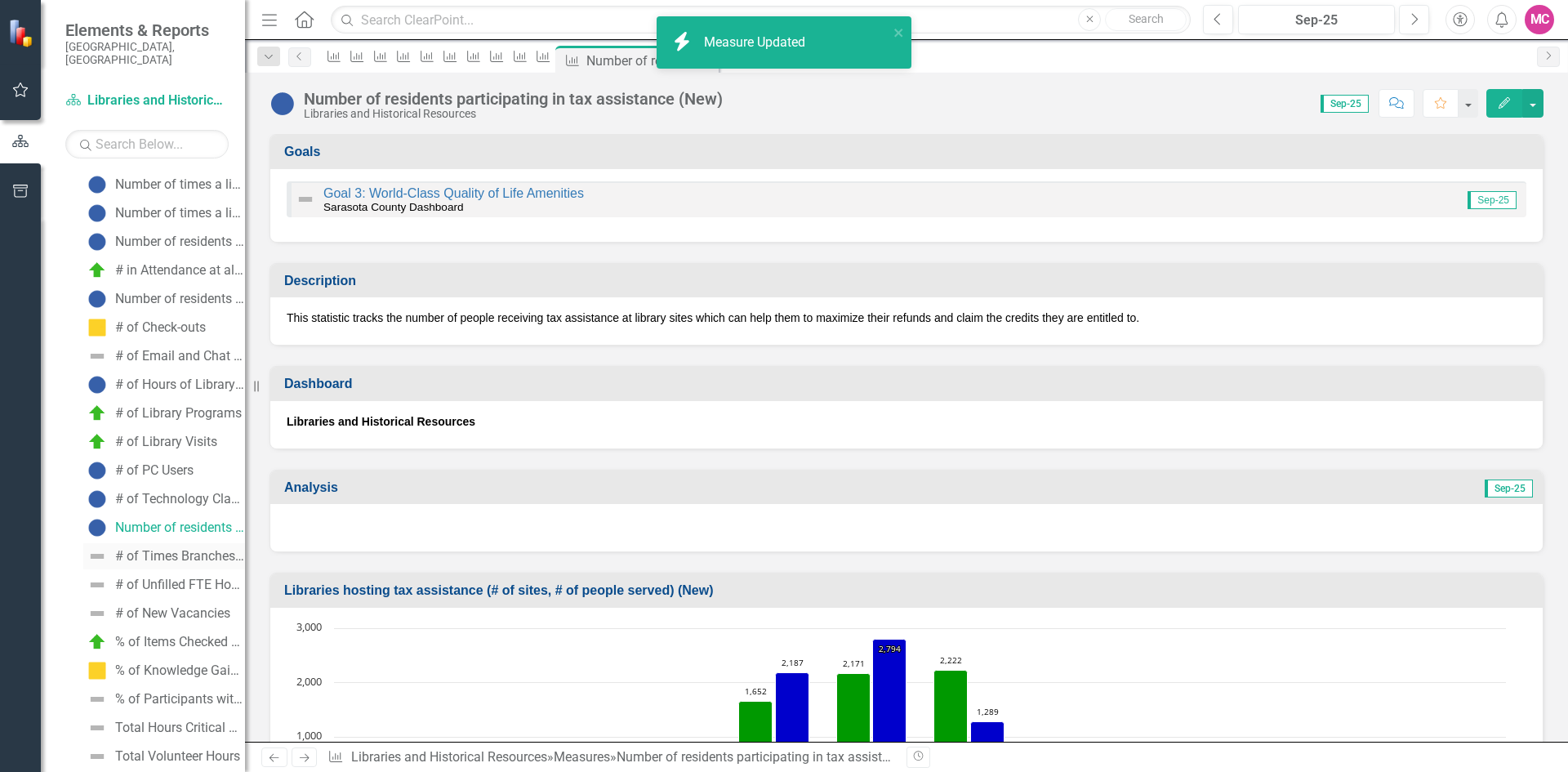
click at [169, 548] on div "# of Times Branches Request Help to Operate" at bounding box center [179, 556] width 129 height 14
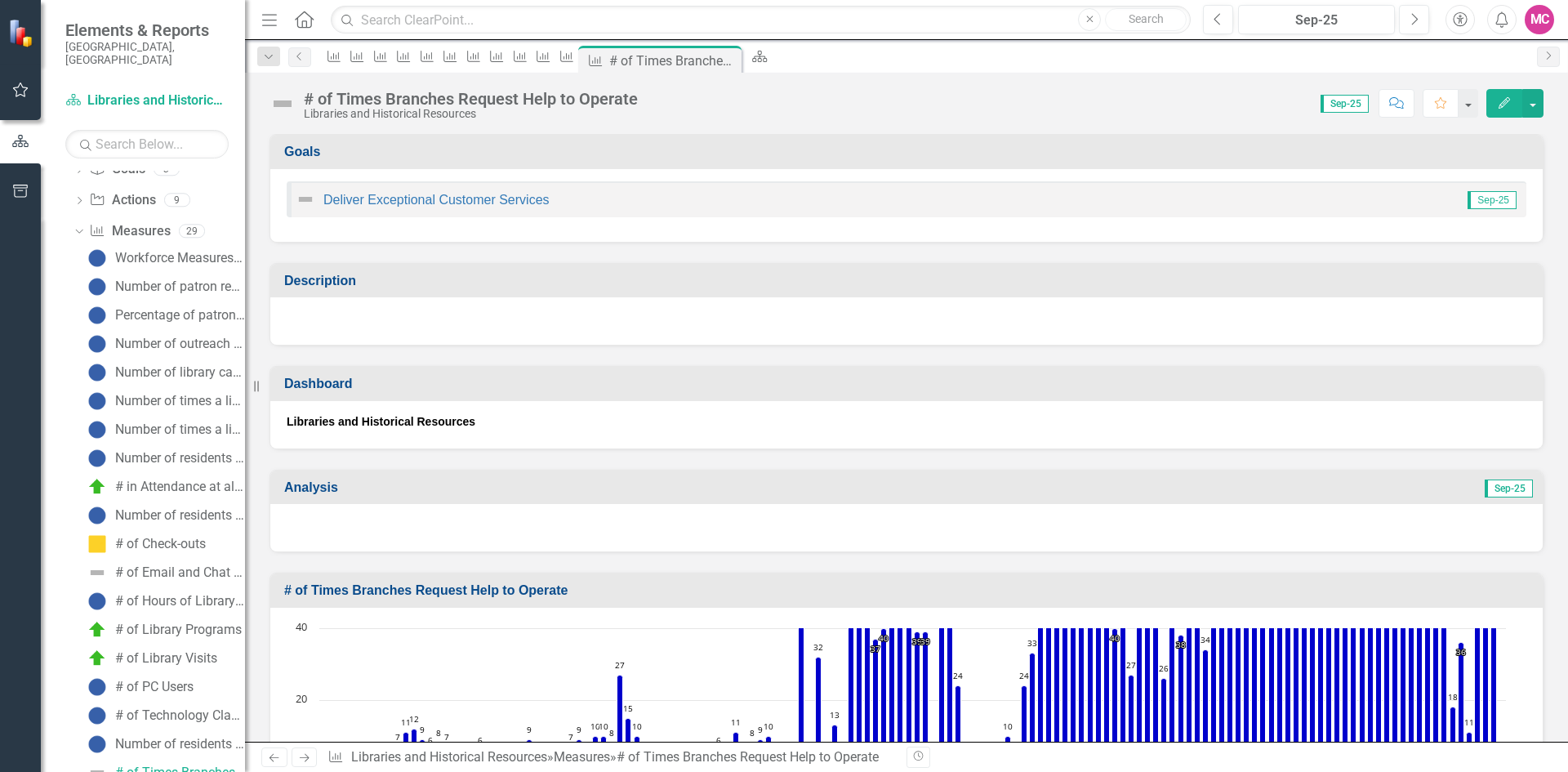
click at [1497, 102] on icon "Edit" at bounding box center [1505, 102] width 14 height 12
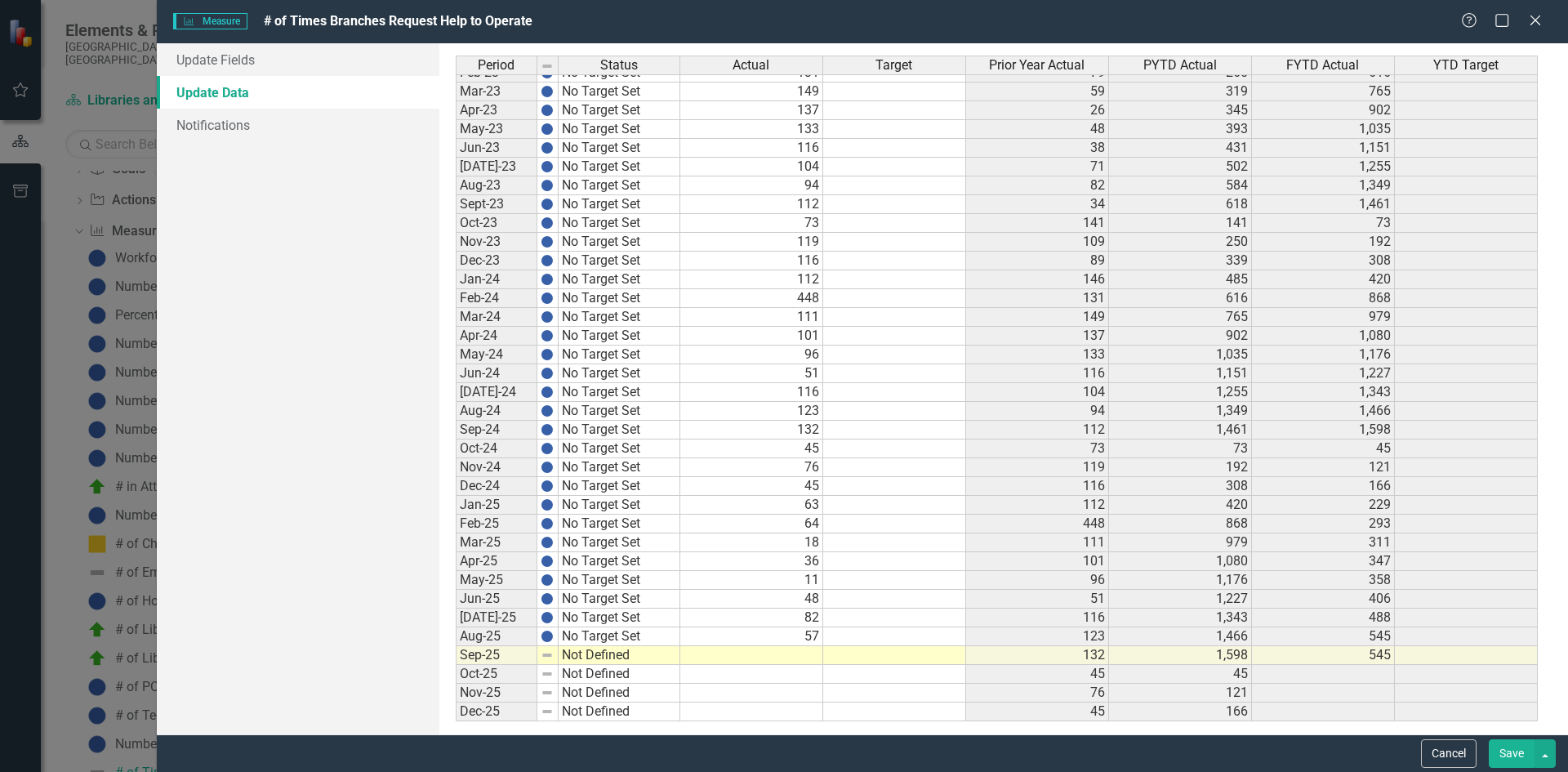
click at [455, 646] on div "Period Status Actual Target Prior Year Actual PYTD Actual FYTD Actual YTD Targe…" at bounding box center [455, 242] width 0 height 959
click at [768, 489] on td "45" at bounding box center [752, 486] width 143 height 19
type textarea "45"
click at [251, 61] on link "Update Fields" at bounding box center [298, 60] width 282 height 33
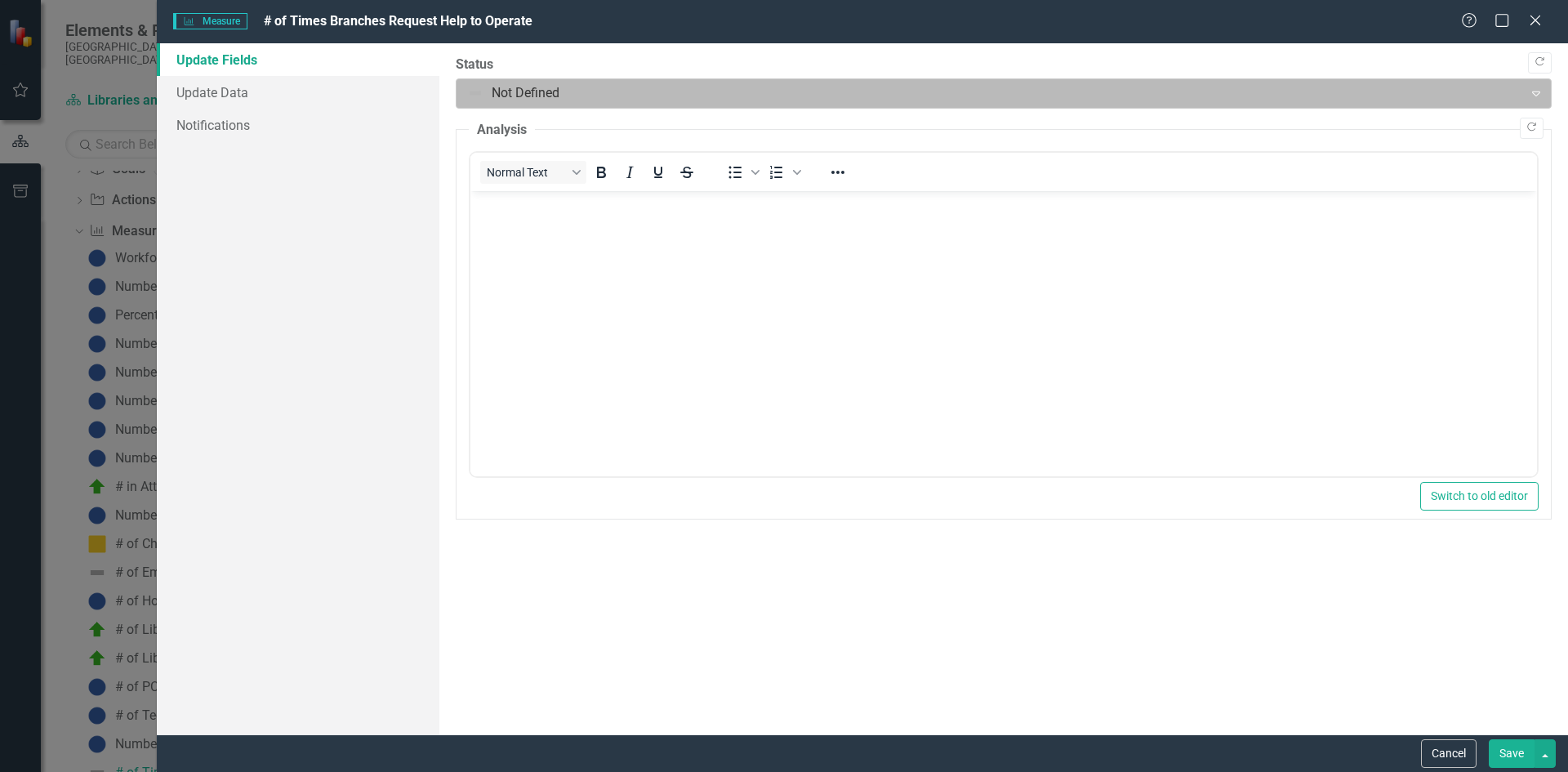
drag, startPoint x: 635, startPoint y: 70, endPoint x: 626, endPoint y: 93, distance: 24.7
click at [633, 78] on div "Status Not Defined Expand" at bounding box center [1003, 81] width 1096 height 53
click at [623, 92] on div at bounding box center [990, 93] width 1047 height 22
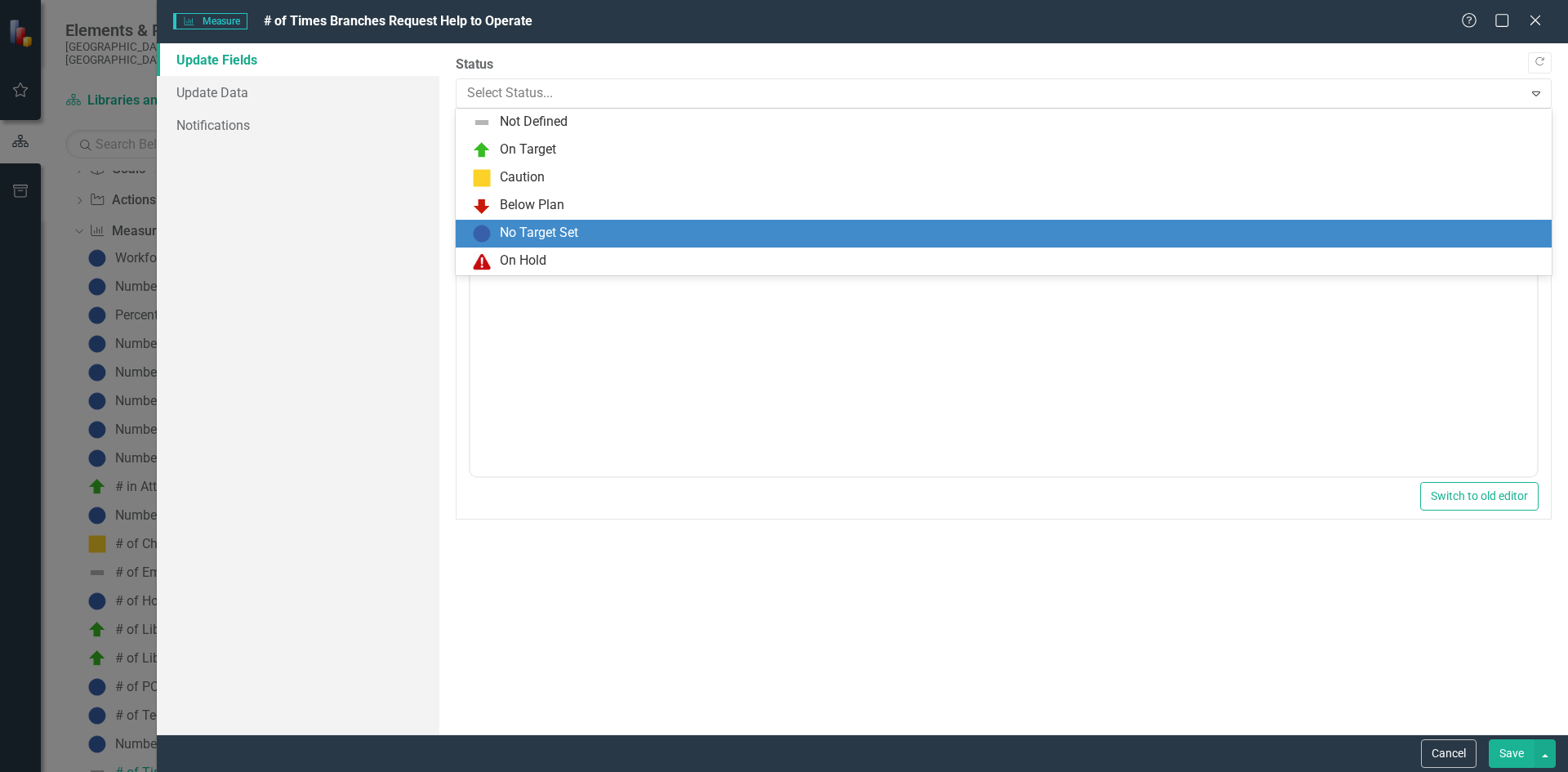
click at [556, 240] on div "No Target Set" at bounding box center [539, 233] width 79 height 19
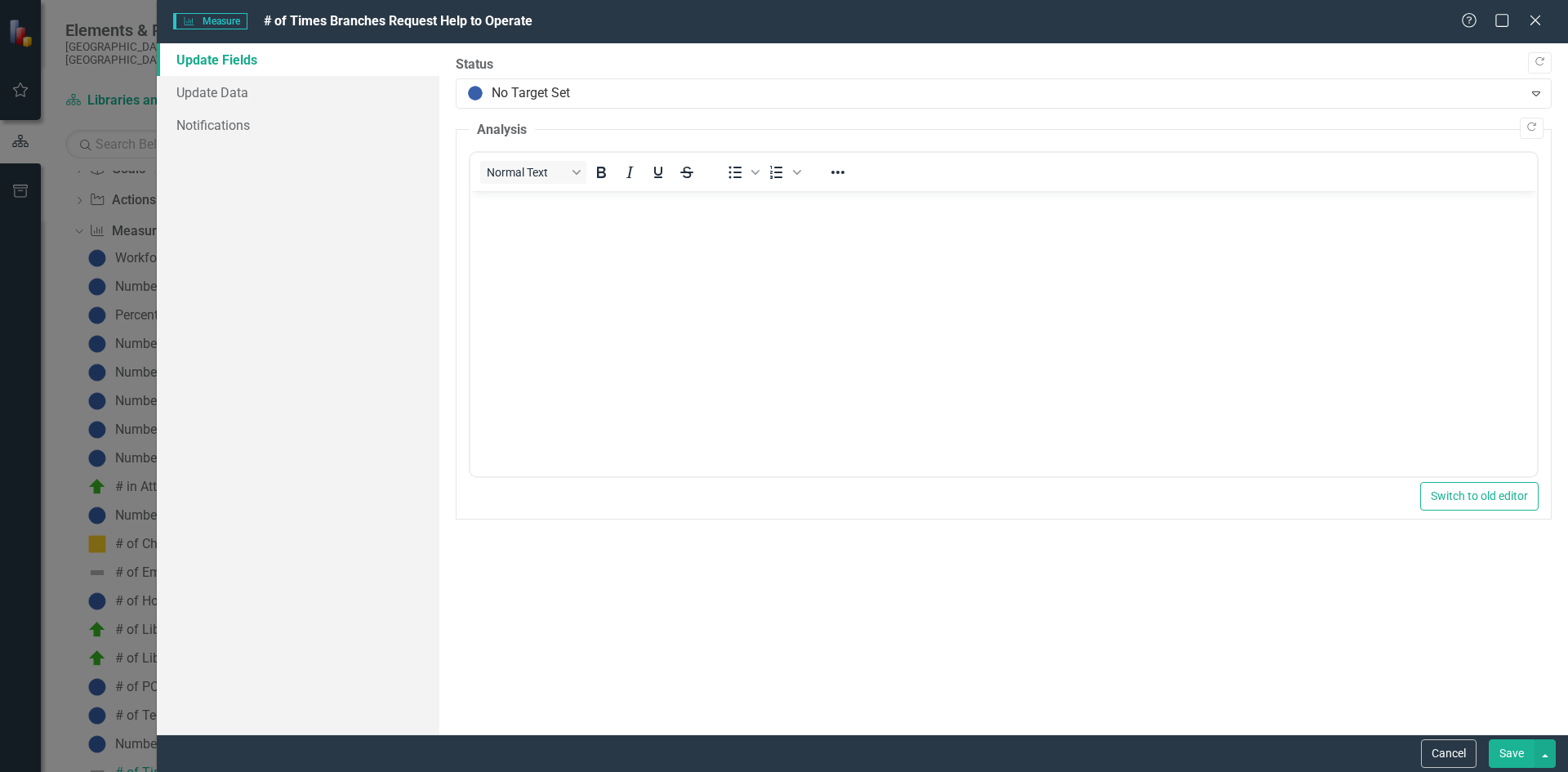
click at [1501, 759] on button "Save" at bounding box center [1512, 754] width 46 height 29
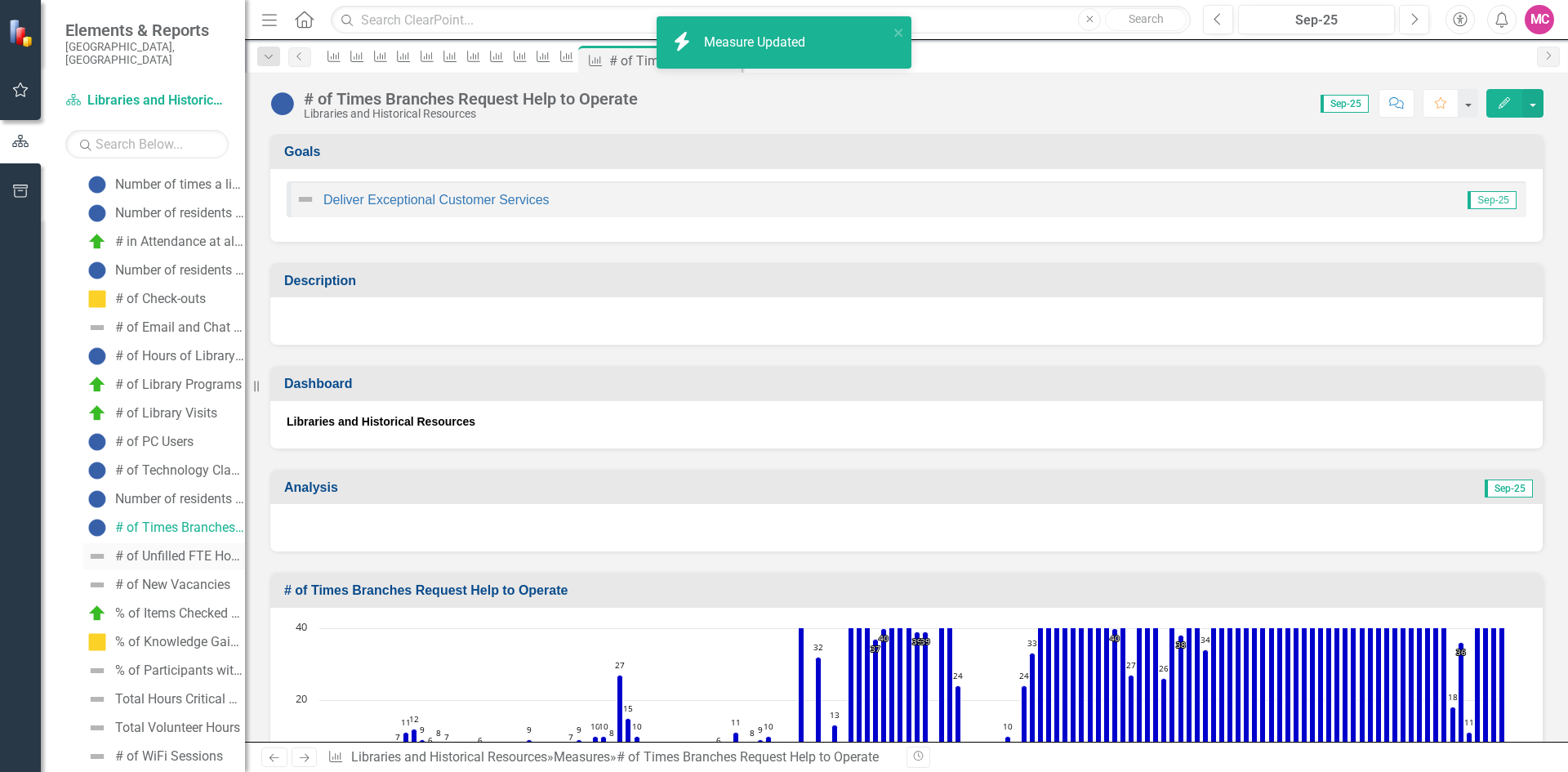
click at [163, 548] on div "# of Unfilled FTE Hours" at bounding box center [179, 556] width 129 height 14
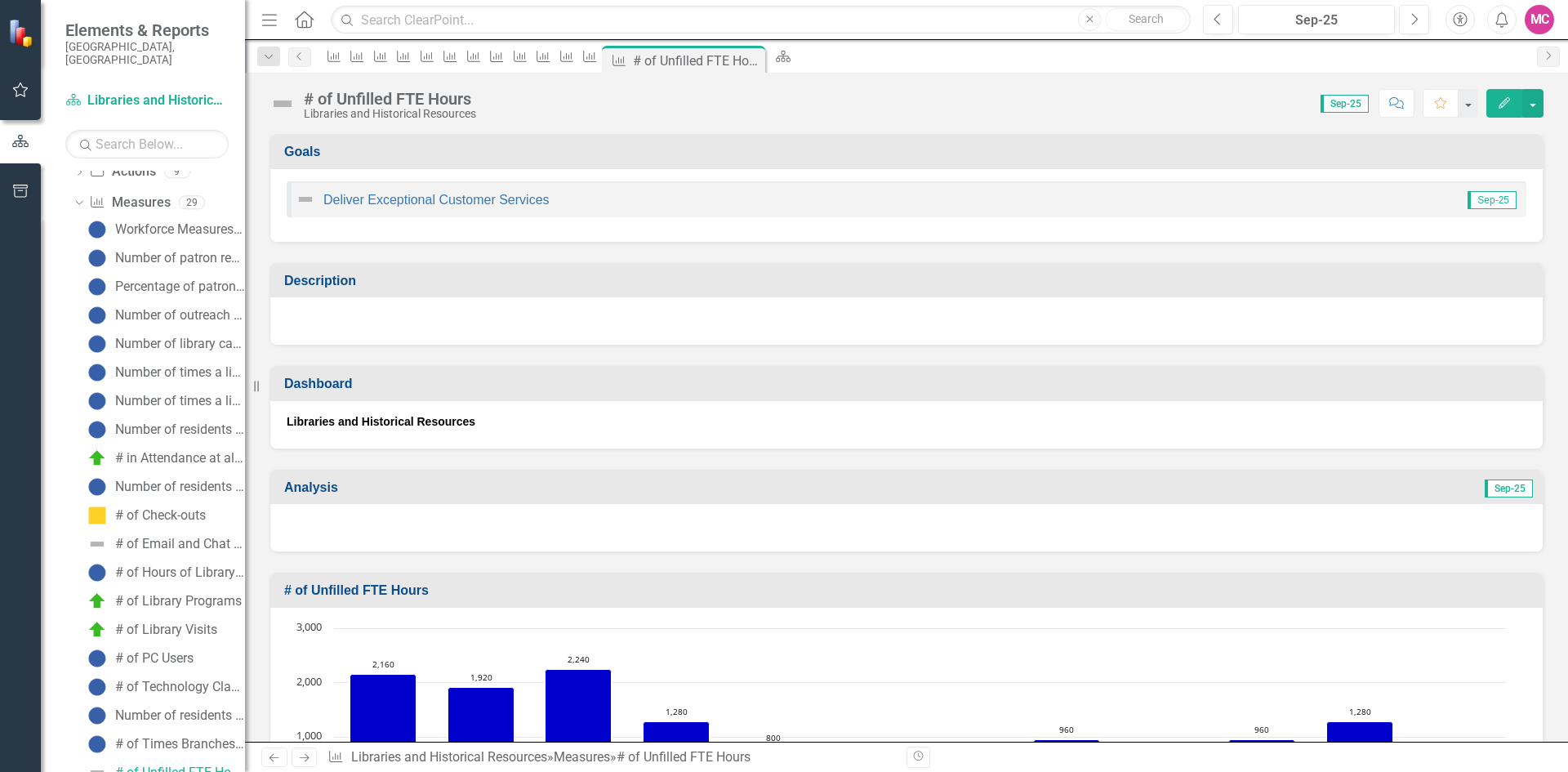
click at [1506, 102] on icon "Edit" at bounding box center [1505, 102] width 14 height 12
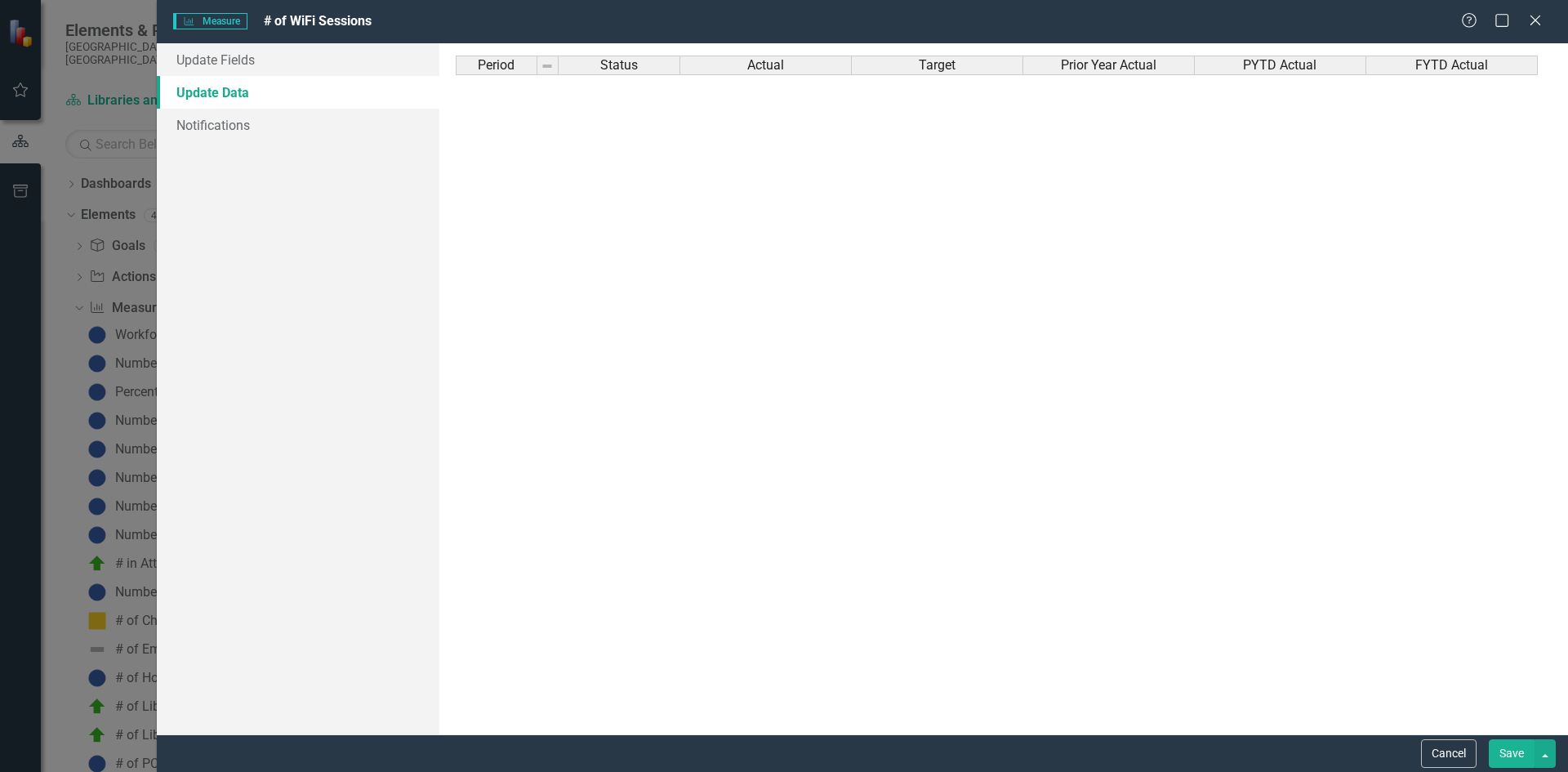
scroll to position [2116, 0]
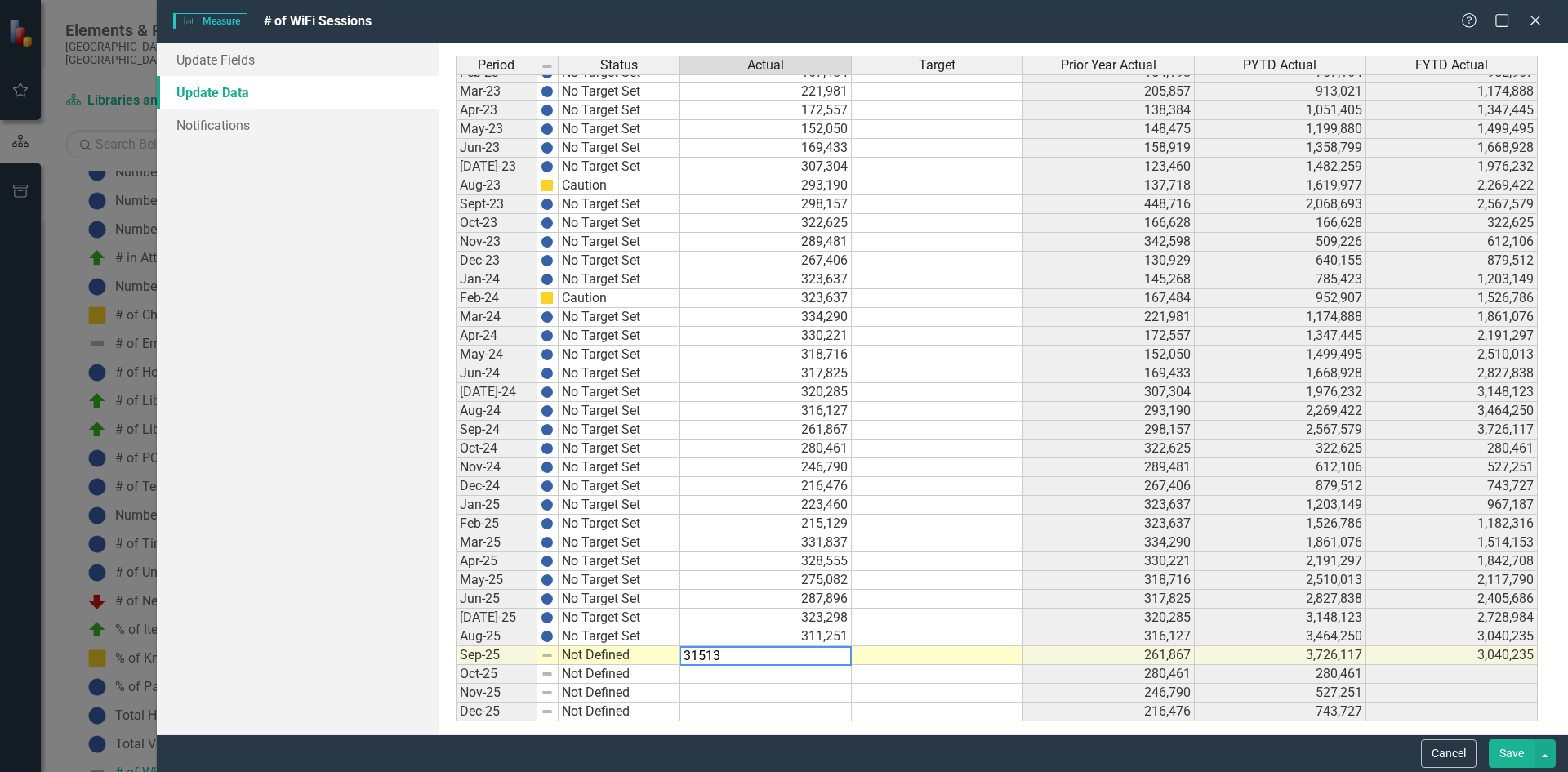
type textarea "315133"
click at [339, 62] on link "Update Fields" at bounding box center [298, 60] width 282 height 33
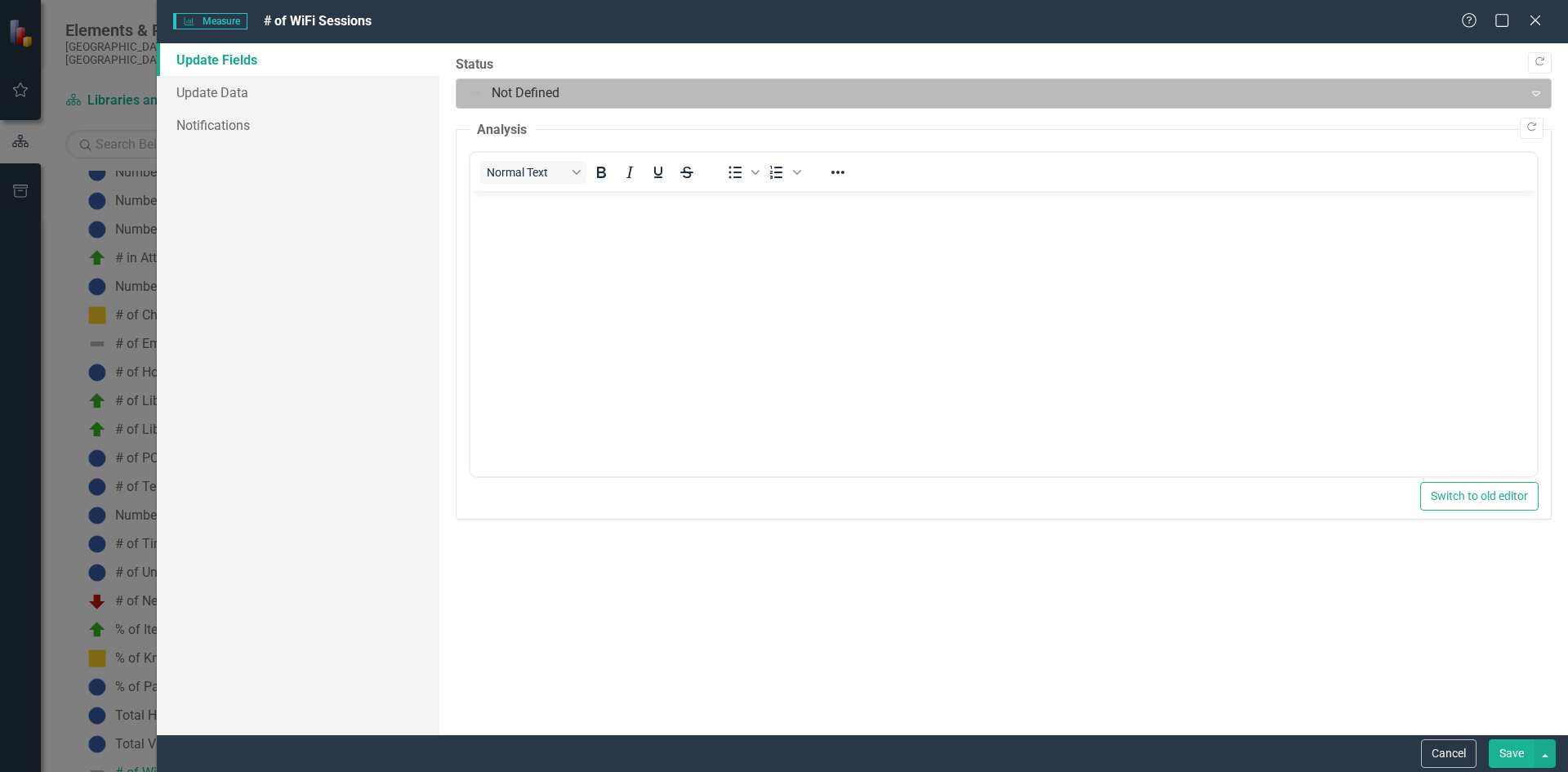
click at [581, 99] on div at bounding box center [990, 93] width 1047 height 22
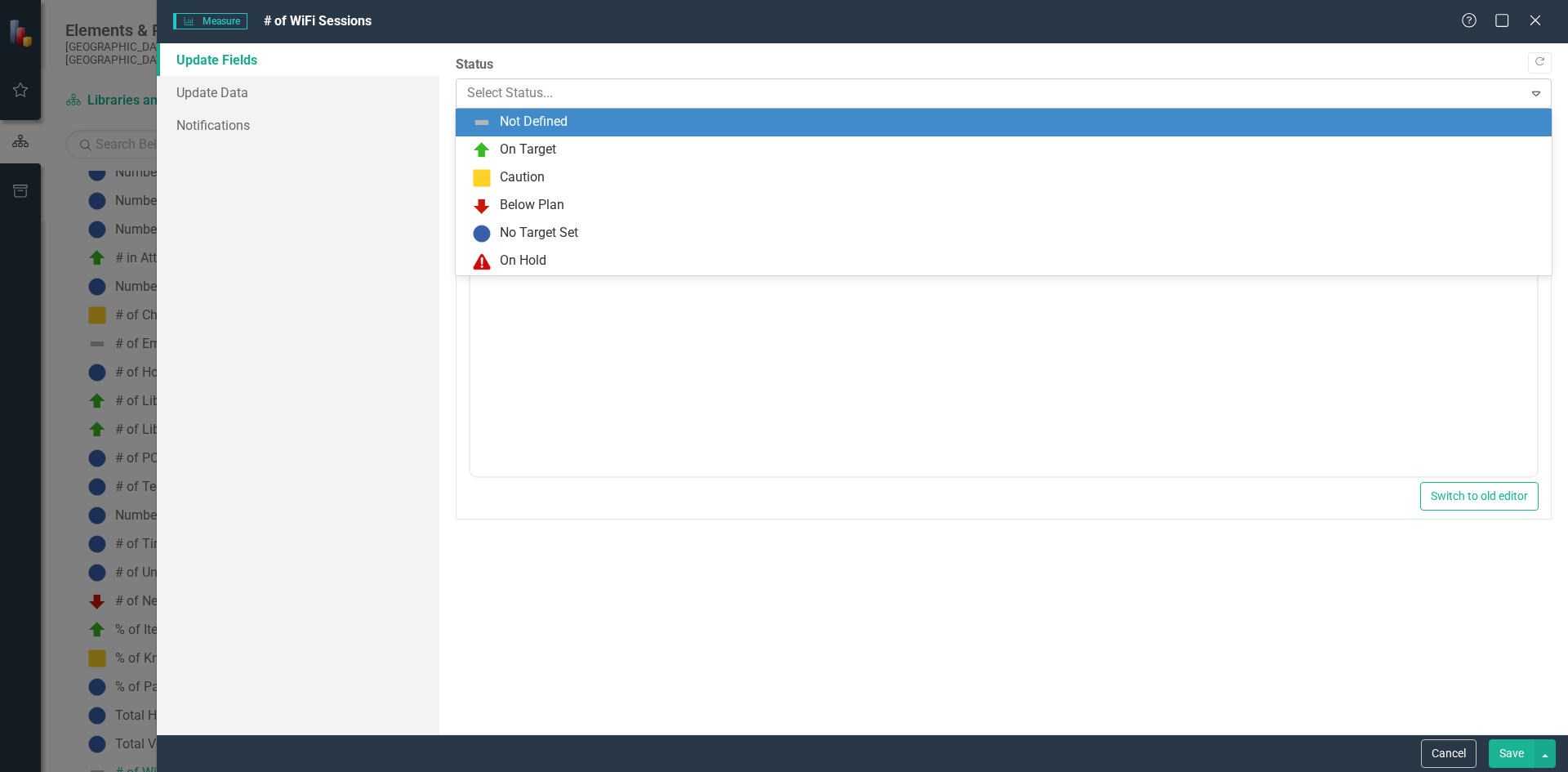
click at [581, 99] on div at bounding box center [990, 93] width 1047 height 22
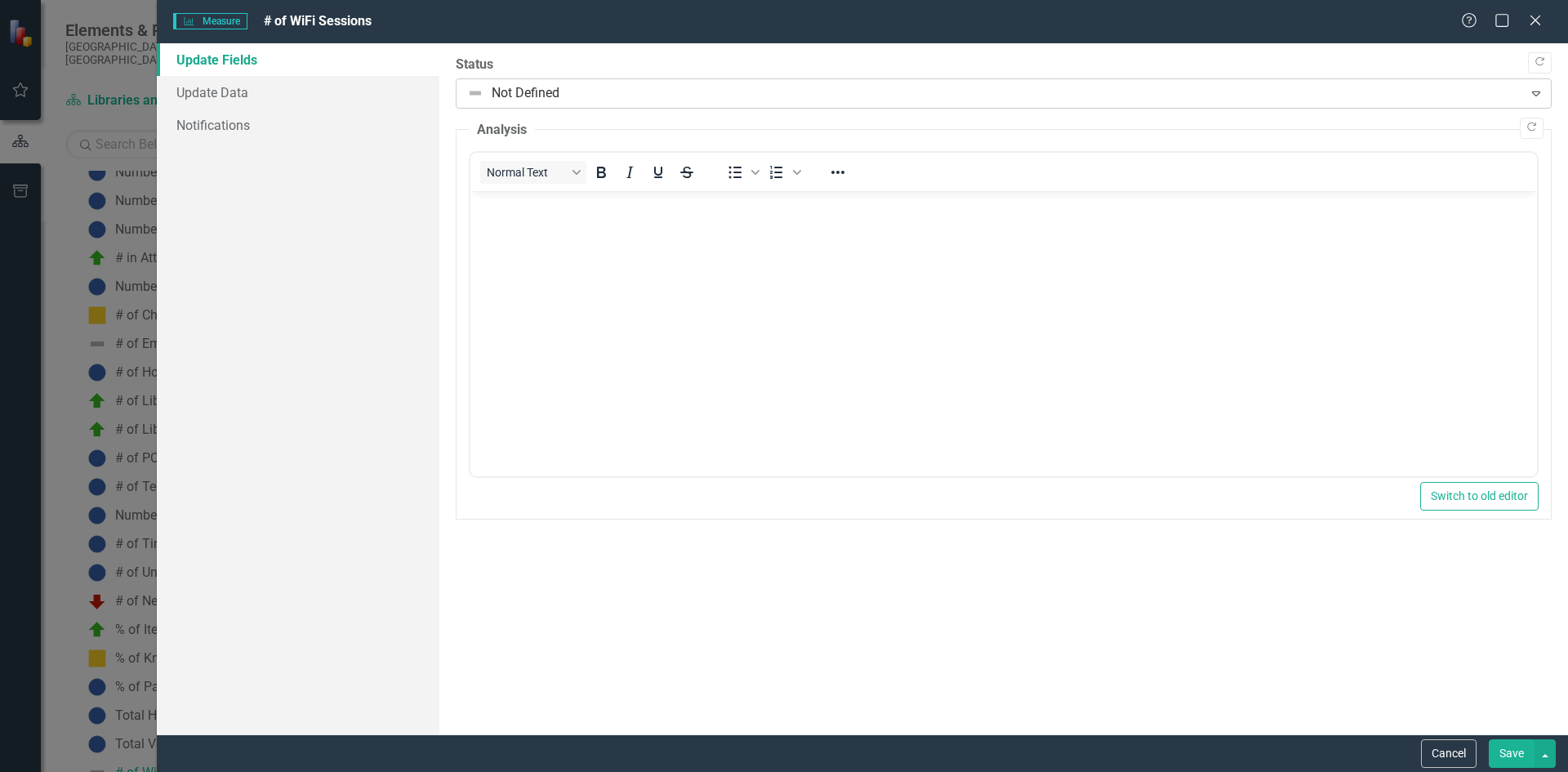
click at [572, 96] on div at bounding box center [990, 93] width 1047 height 22
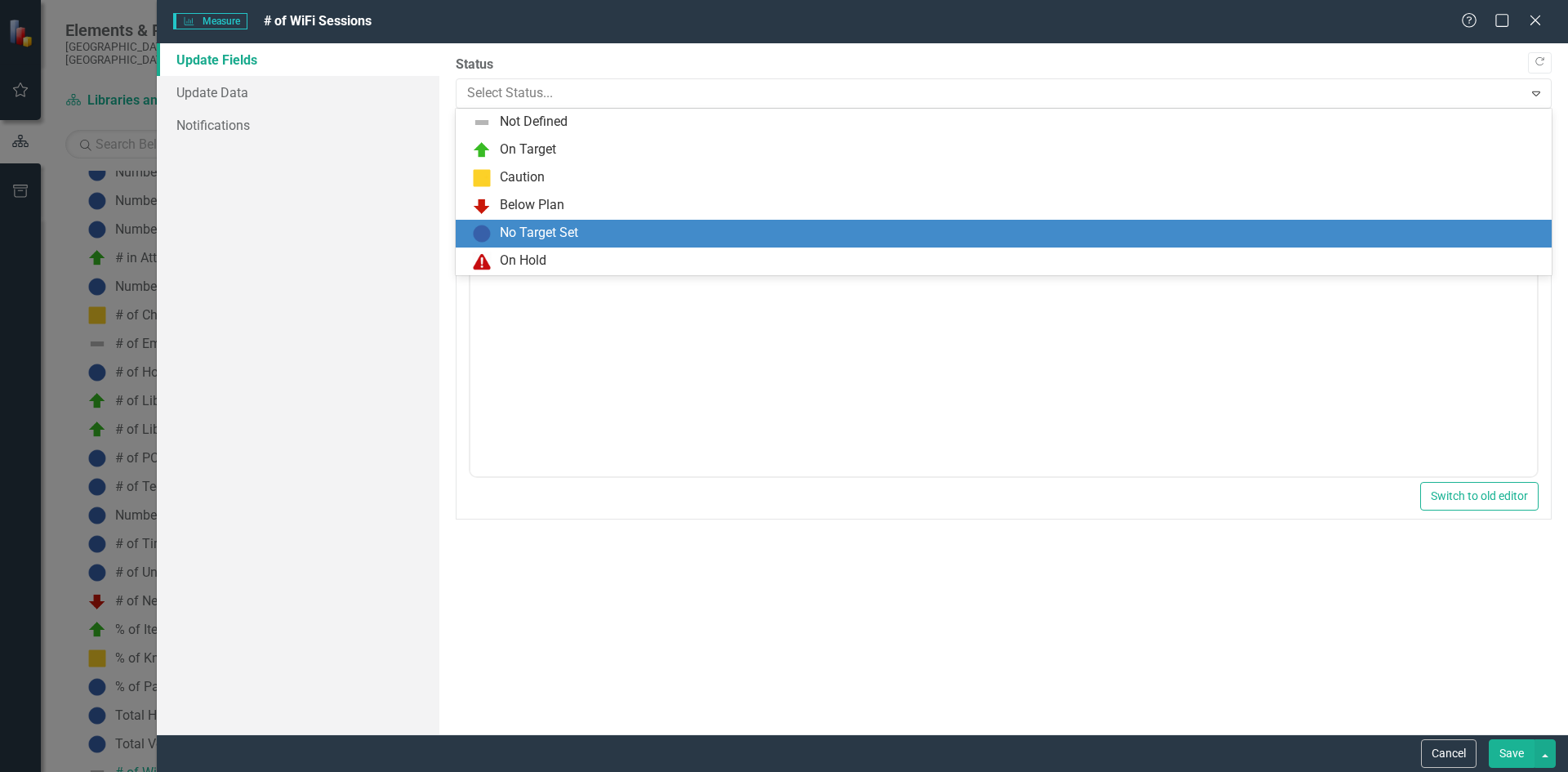
click at [546, 235] on div "No Target Set" at bounding box center [539, 233] width 79 height 19
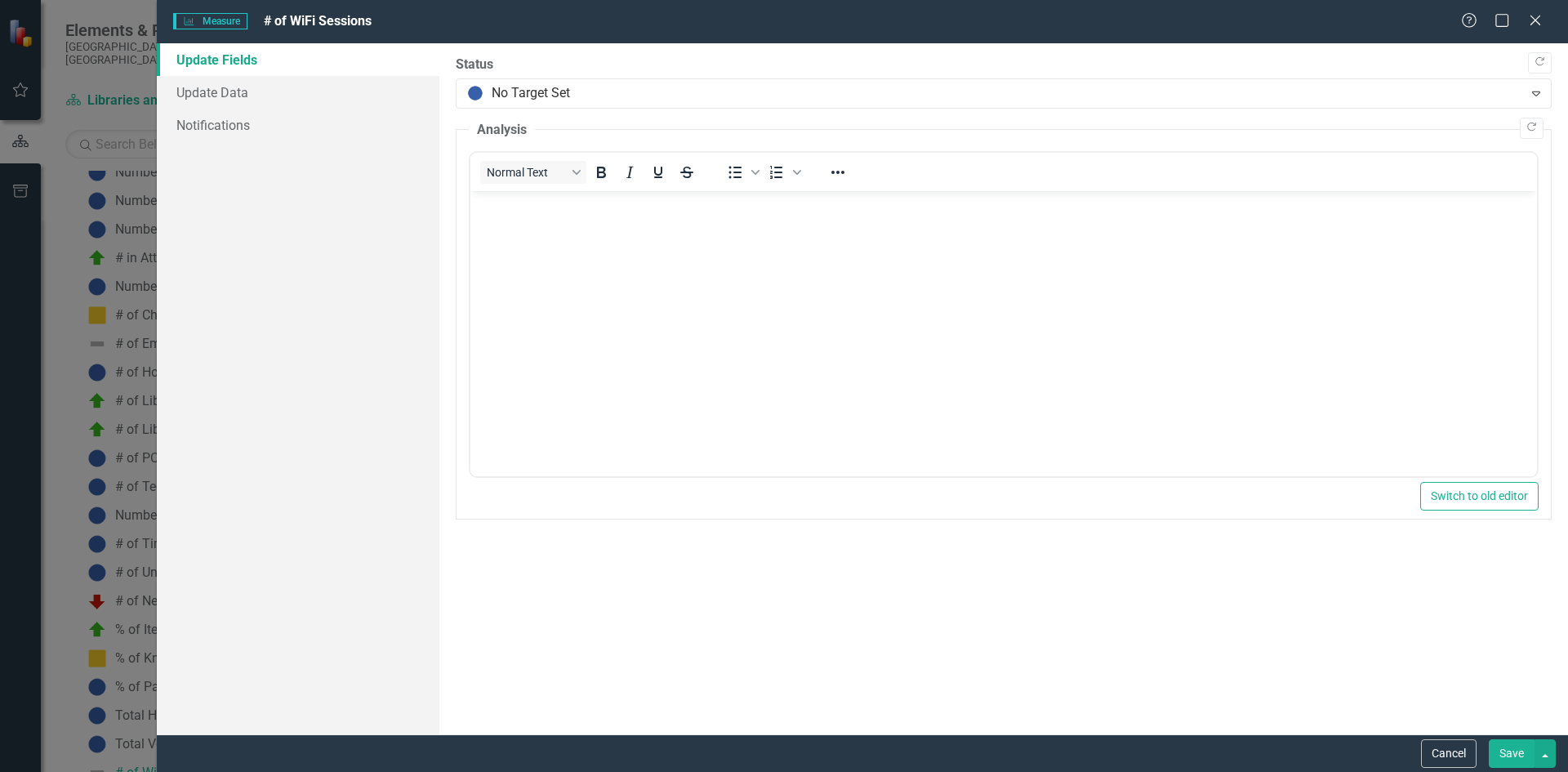
click at [1508, 757] on button "Save" at bounding box center [1512, 754] width 46 height 29
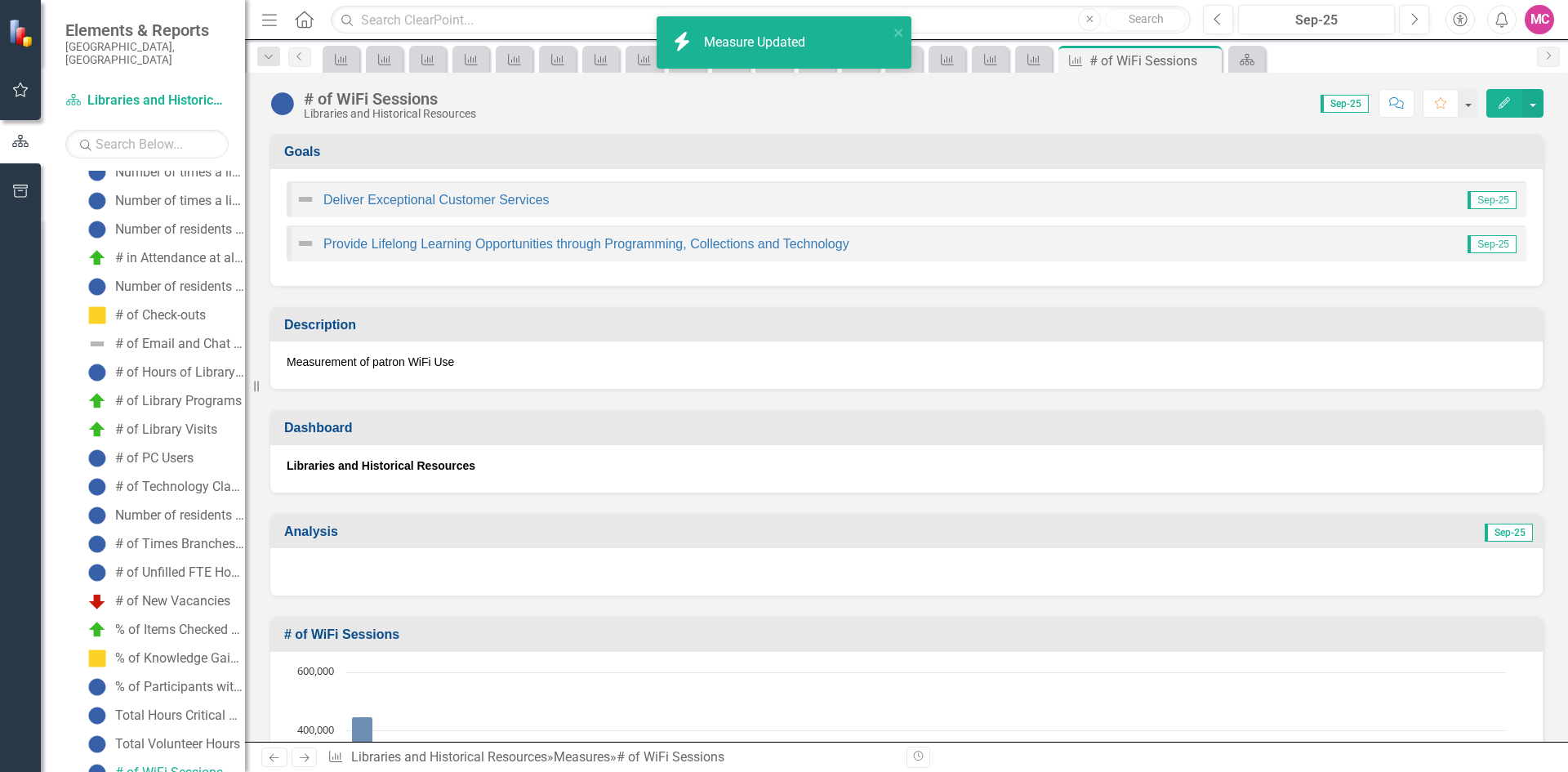
click at [1496, 104] on button "Edit" at bounding box center [1505, 103] width 36 height 29
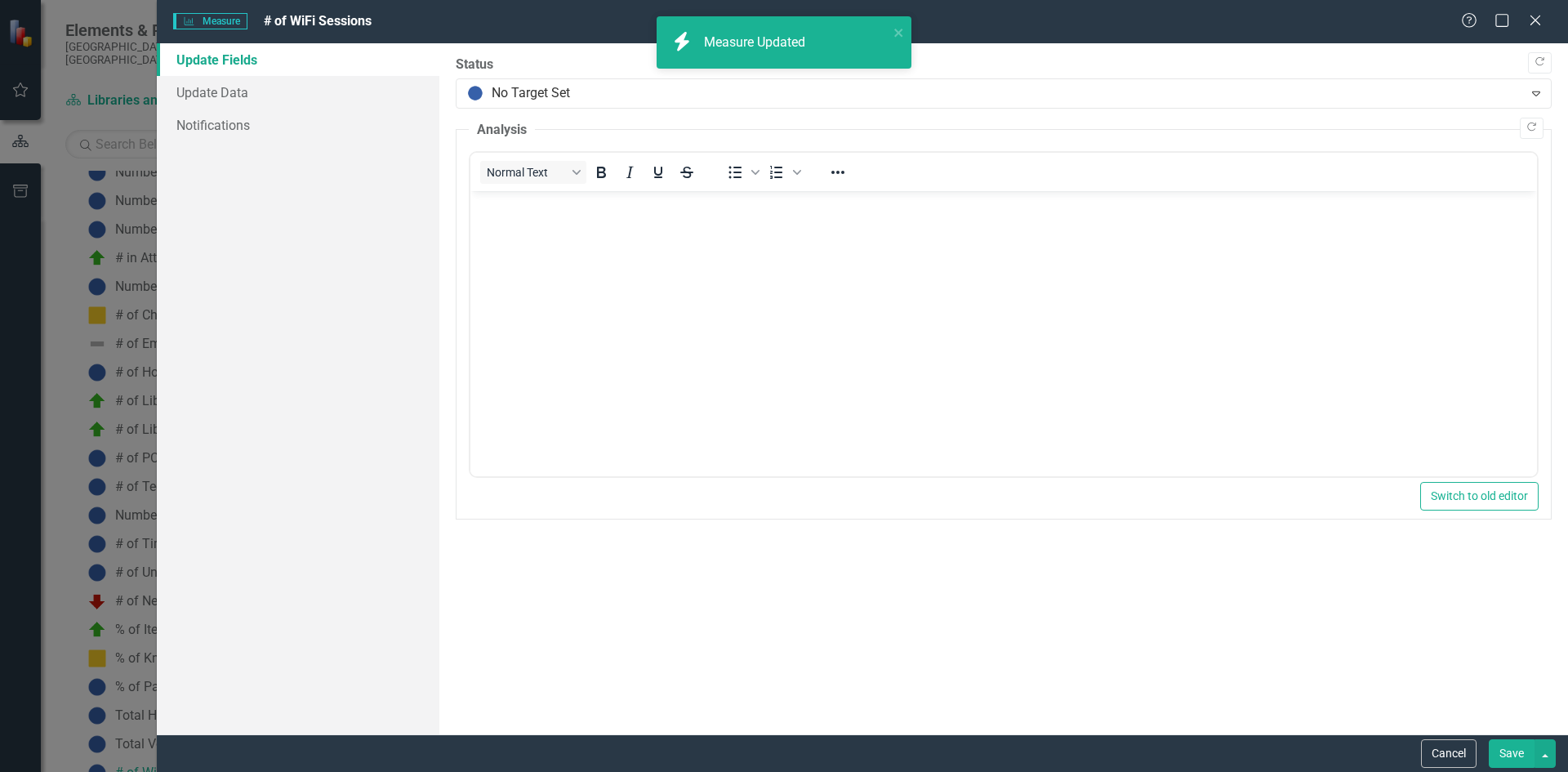
scroll to position [0, 0]
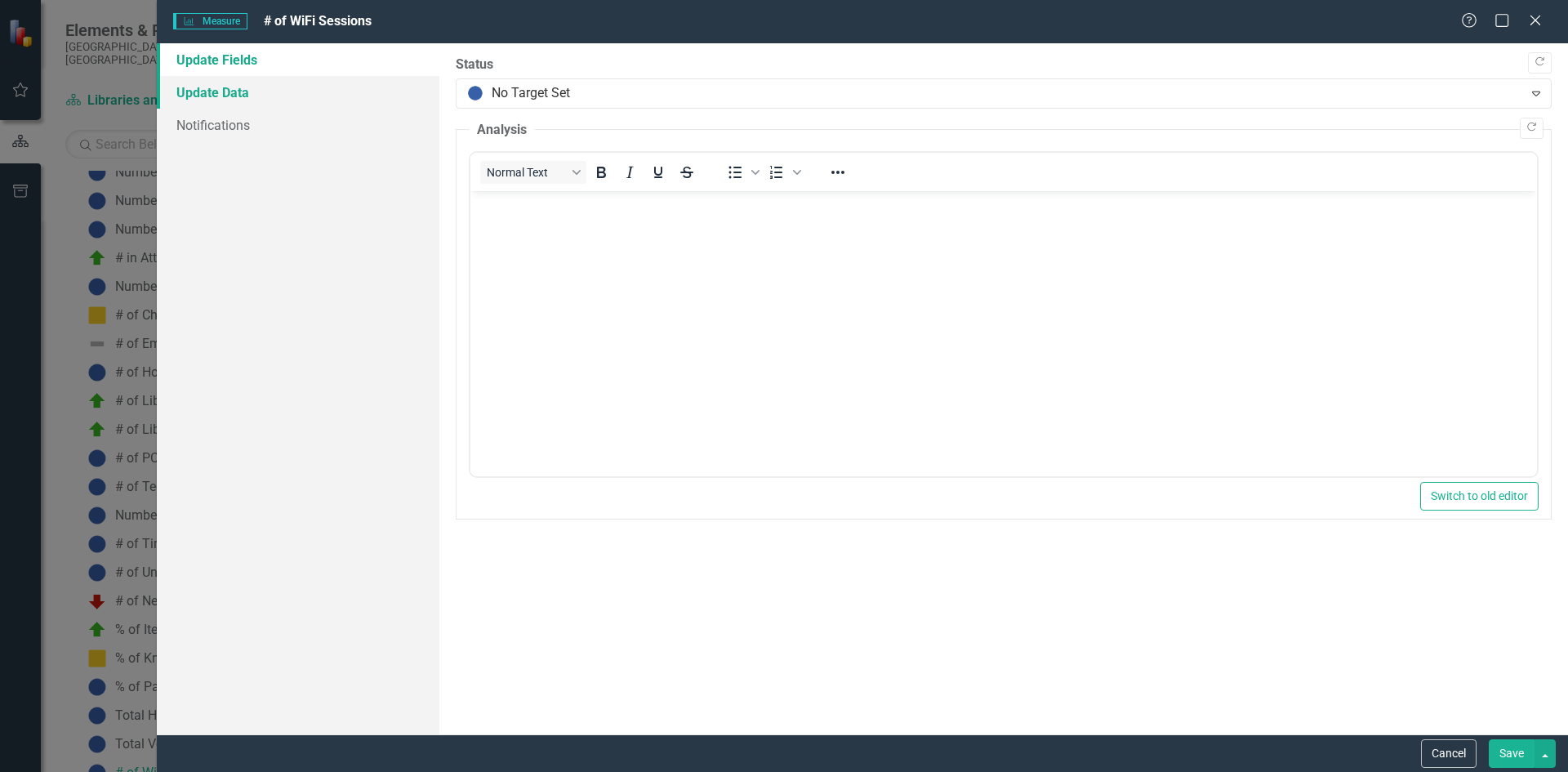
click at [267, 84] on link "Update Data" at bounding box center [298, 92] width 282 height 33
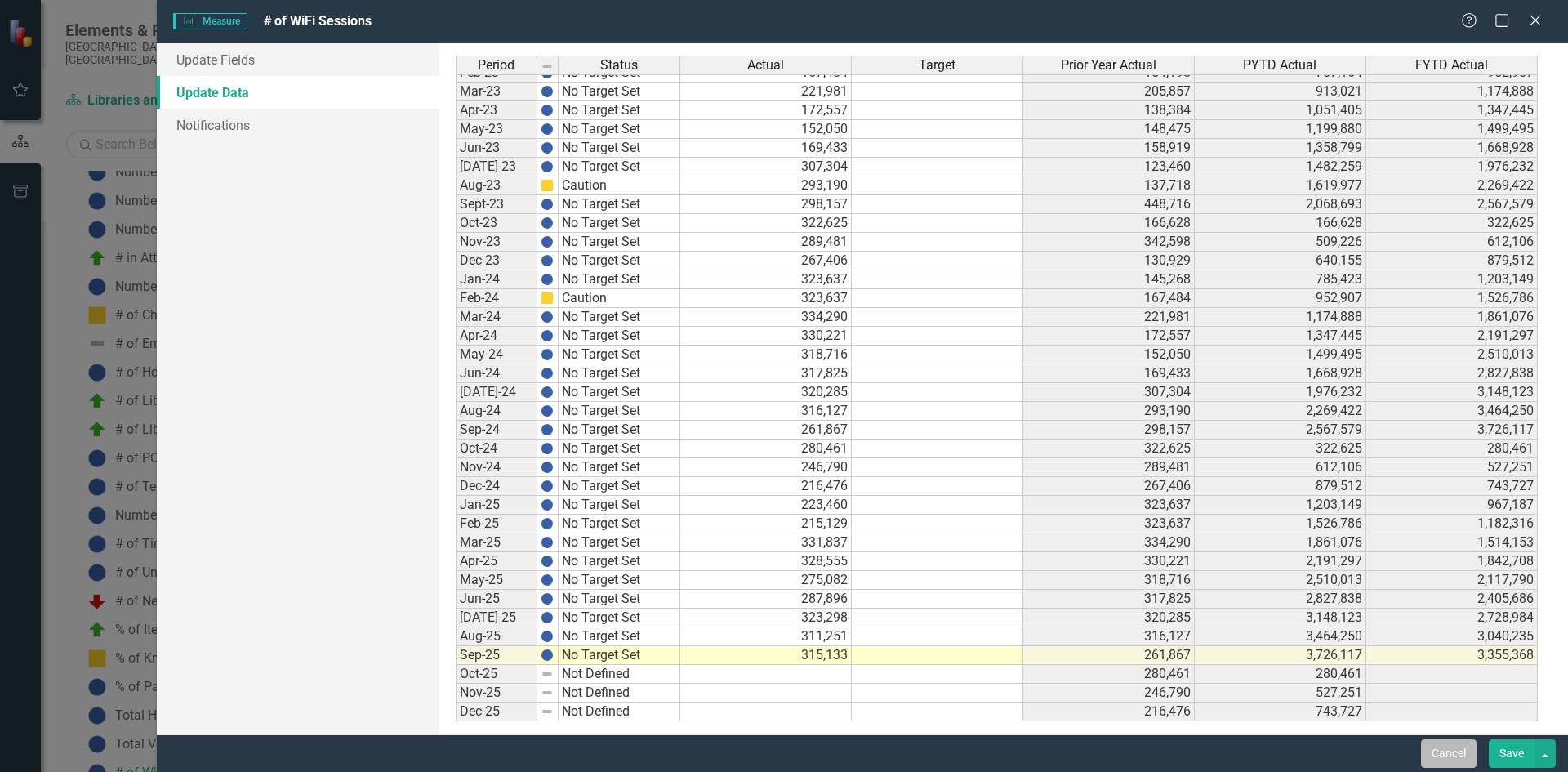
click at [1448, 756] on button "Cancel" at bounding box center [1448, 754] width 55 height 29
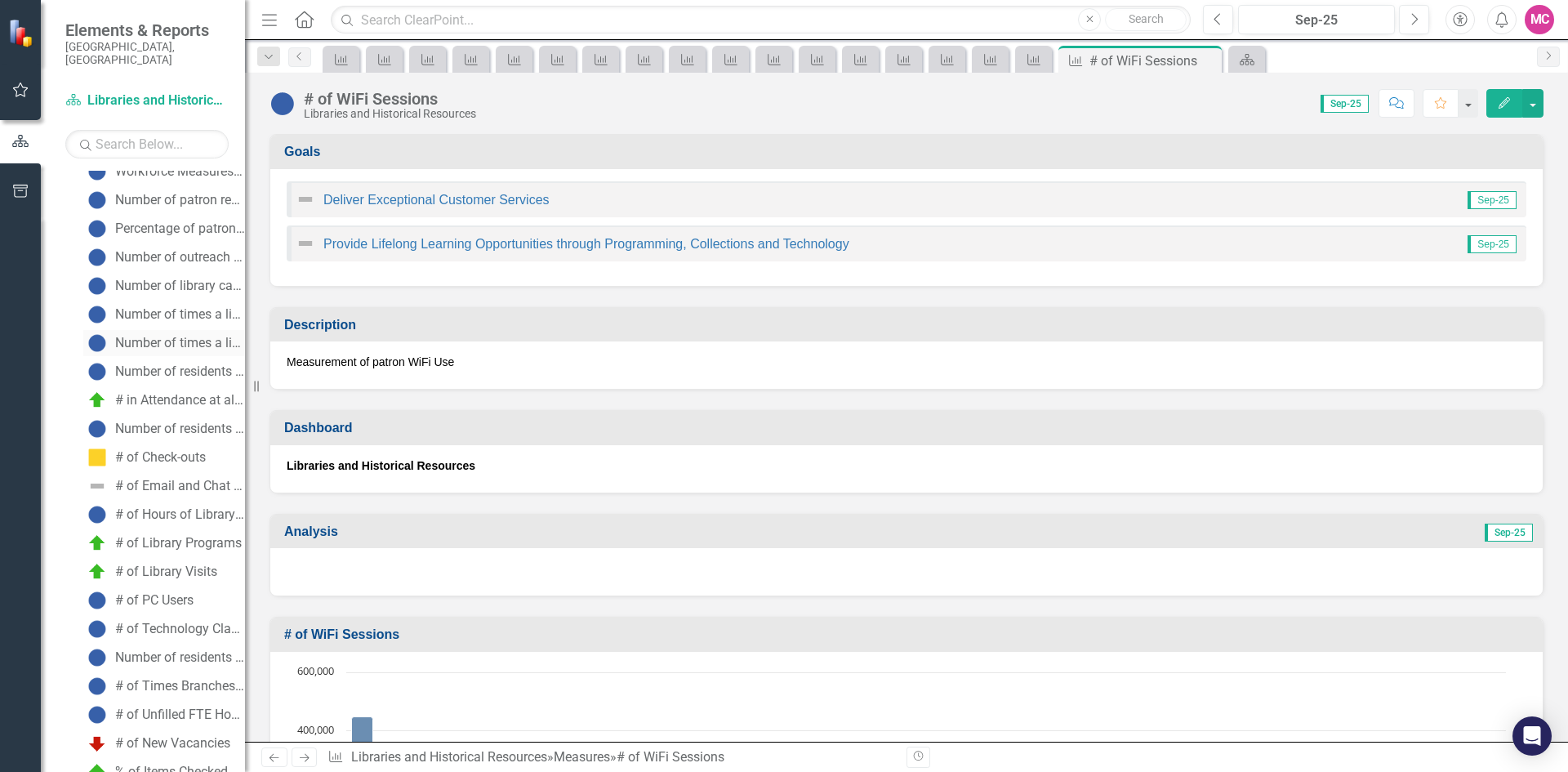
scroll to position [81, 0]
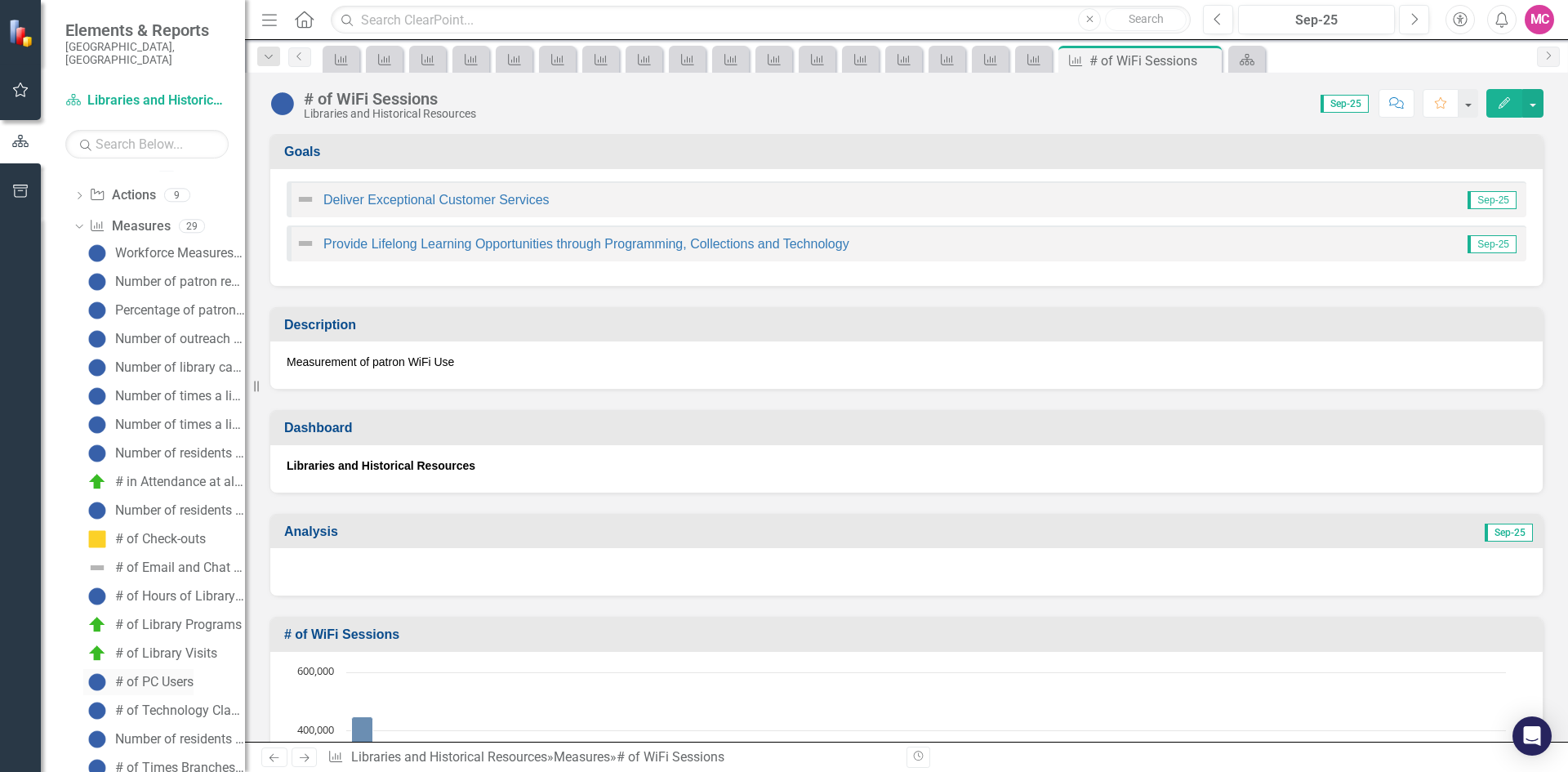
click at [171, 674] on div "# of PC Users" at bounding box center [154, 681] width 79 height 14
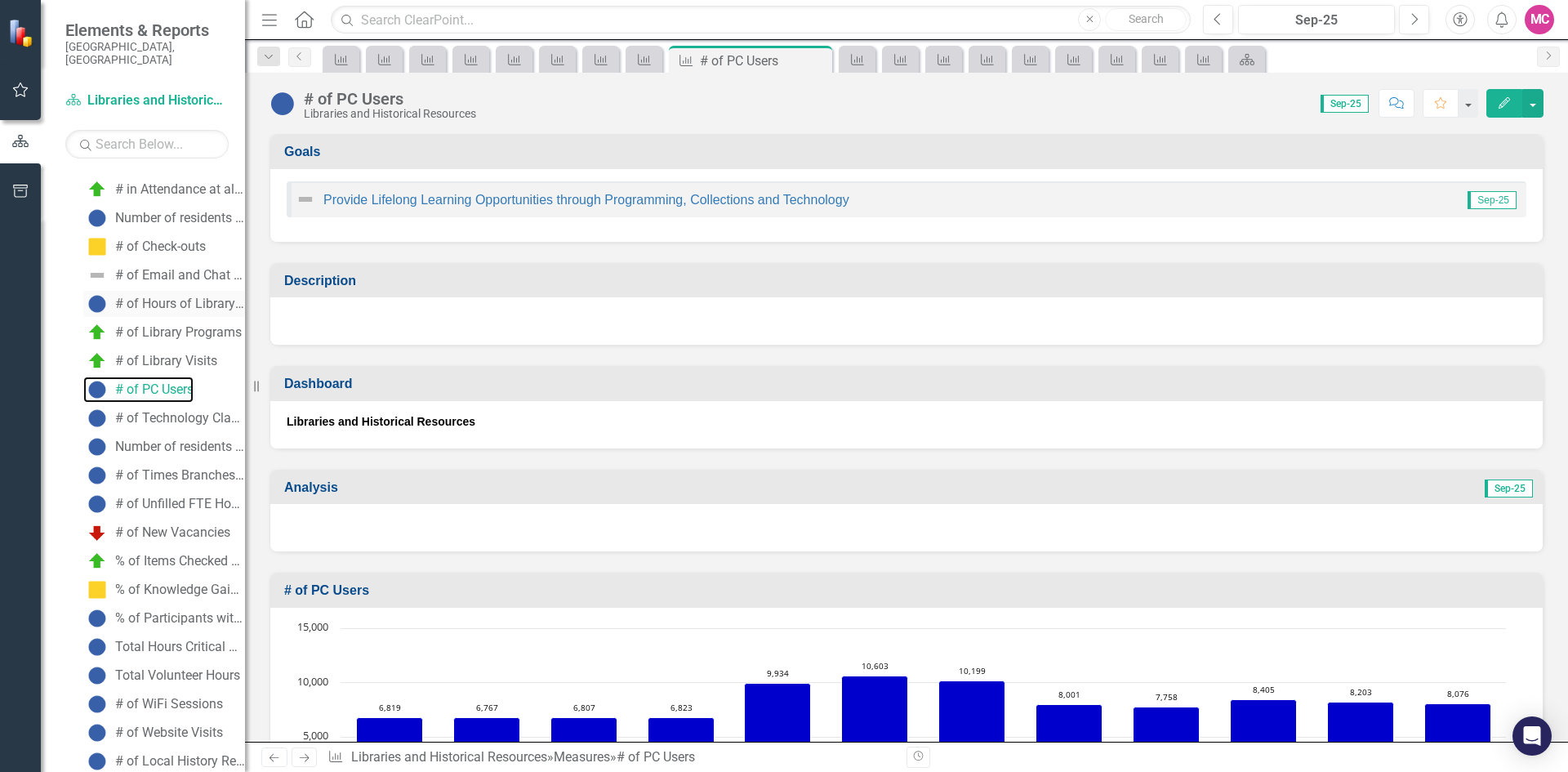
scroll to position [400, 0]
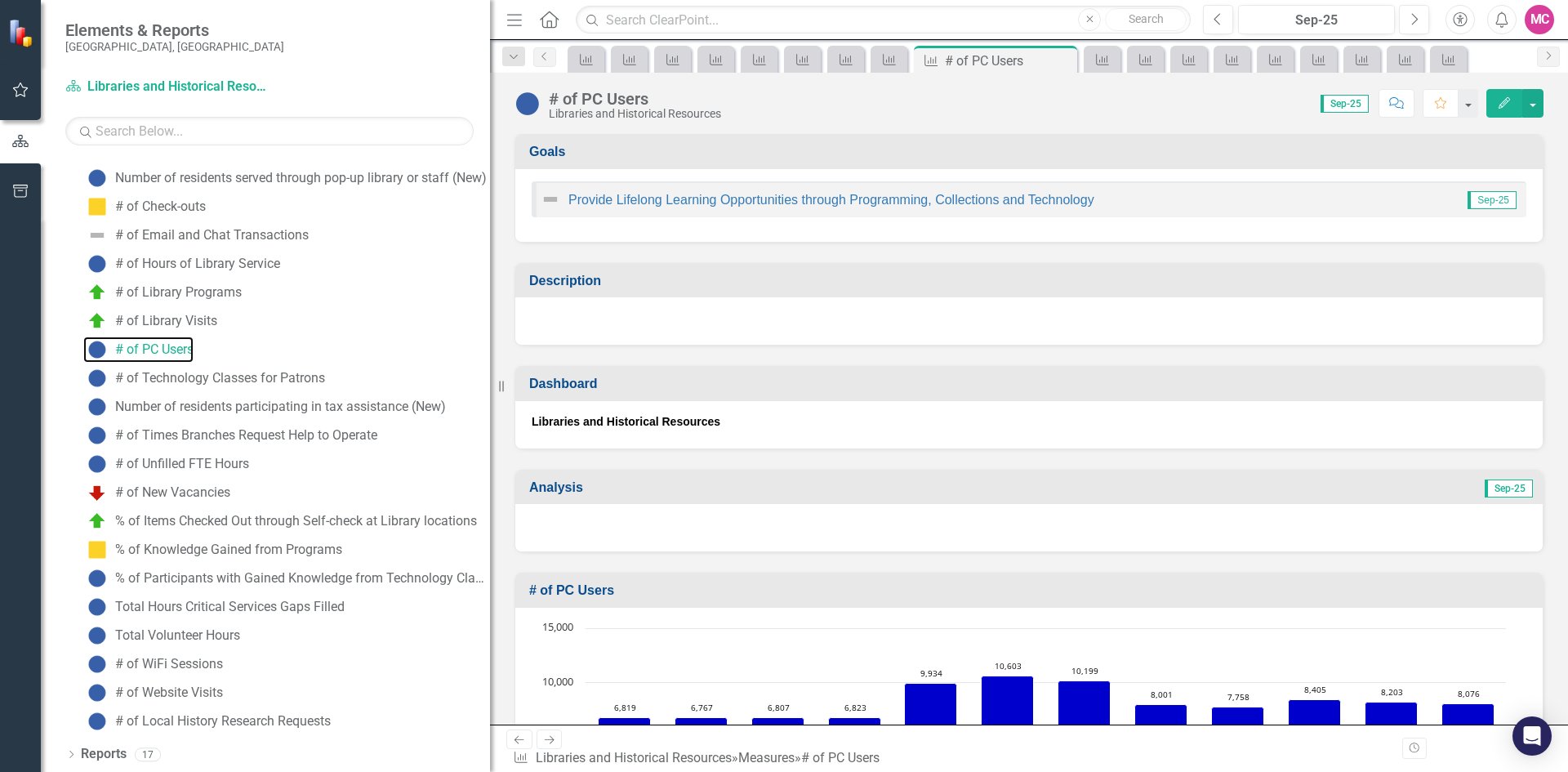
drag, startPoint x: 248, startPoint y: 645, endPoint x: 531, endPoint y: 640, distance: 283.0
click at [531, 640] on div "Elements & Reports Sarasota County, FL Dashboard Libraries and Historical Resou…" at bounding box center [784, 386] width 1568 height 772
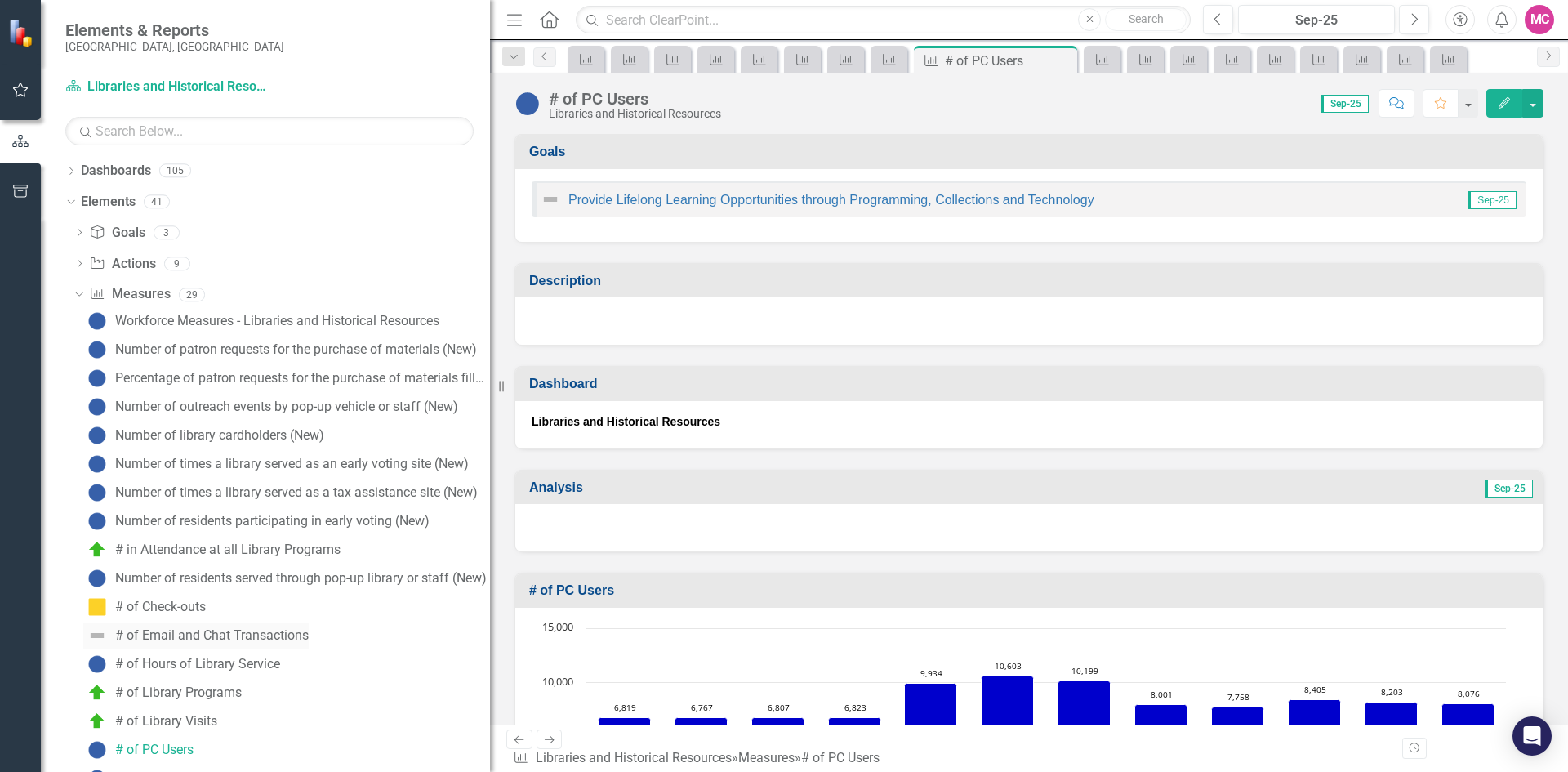
click at [280, 640] on div "# of Email and Chat Transactions" at bounding box center [212, 635] width 194 height 14
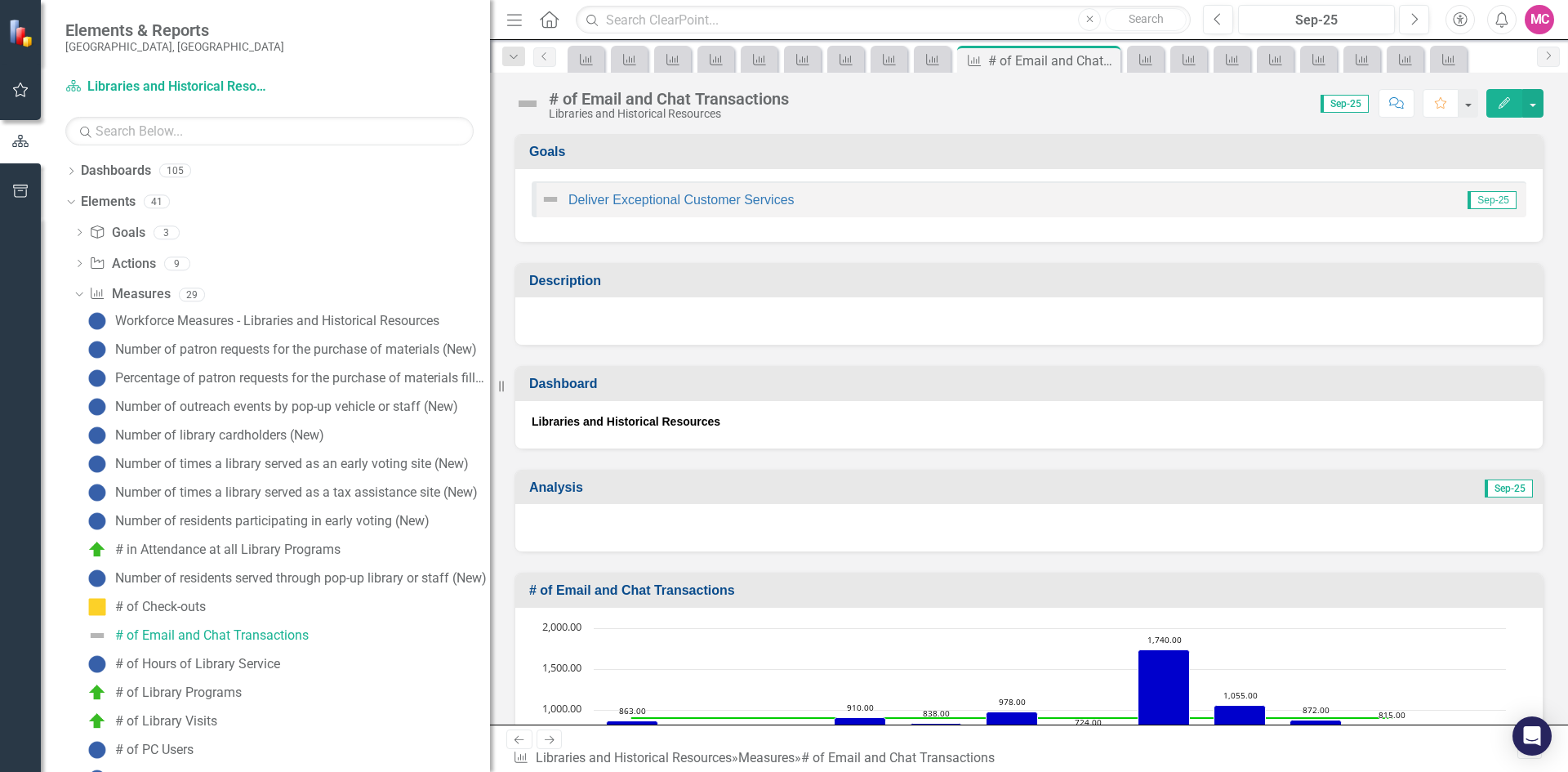
click at [1495, 107] on button "Edit" at bounding box center [1505, 103] width 36 height 29
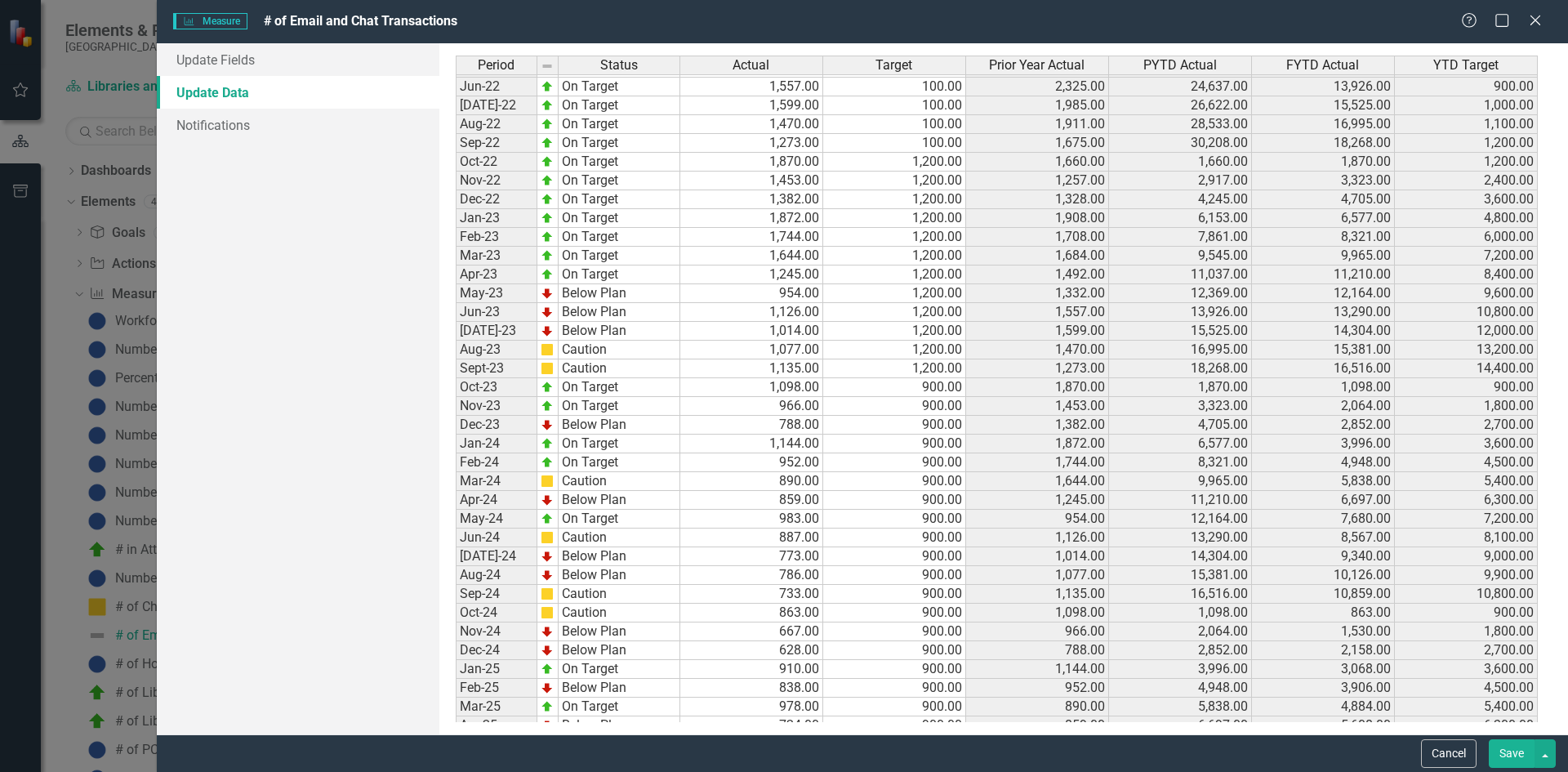
scroll to position [2116, 0]
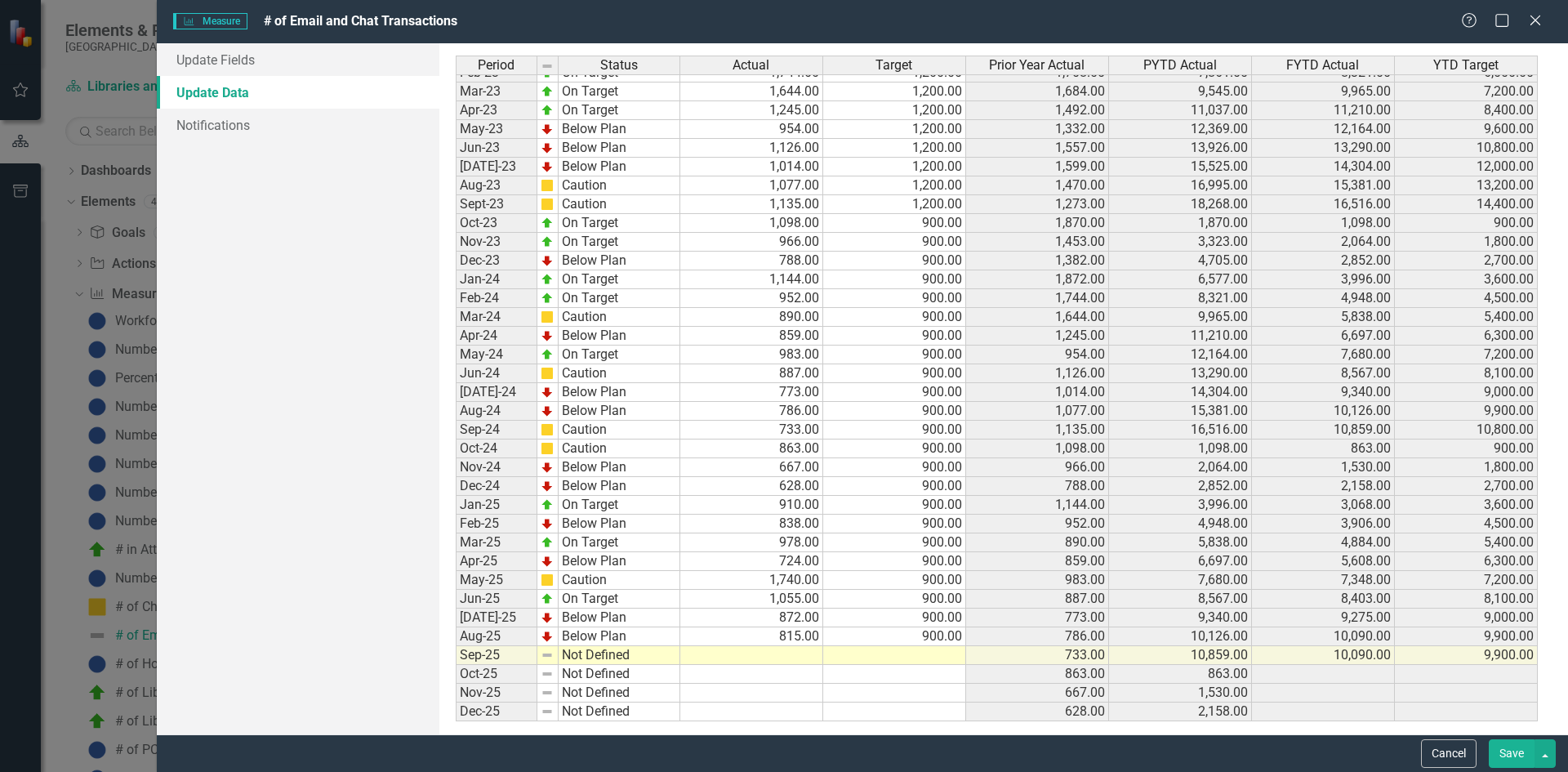
click at [779, 662] on td at bounding box center [752, 655] width 143 height 19
click at [804, 657] on td at bounding box center [752, 655] width 143 height 19
click at [883, 654] on td at bounding box center [895, 655] width 143 height 19
type textarea "900"
click at [326, 66] on link "Update Fields" at bounding box center [298, 60] width 282 height 33
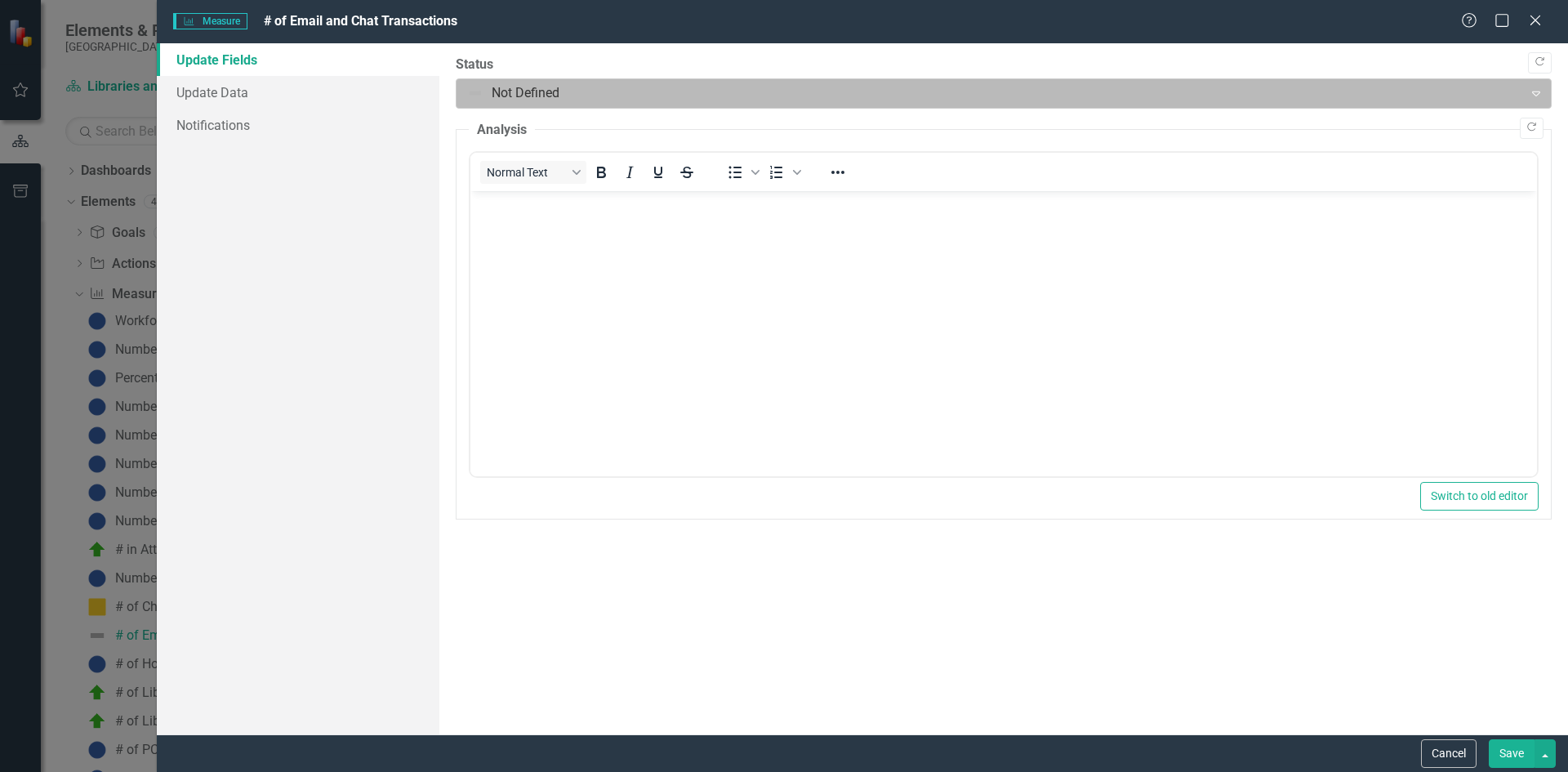
click at [599, 96] on div at bounding box center [990, 93] width 1047 height 22
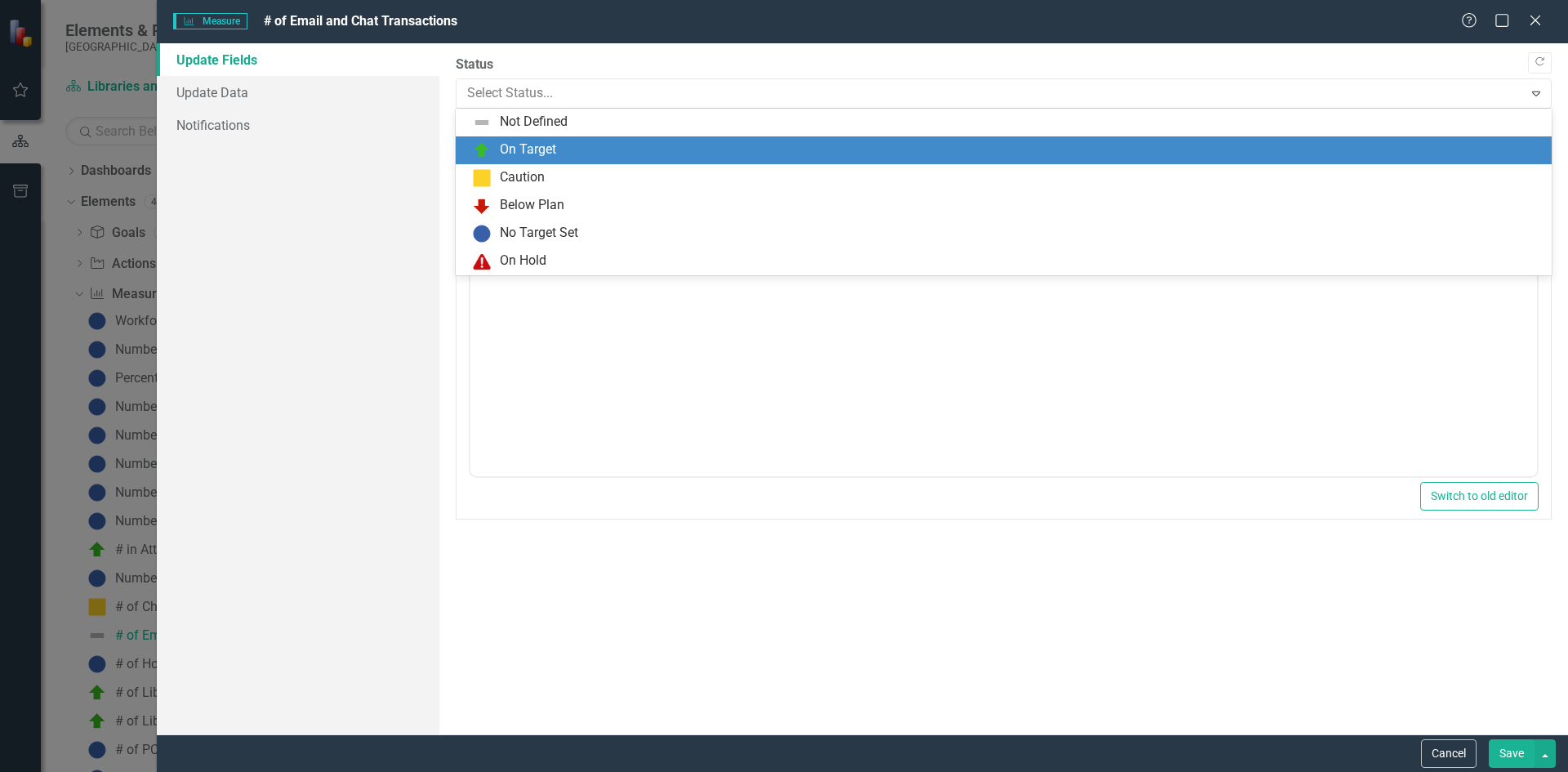
click at [577, 150] on div "On Target" at bounding box center [1008, 150] width 1070 height 20
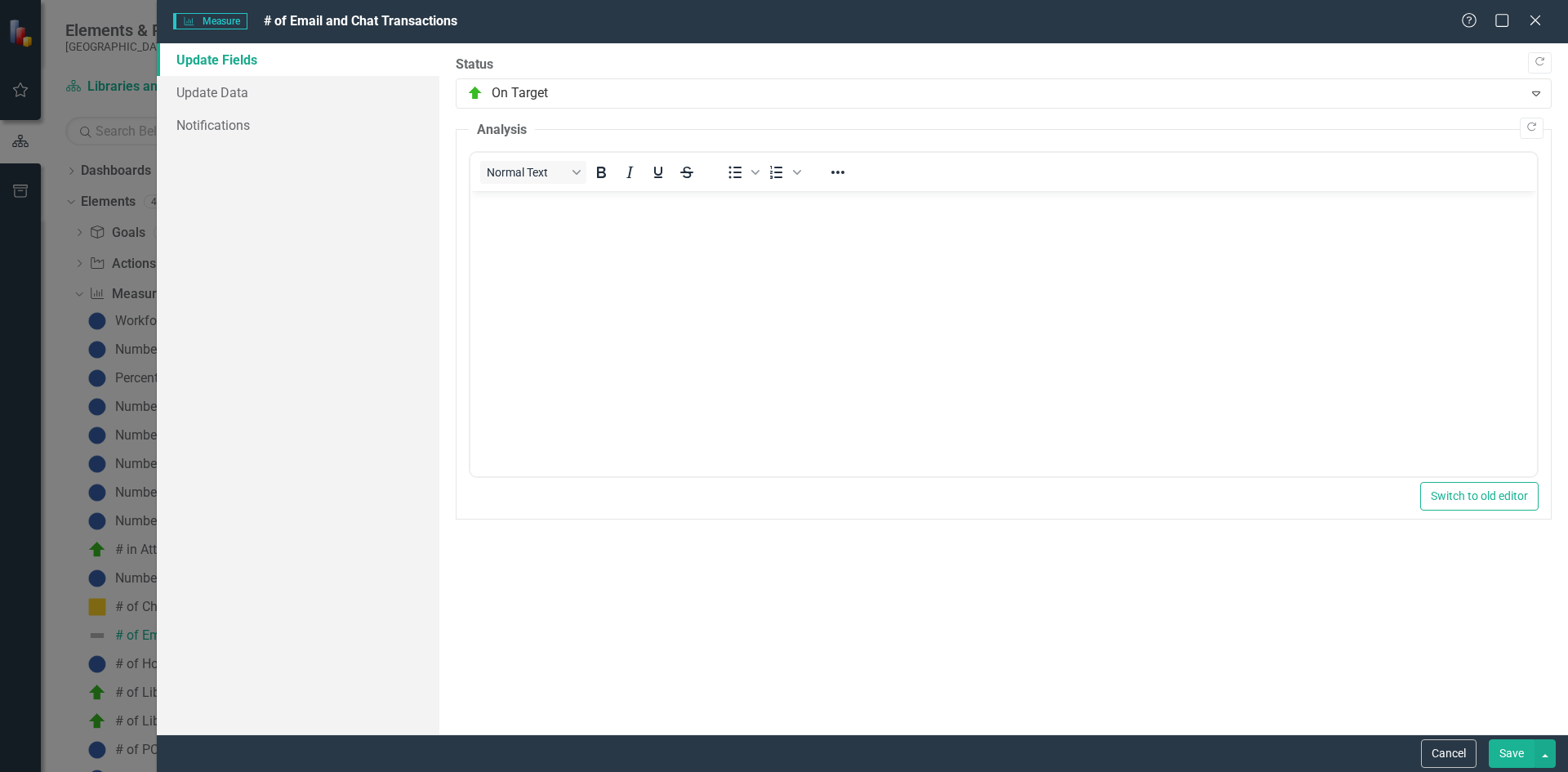
click at [1504, 755] on button "Save" at bounding box center [1512, 754] width 46 height 29
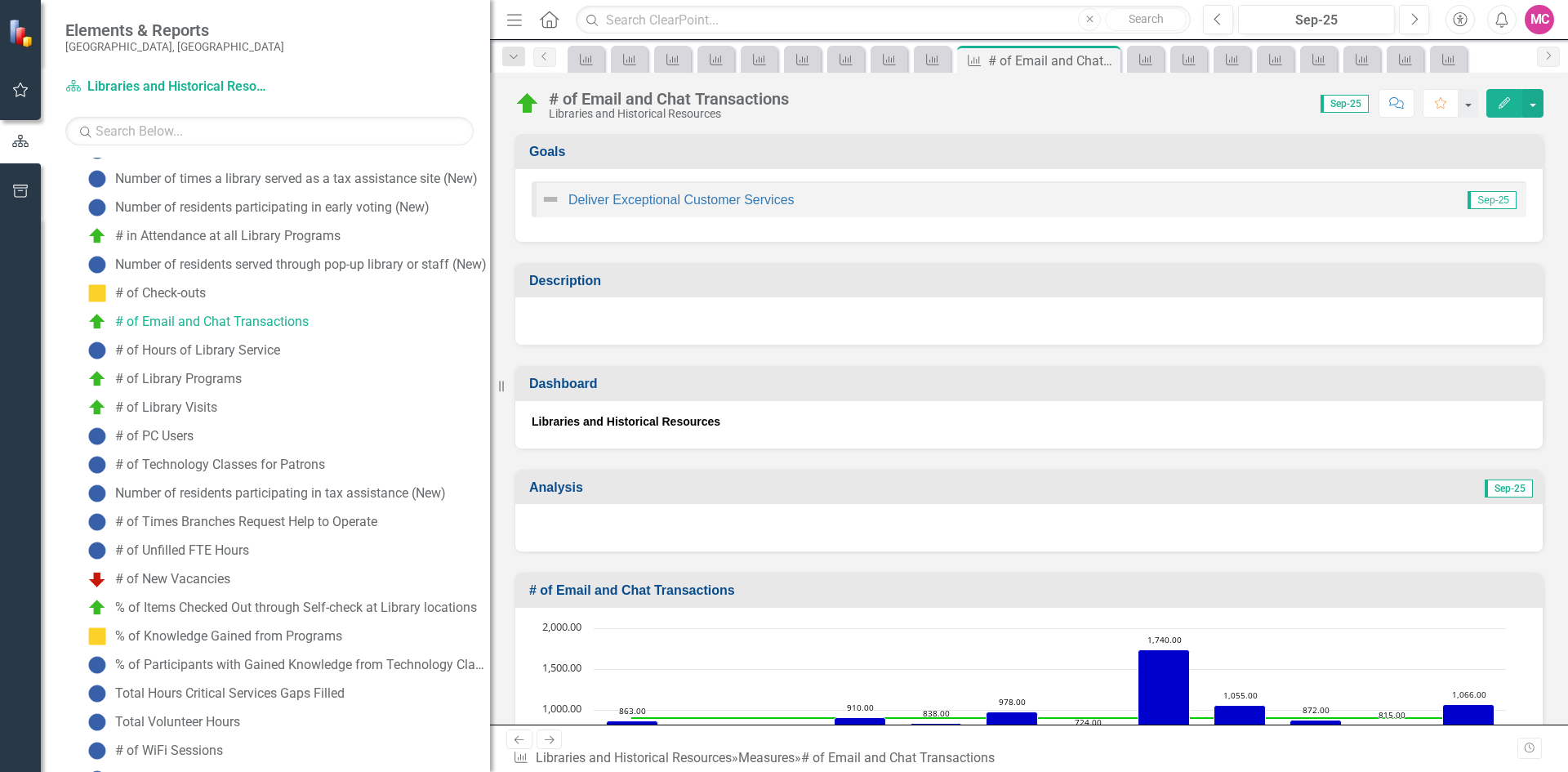
scroll to position [0, 0]
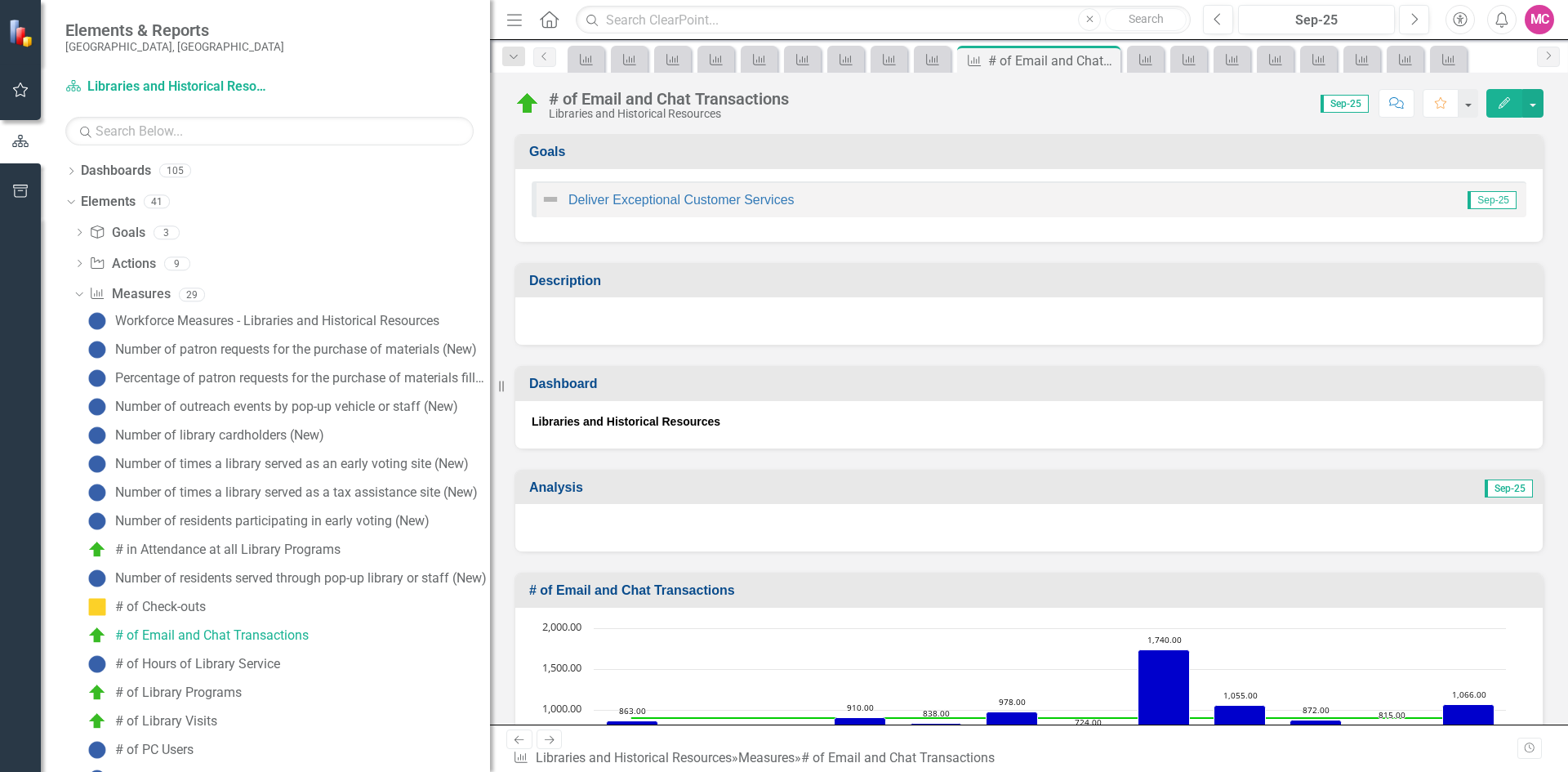
click at [1540, 18] on div "MC" at bounding box center [1540, 19] width 29 height 29
click at [1479, 205] on link "Logout Log Out" at bounding box center [1489, 205] width 129 height 30
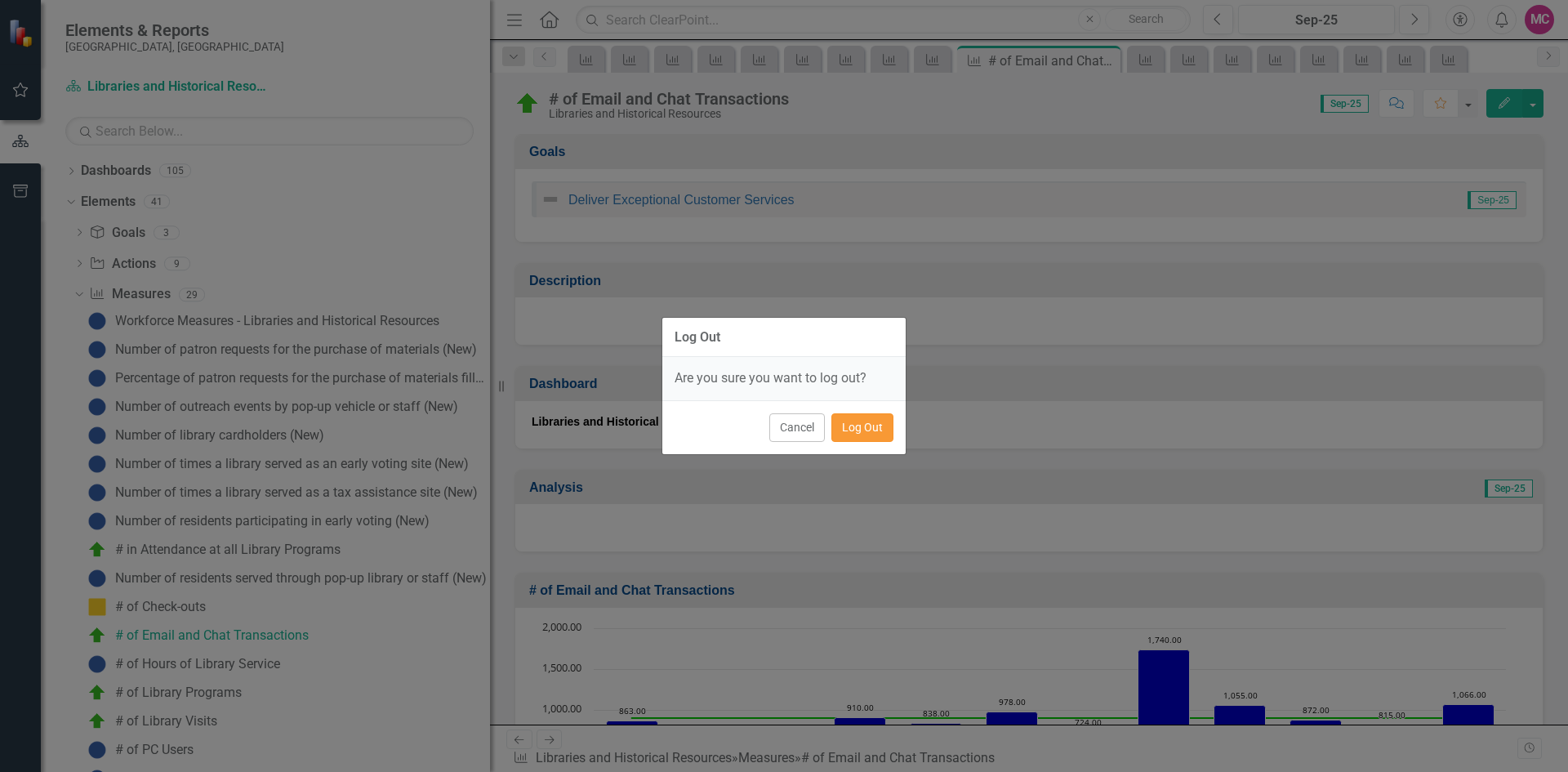
click at [863, 427] on button "Log Out" at bounding box center [863, 428] width 62 height 29
